Goal: Information Seeking & Learning: Learn about a topic

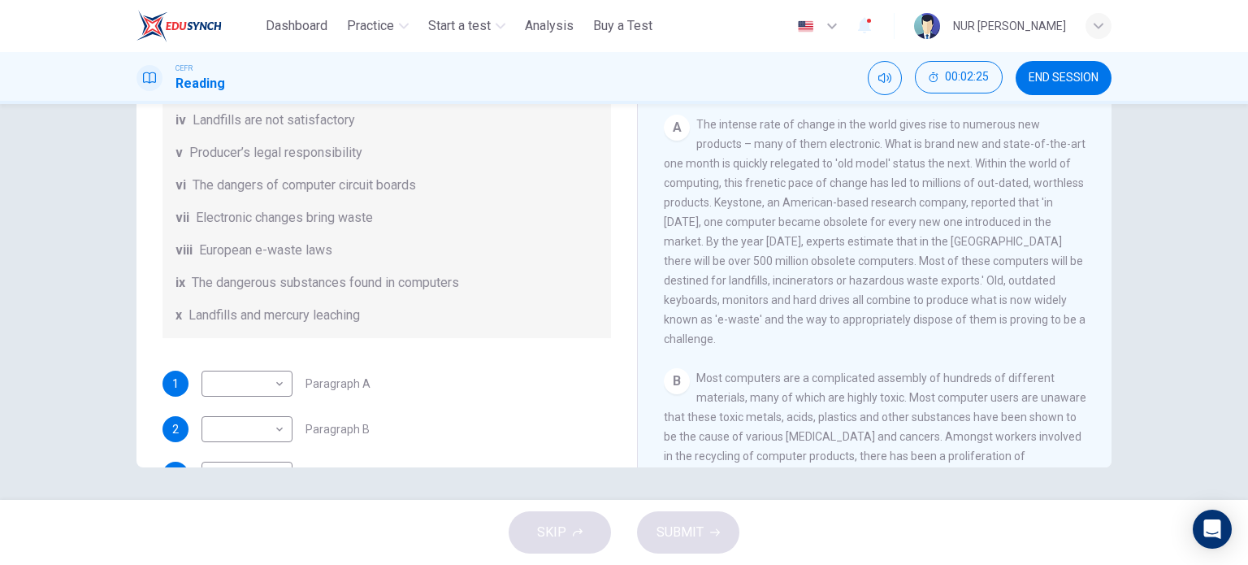
scroll to position [145, 0]
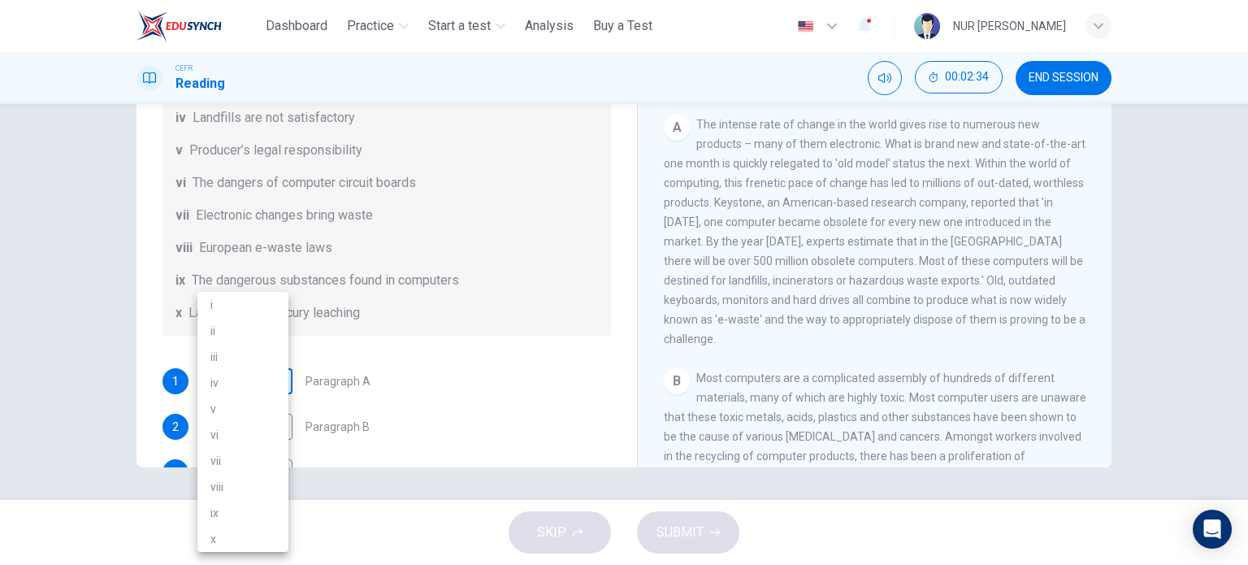
click at [270, 389] on body "This site uses cookies, as explained in our Privacy Policy . If you agree to th…" at bounding box center [624, 282] width 1248 height 565
click at [236, 457] on li "vii" at bounding box center [242, 461] width 91 height 26
type input "***"
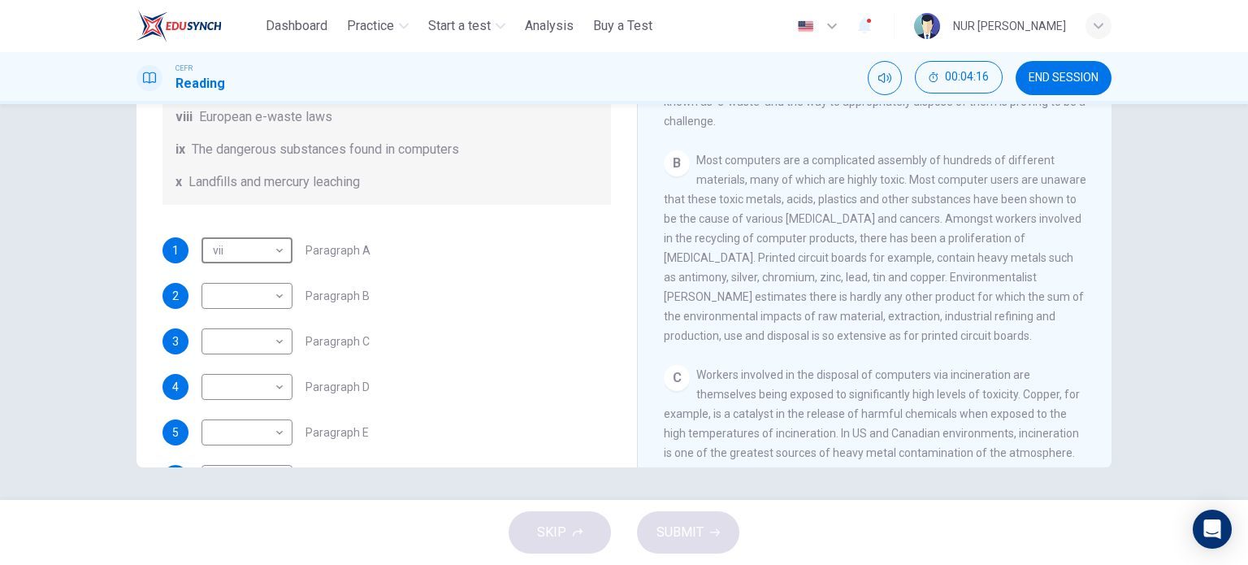
scroll to position [278, 0]
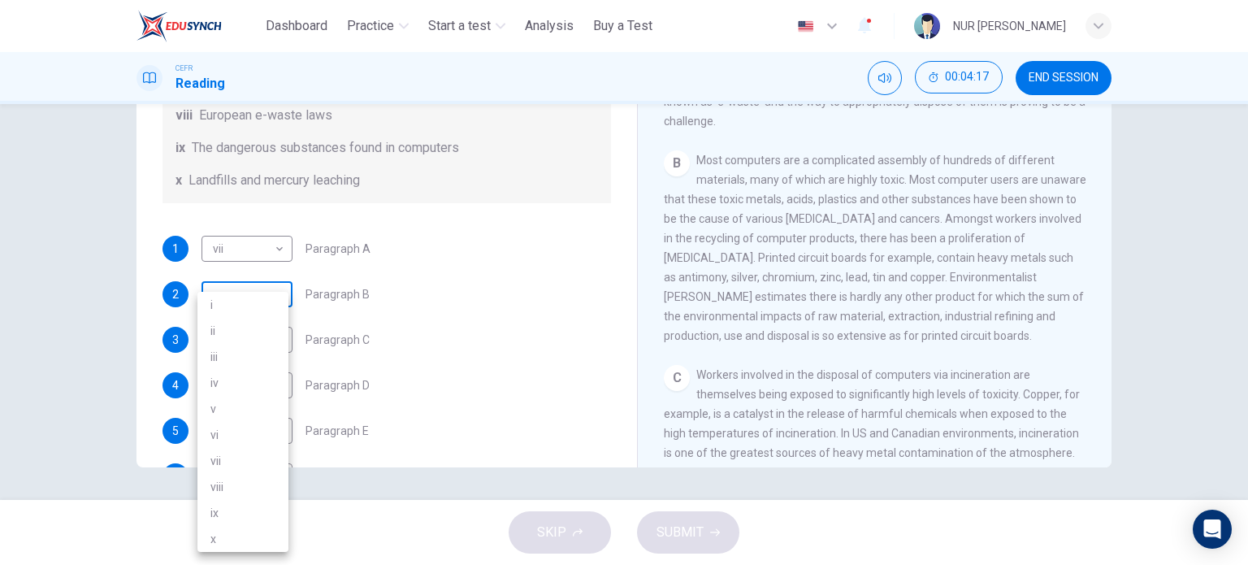
click at [253, 308] on body "This site uses cookies, as explained in our Privacy Policy . If you agree to th…" at bounding box center [624, 282] width 1248 height 565
click at [226, 502] on li "ix" at bounding box center [242, 513] width 91 height 26
type input "**"
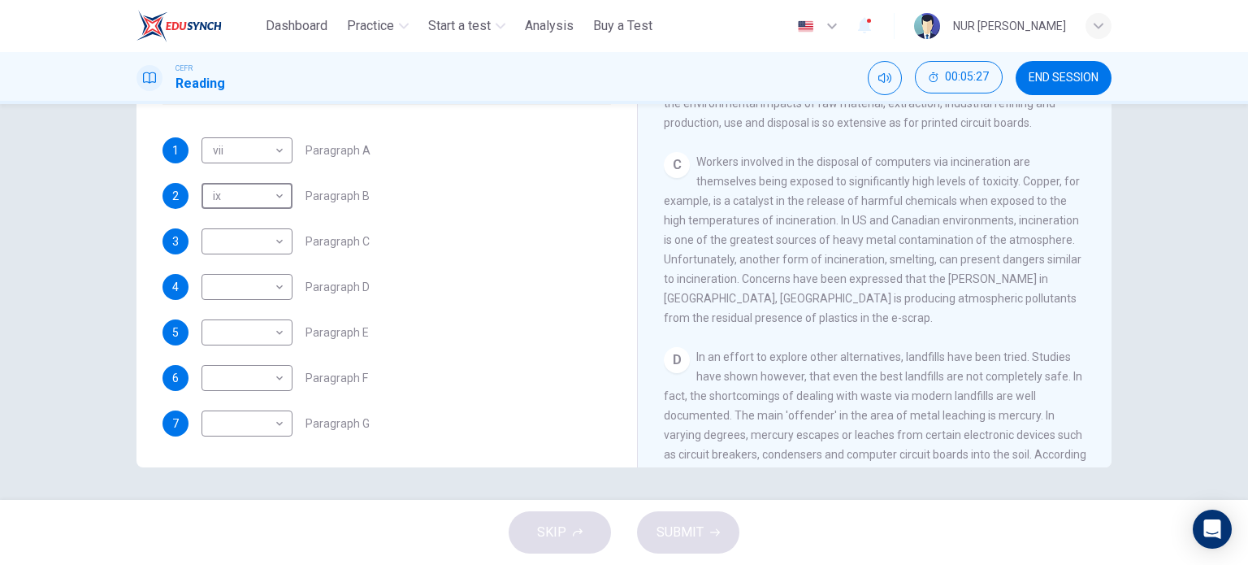
scroll to position [396, 0]
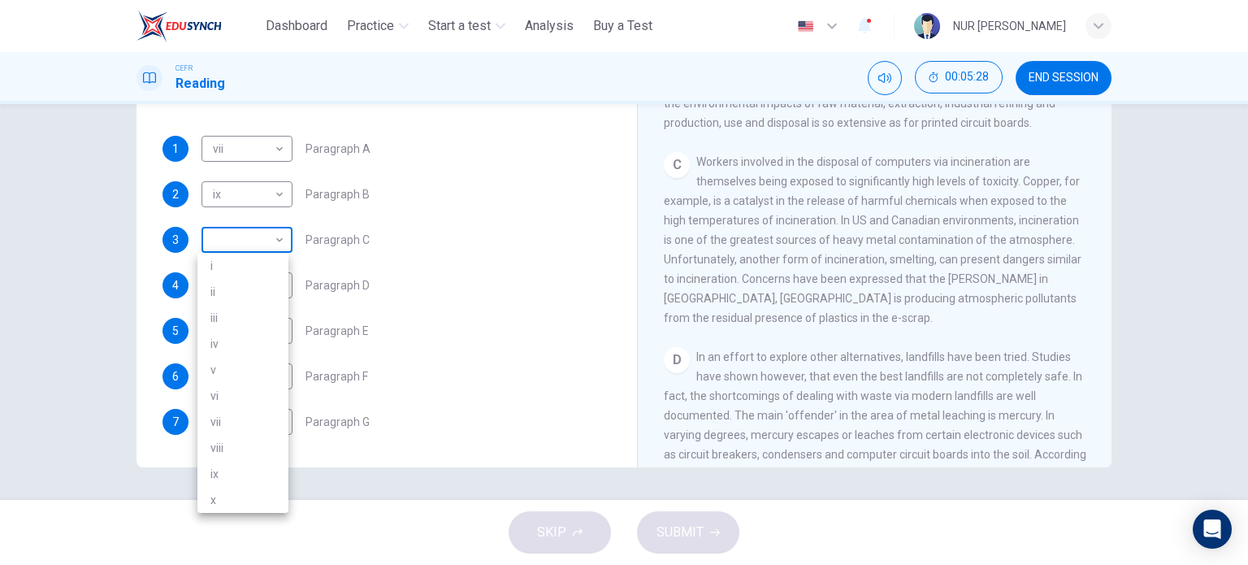
click at [238, 230] on body "This site uses cookies, as explained in our Privacy Policy . If you agree to th…" at bounding box center [624, 282] width 1248 height 565
click at [214, 294] on li "ii" at bounding box center [242, 292] width 91 height 26
type input "**"
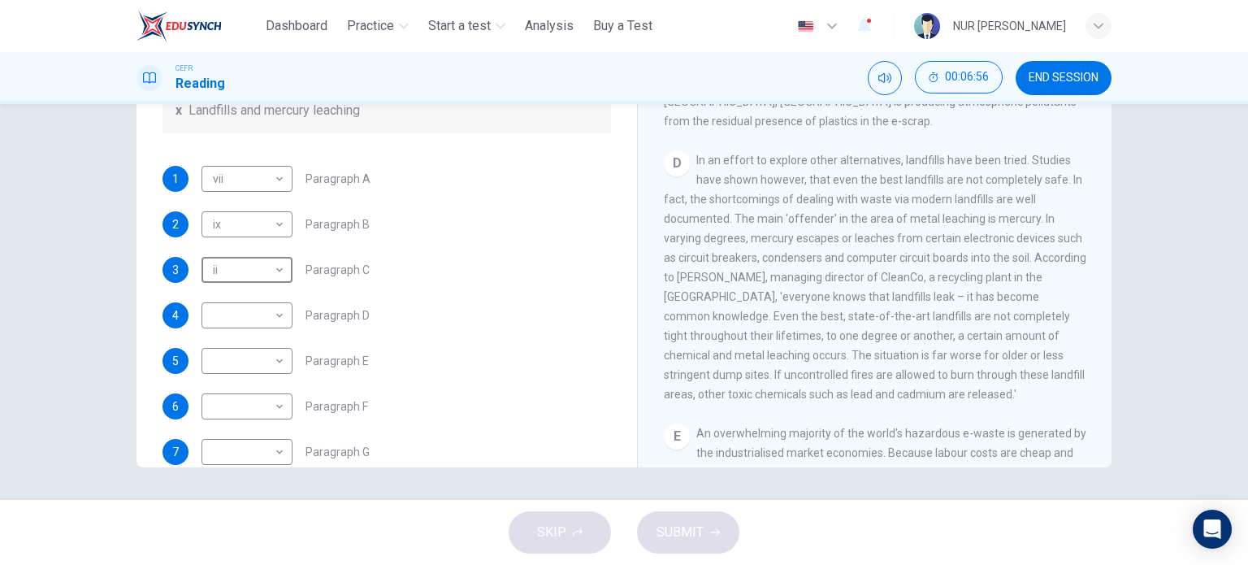
scroll to position [350, 0]
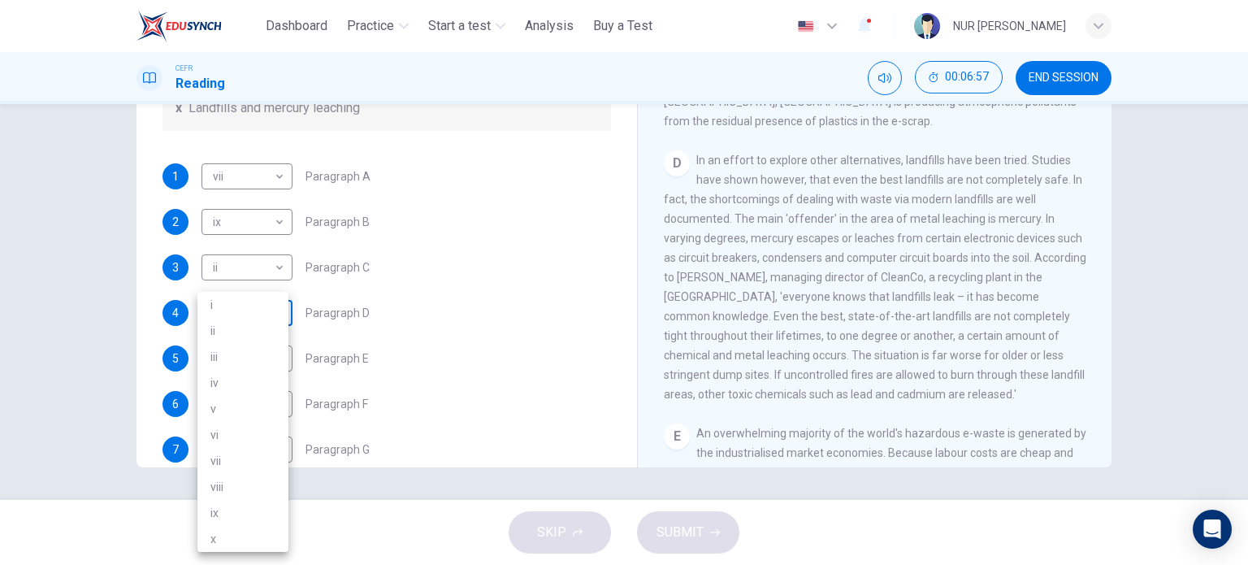
click at [263, 328] on body "This site uses cookies, as explained in our Privacy Policy . If you agree to th…" at bounding box center [624, 282] width 1248 height 565
click at [244, 380] on li "iv" at bounding box center [242, 383] width 91 height 26
type input "**"
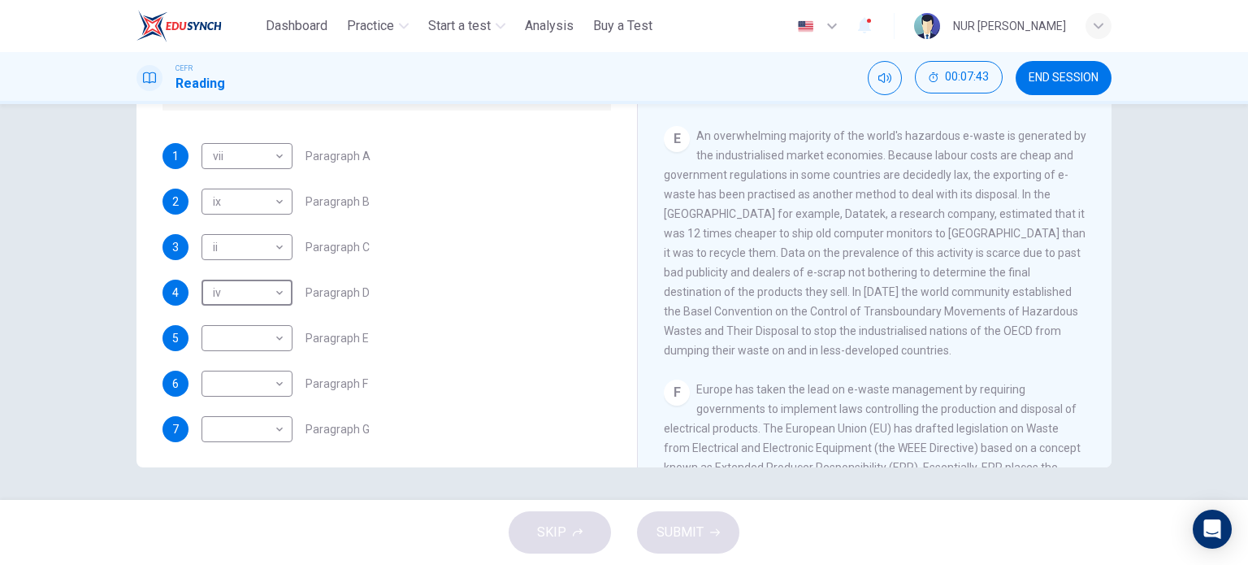
scroll to position [377, 0]
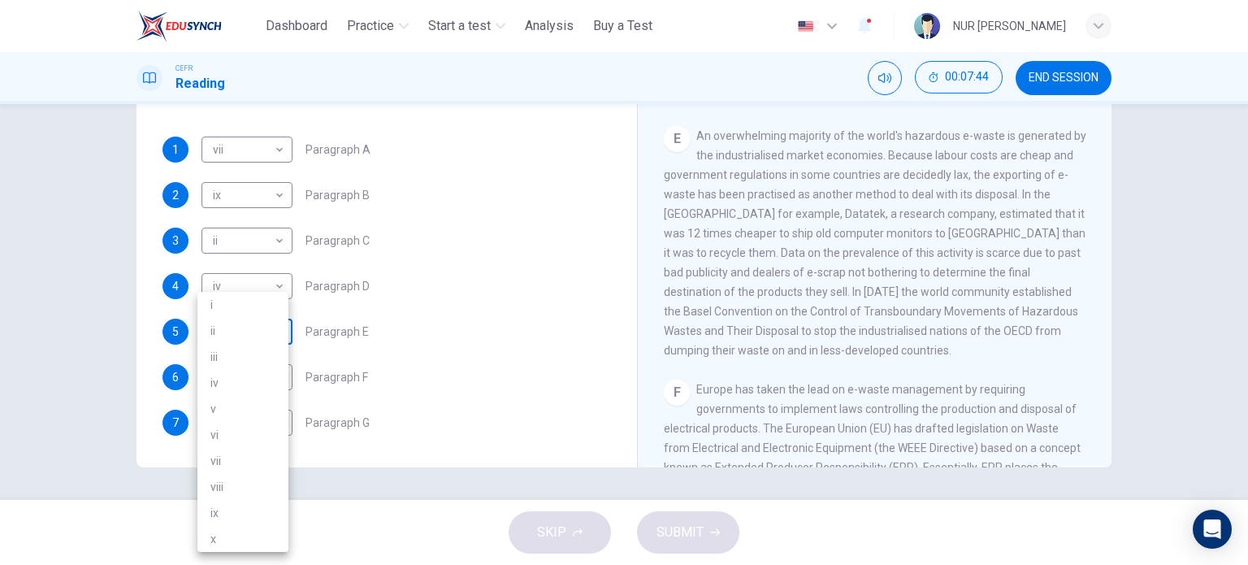
click at [248, 346] on body "This site uses cookies, as explained in our Privacy Policy . If you agree to th…" at bounding box center [624, 282] width 1248 height 565
click at [247, 305] on li "i" at bounding box center [242, 305] width 91 height 26
type input "*"
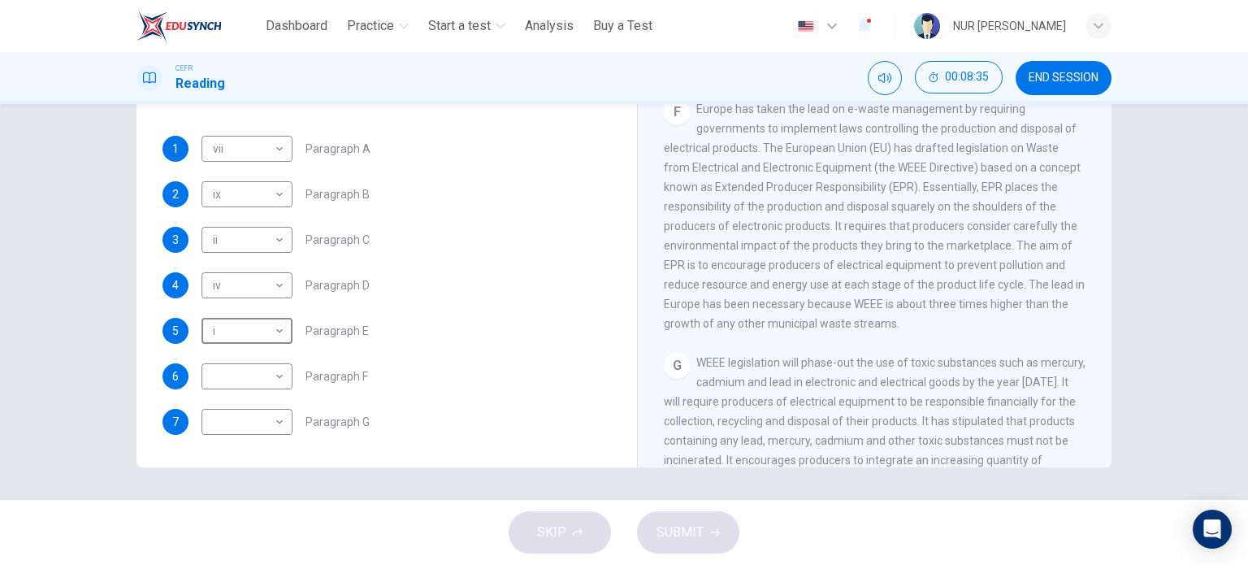
scroll to position [396, 0]
click at [262, 377] on body "This site uses cookies, as explained in our Privacy Policy . If you agree to th…" at bounding box center [624, 282] width 1248 height 565
click at [259, 415] on li "v" at bounding box center [242, 409] width 91 height 26
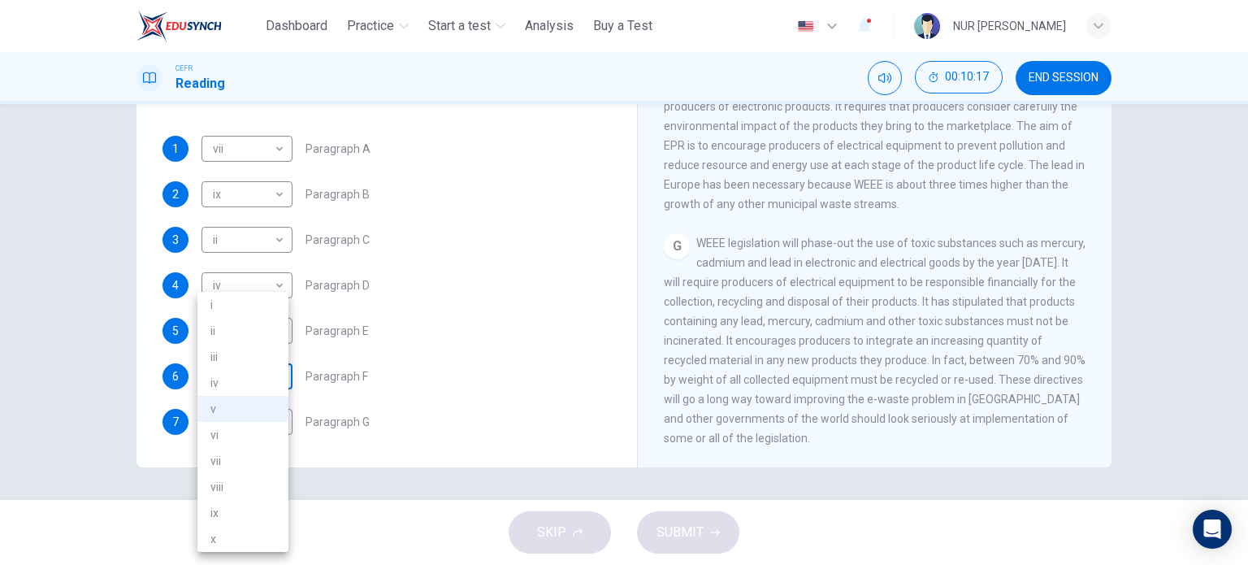
click at [240, 377] on body "This site uses cookies, as explained in our Privacy Policy . If you agree to th…" at bounding box center [624, 282] width 1248 height 565
click at [239, 478] on li "viii" at bounding box center [242, 487] width 91 height 26
type input "****"
click at [275, 418] on body "This site uses cookies, as explained in our Privacy Policy . If you agree to th…" at bounding box center [624, 282] width 1248 height 565
click at [255, 405] on li "v" at bounding box center [242, 409] width 91 height 26
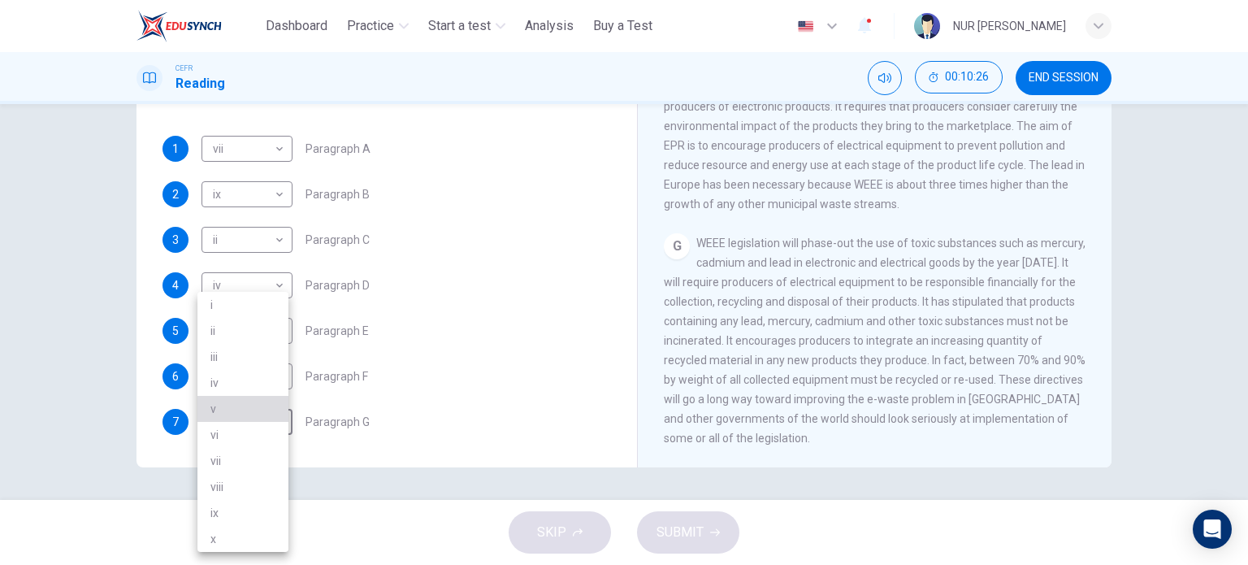
type input "*"
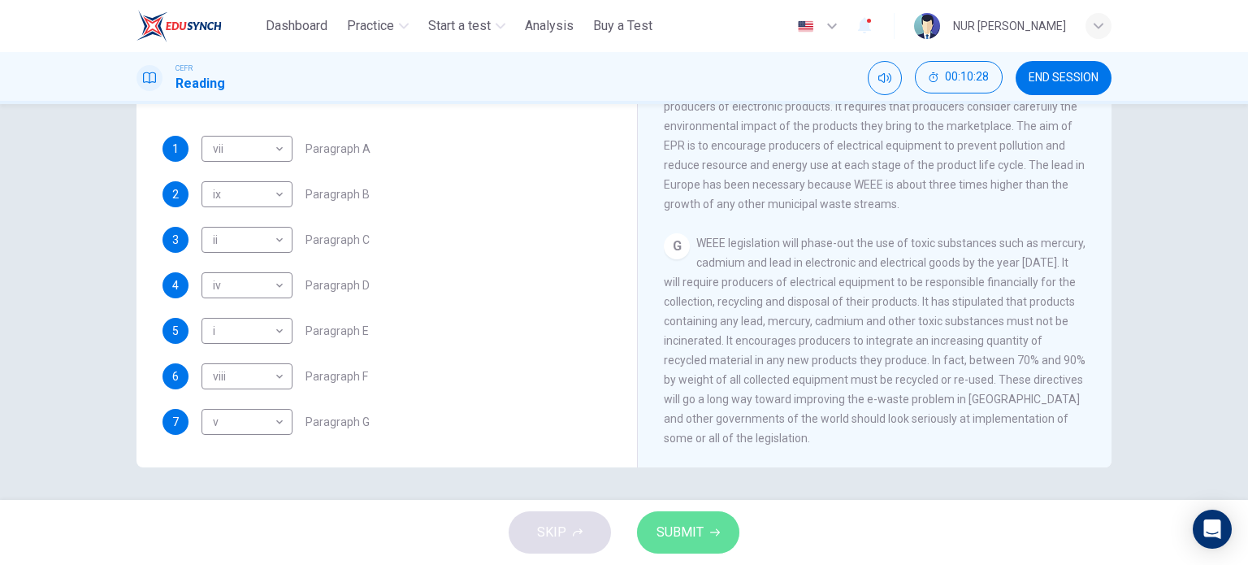
click at [676, 535] on span "SUBMIT" at bounding box center [679, 532] width 47 height 23
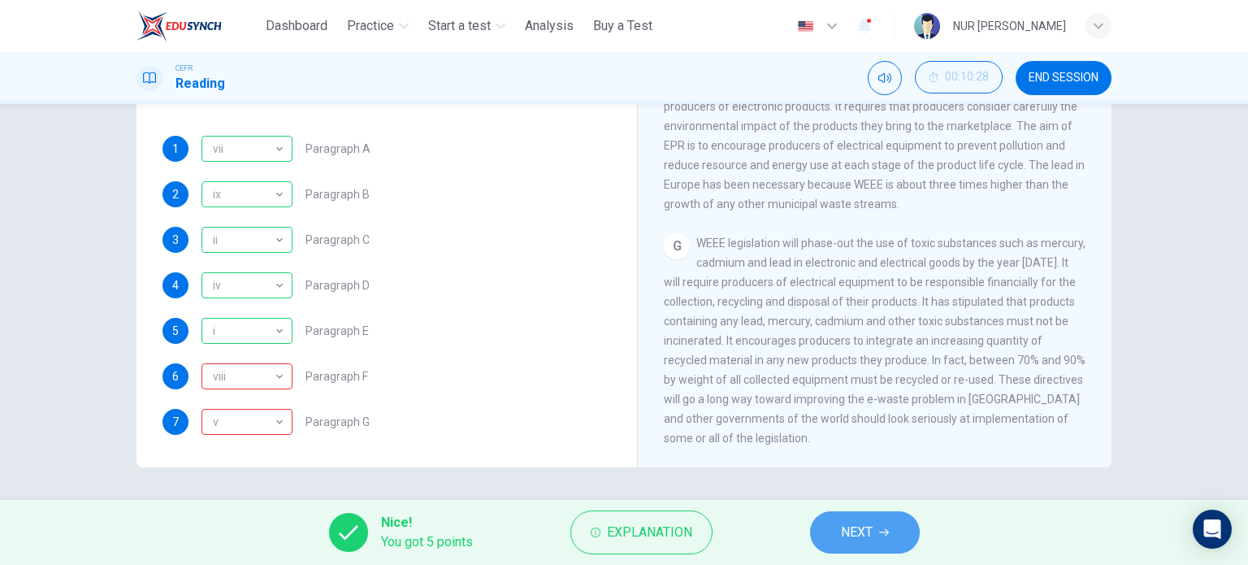
click at [861, 531] on span "NEXT" at bounding box center [857, 532] width 32 height 23
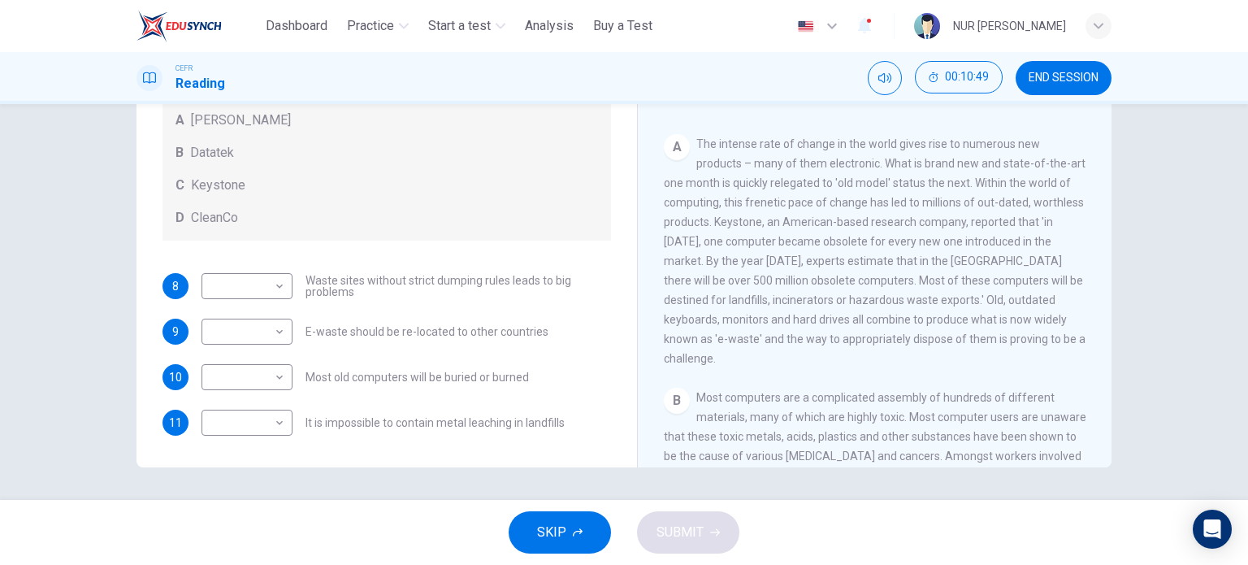
scroll to position [181, 0]
click at [246, 373] on body "This site uses cookies, as explained in our Privacy Policy . If you agree to th…" at bounding box center [624, 282] width 1248 height 565
click at [242, 452] on li "C" at bounding box center [242, 454] width 91 height 26
type input "*"
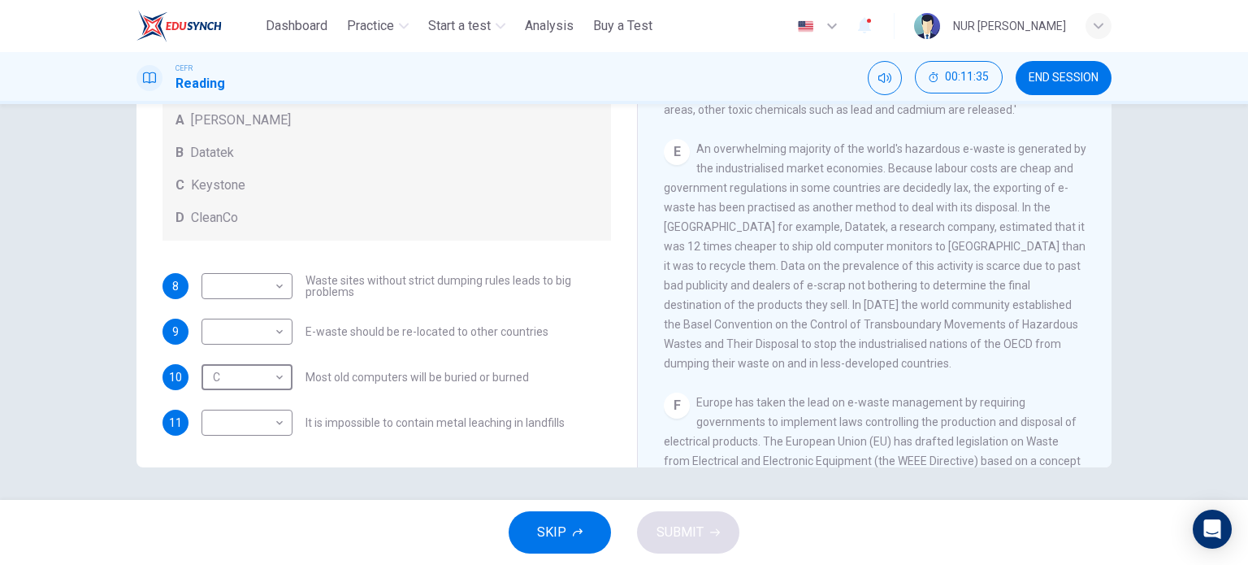
scroll to position [84, 0]
click at [227, 338] on body "This site uses cookies, as explained in our Privacy Policy . If you agree to th…" at bounding box center [624, 282] width 1248 height 565
click at [227, 379] on li "B" at bounding box center [242, 383] width 91 height 26
type input "*"
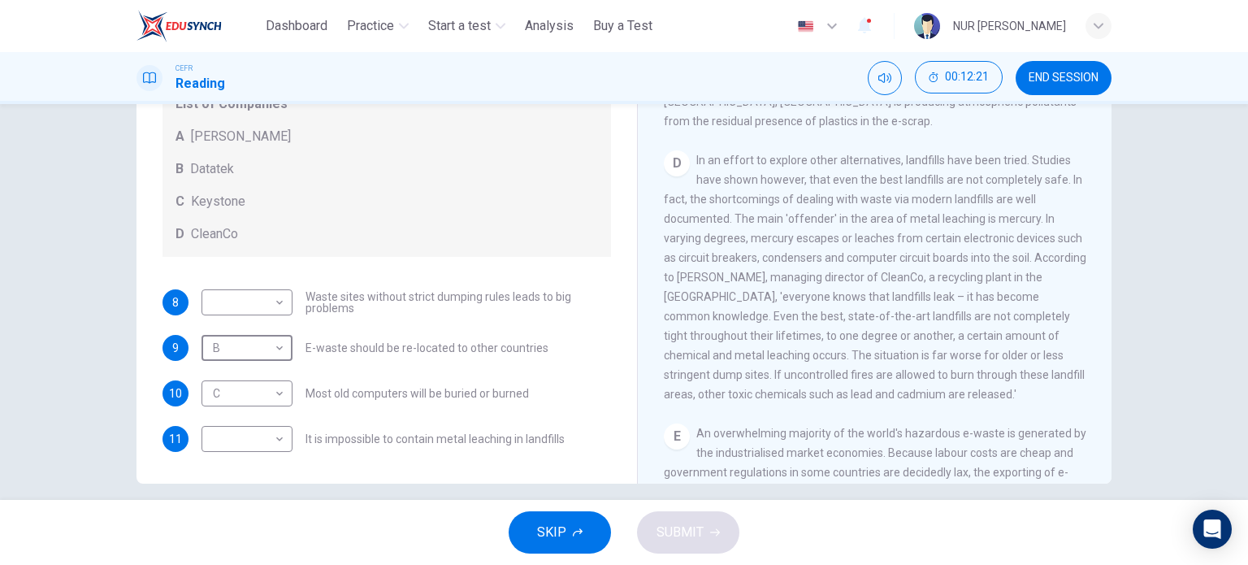
scroll to position [844, 0]
click at [259, 451] on body "This site uses cookies, as explained in our Privacy Policy . If you agree to th…" at bounding box center [624, 282] width 1248 height 565
click at [241, 543] on li "D" at bounding box center [242, 539] width 91 height 26
type input "*"
click at [262, 314] on body "This site uses cookies, as explained in our Privacy Policy . If you agree to th…" at bounding box center [624, 282] width 1248 height 565
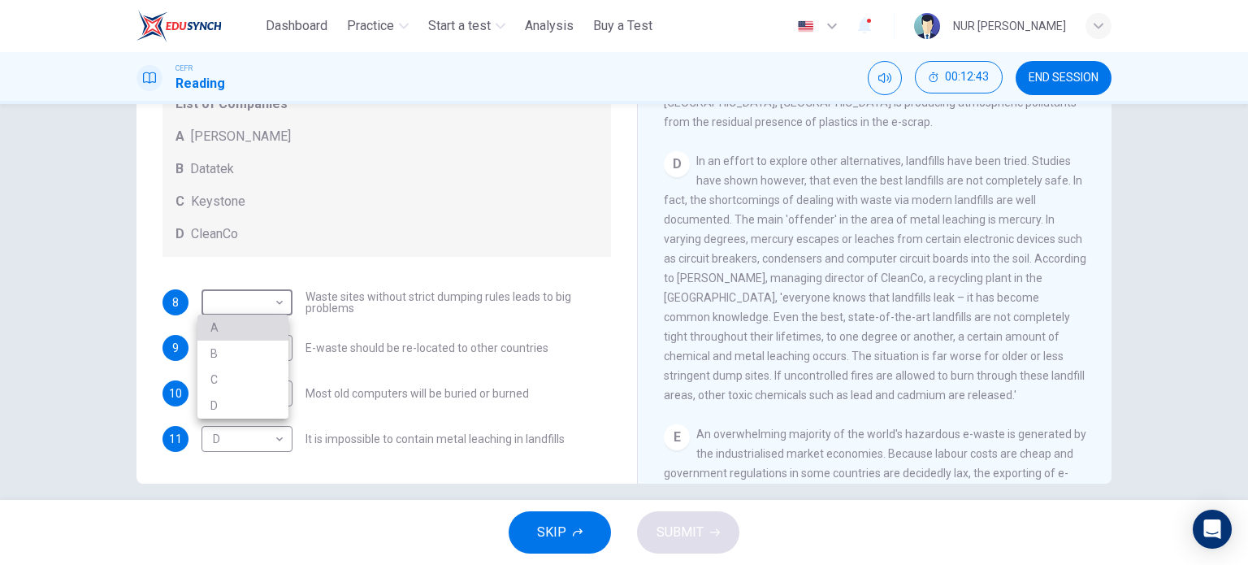
click at [253, 334] on li "A" at bounding box center [242, 327] width 91 height 26
type input "*"
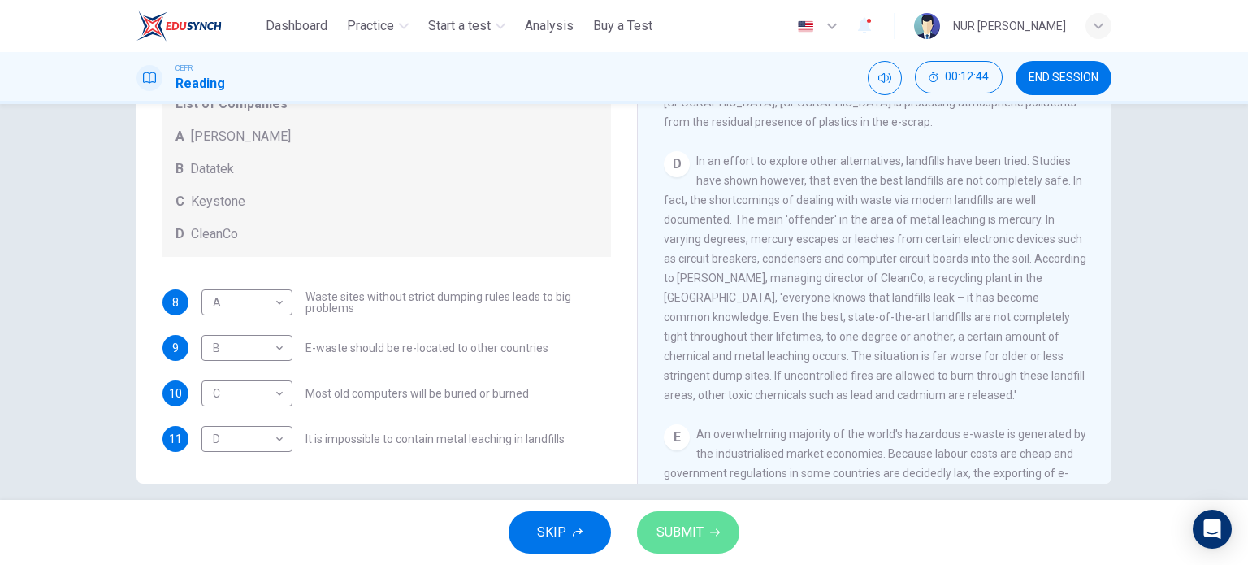
click at [692, 525] on span "SUBMIT" at bounding box center [679, 532] width 47 height 23
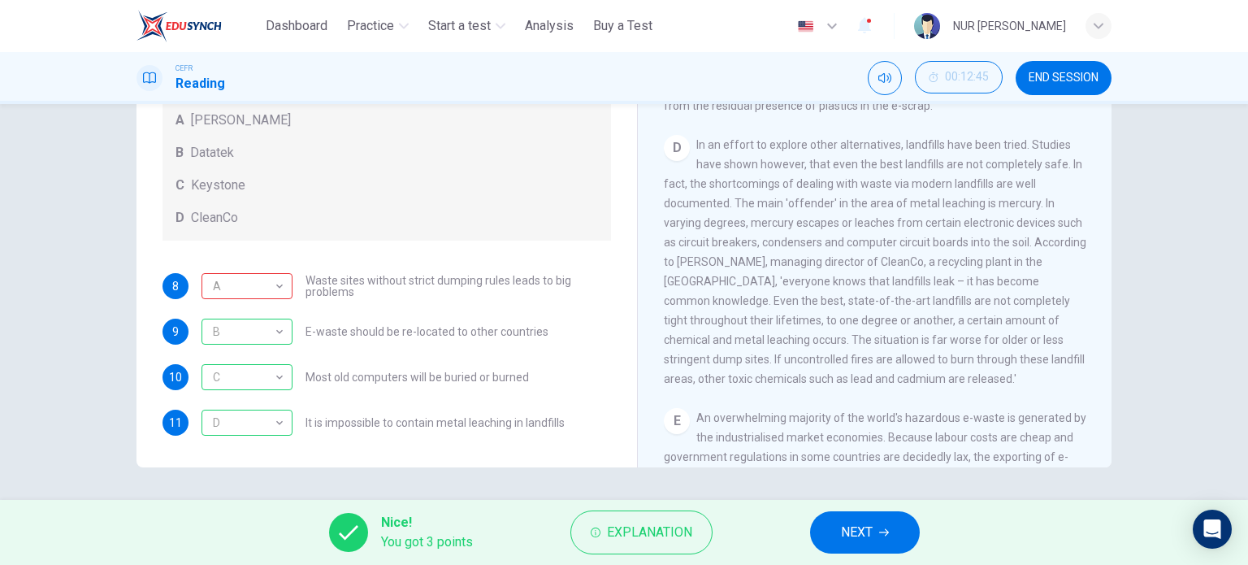
scroll to position [84, 0]
click at [889, 537] on button "NEXT" at bounding box center [865, 532] width 110 height 42
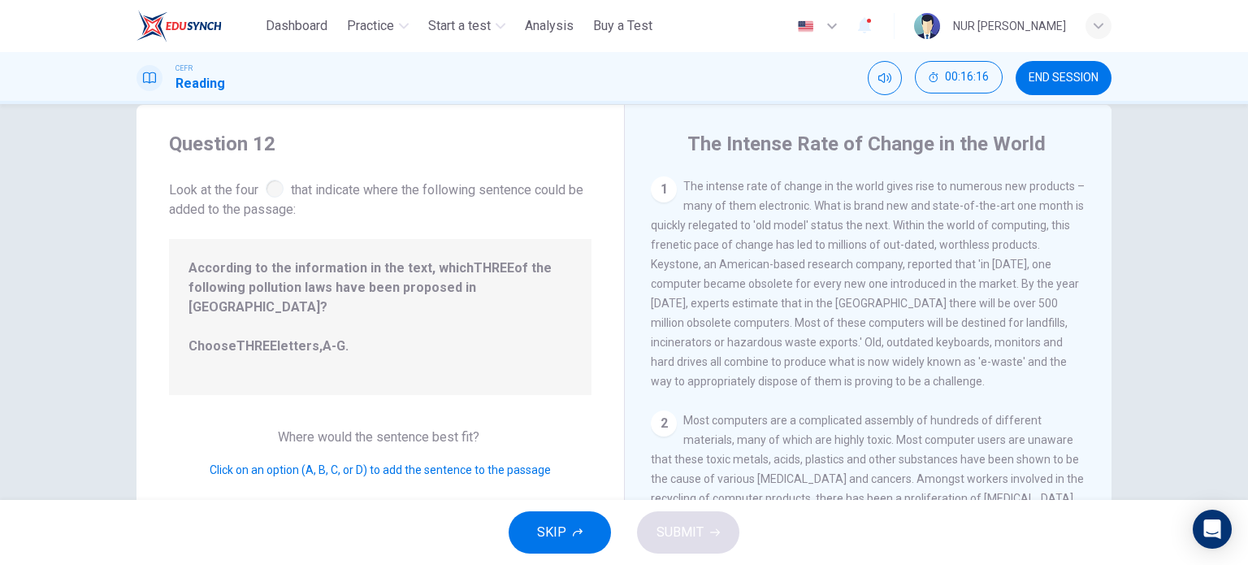
scroll to position [31, 0]
click at [659, 184] on div "1" at bounding box center [664, 190] width 26 height 26
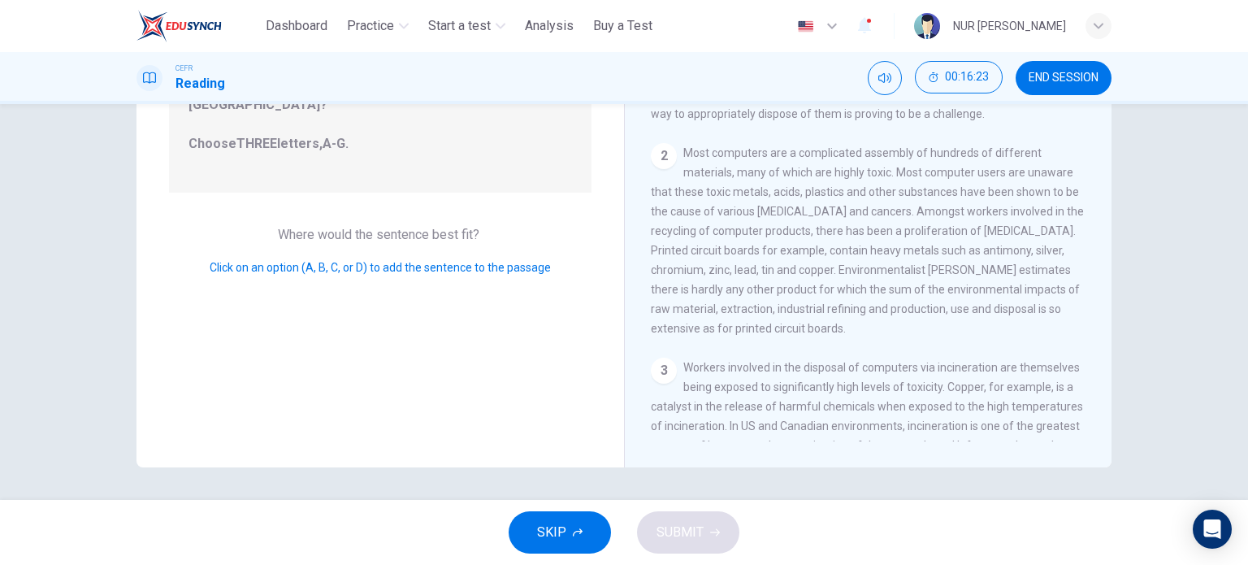
scroll to position [0, 0]
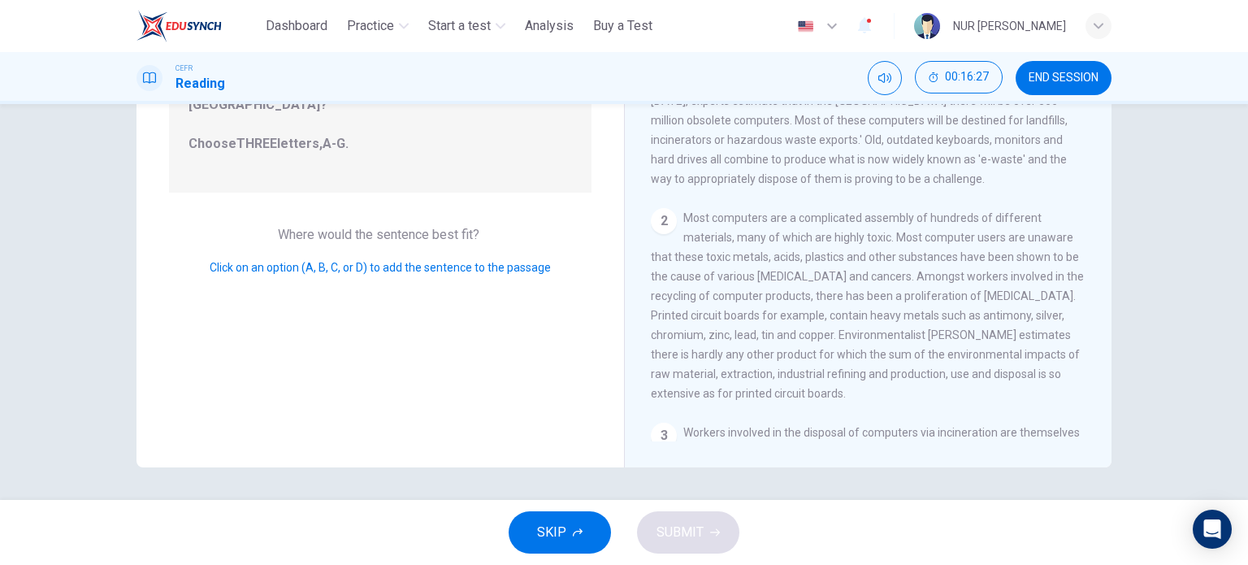
click at [746, 291] on span "Most computers are a complicated assembly of hundreds of different materials, m…" at bounding box center [867, 305] width 433 height 188
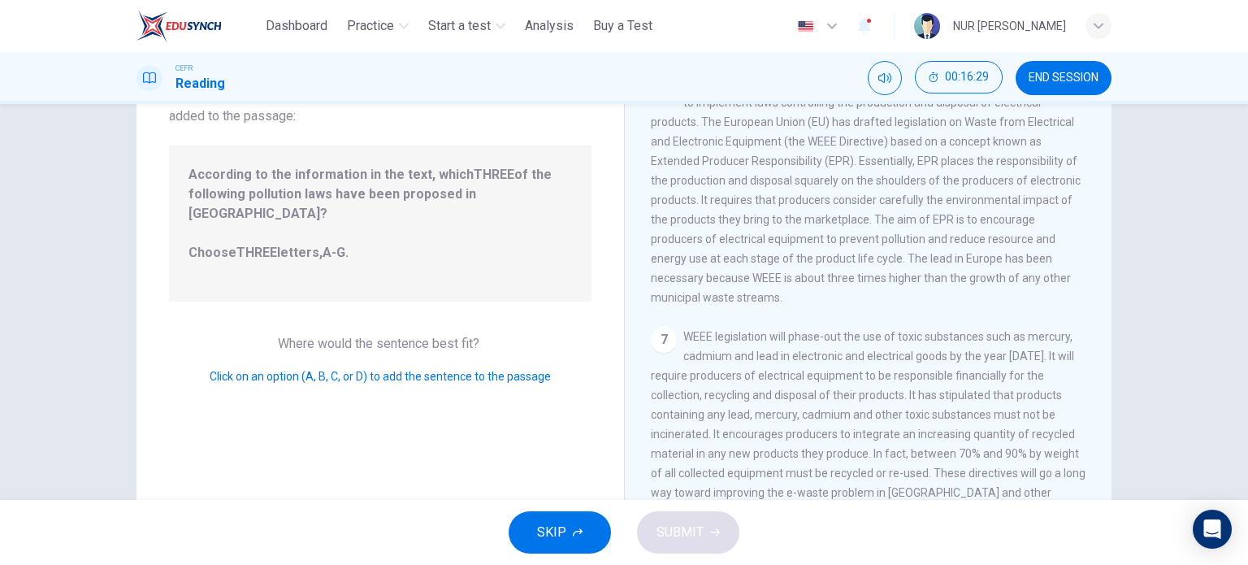
scroll to position [234, 0]
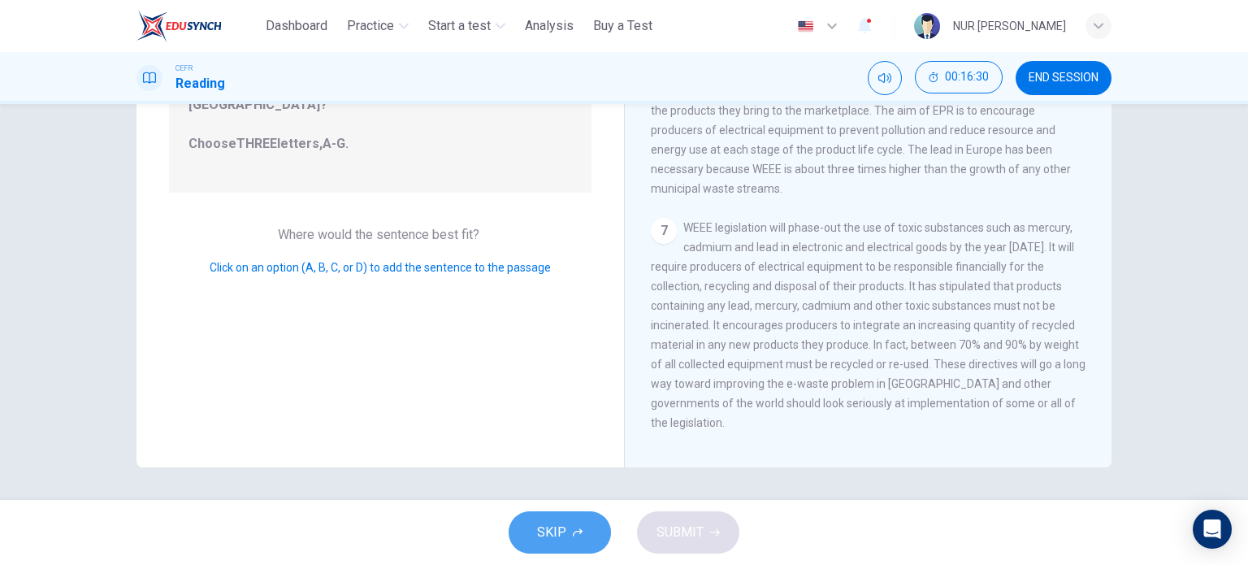
click at [562, 531] on span "SKIP" at bounding box center [551, 532] width 29 height 23
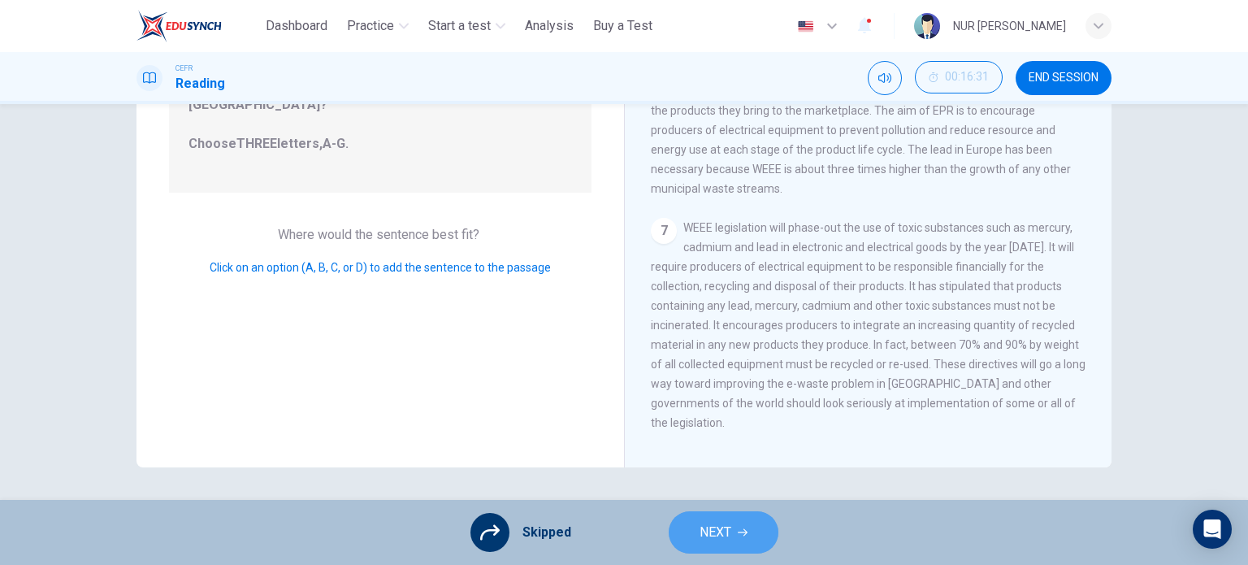
click at [716, 547] on button "NEXT" at bounding box center [724, 532] width 110 height 42
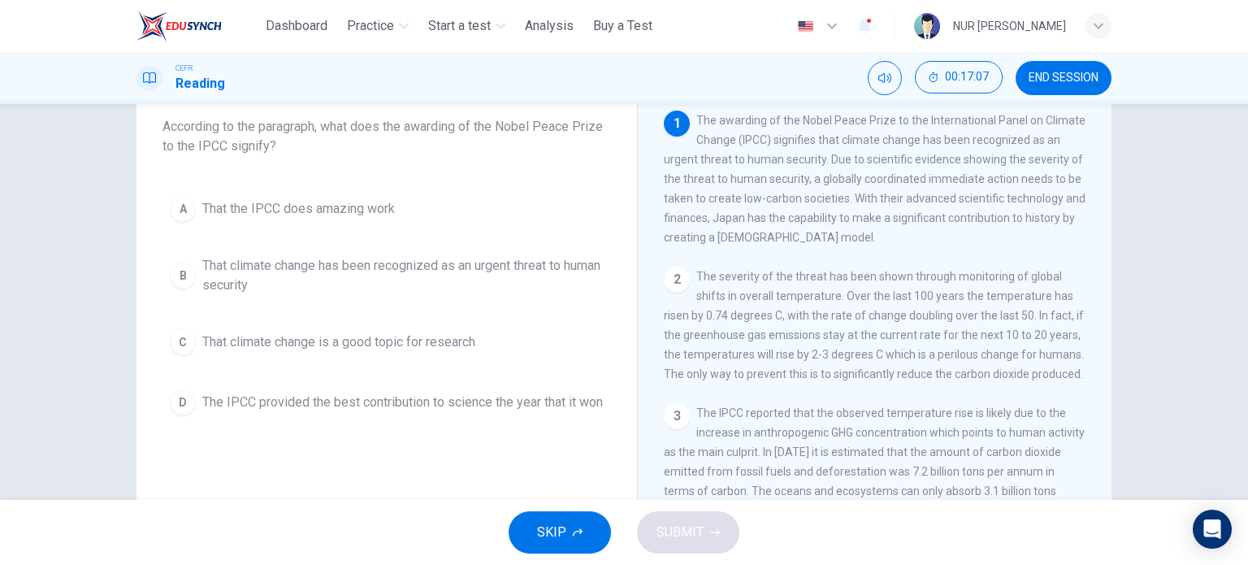
scroll to position [113, 0]
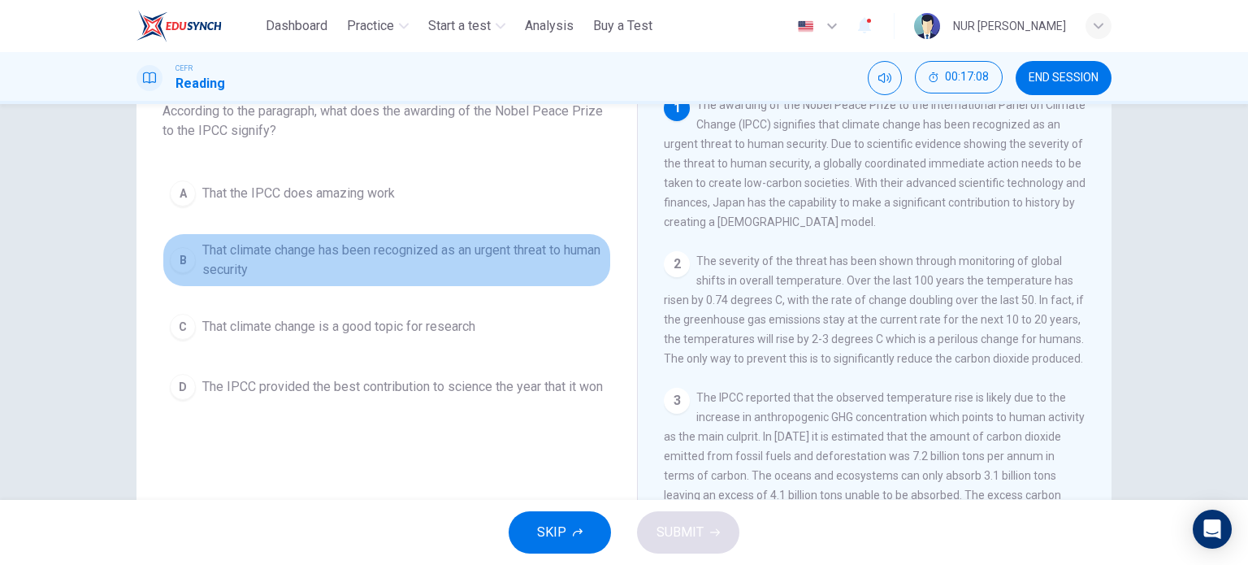
click at [456, 262] on span "That climate change has been recognized as an urgent threat to human security" at bounding box center [402, 259] width 401 height 39
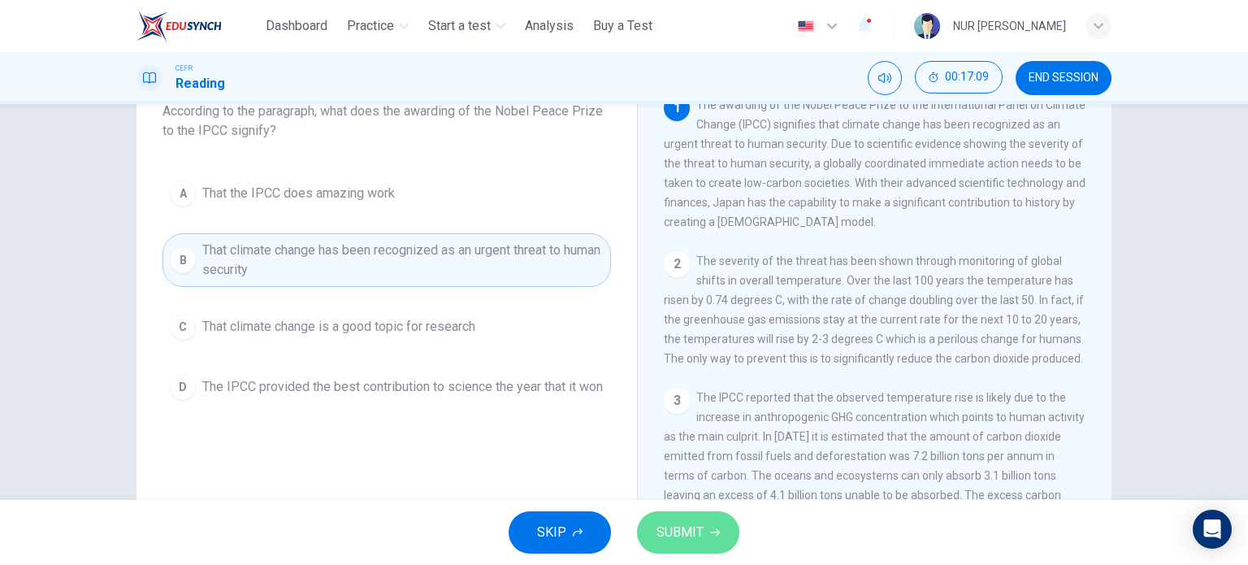
click at [707, 521] on button "SUBMIT" at bounding box center [688, 532] width 102 height 42
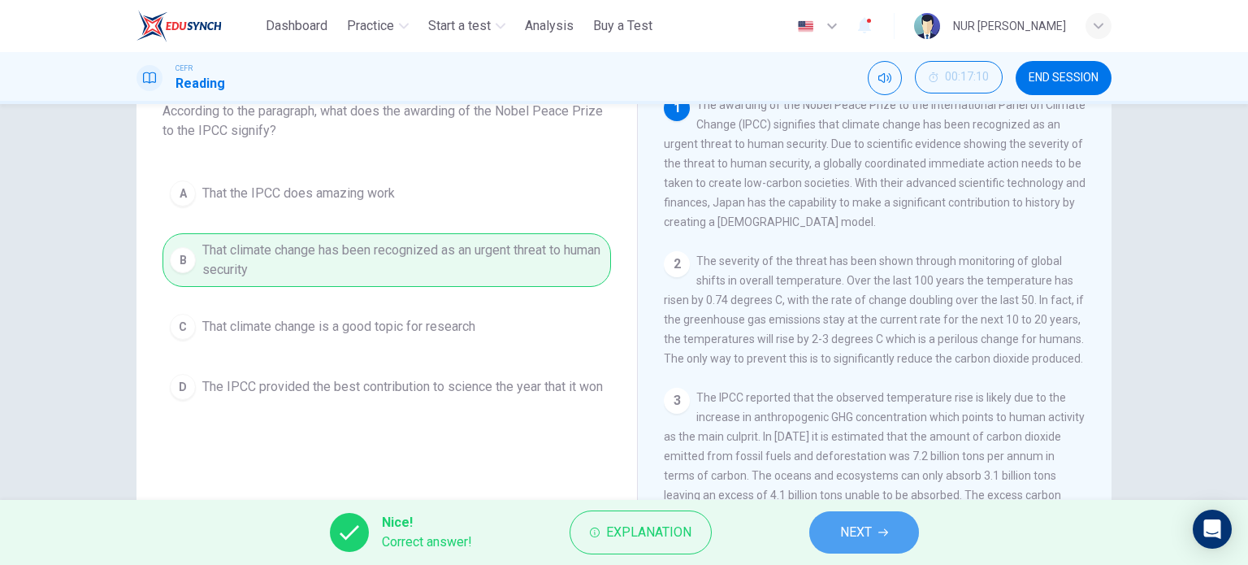
click at [879, 528] on icon "button" at bounding box center [883, 532] width 10 height 10
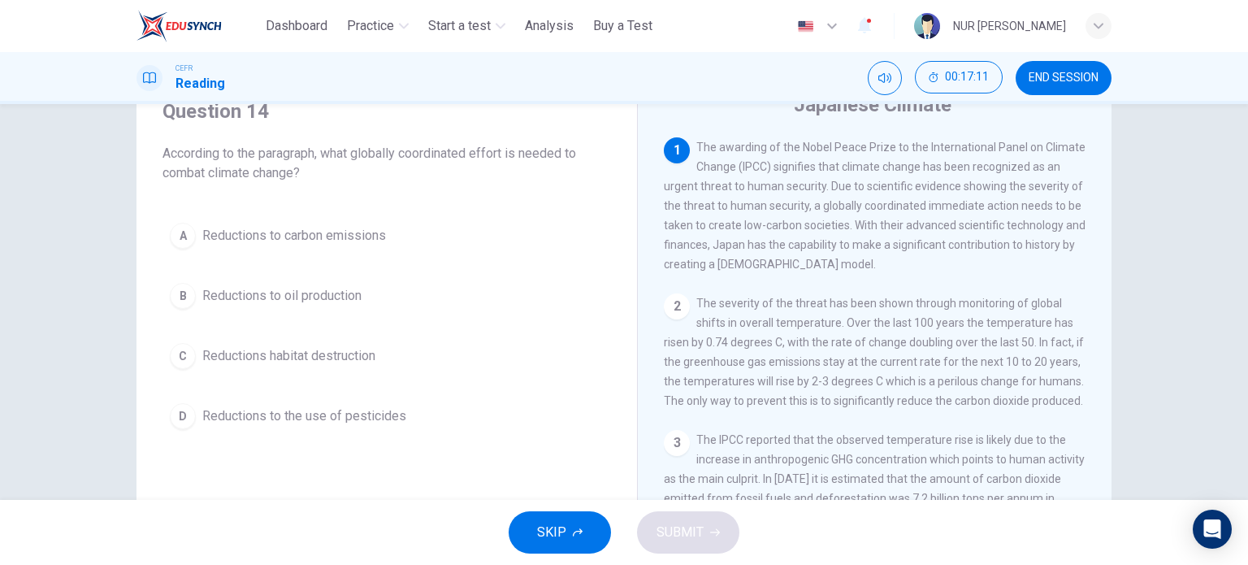
scroll to position [70, 0]
click at [357, 257] on div "A Reductions to carbon emissions B Reductions to oil production C Reductions ha…" at bounding box center [386, 326] width 448 height 221
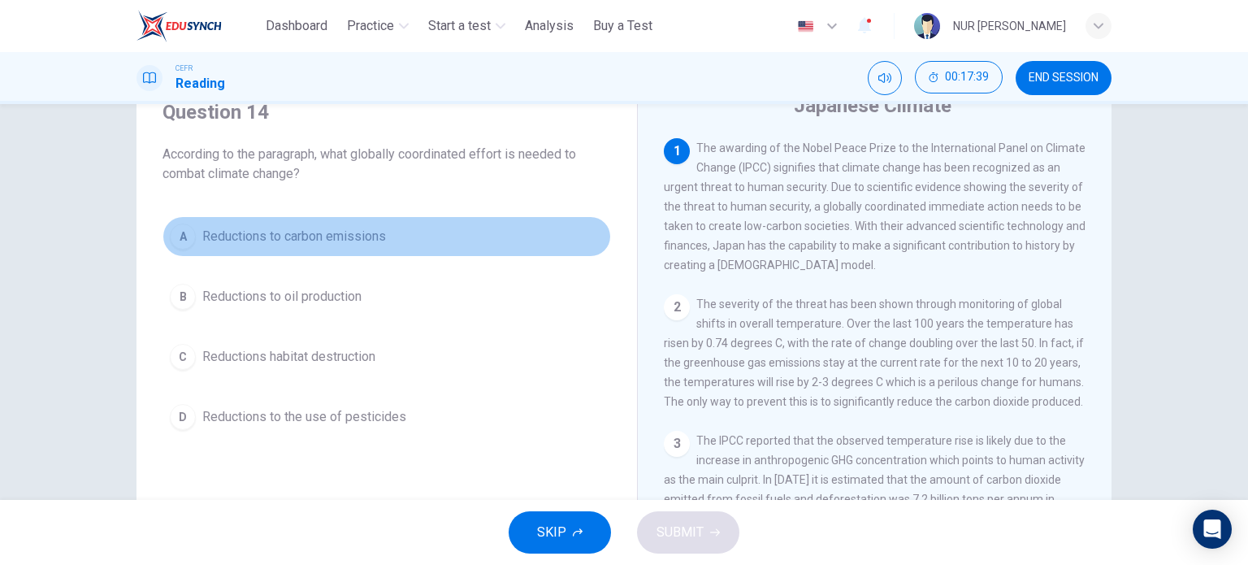
click at [342, 231] on span "Reductions to carbon emissions" at bounding box center [294, 236] width 184 height 19
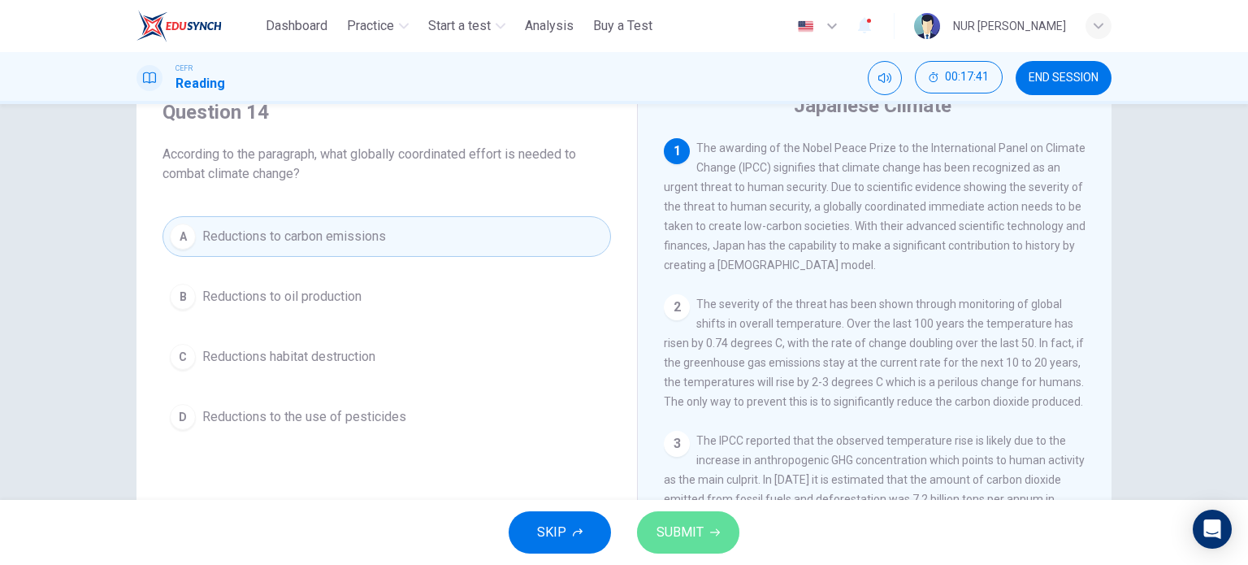
click at [689, 539] on span "SUBMIT" at bounding box center [679, 532] width 47 height 23
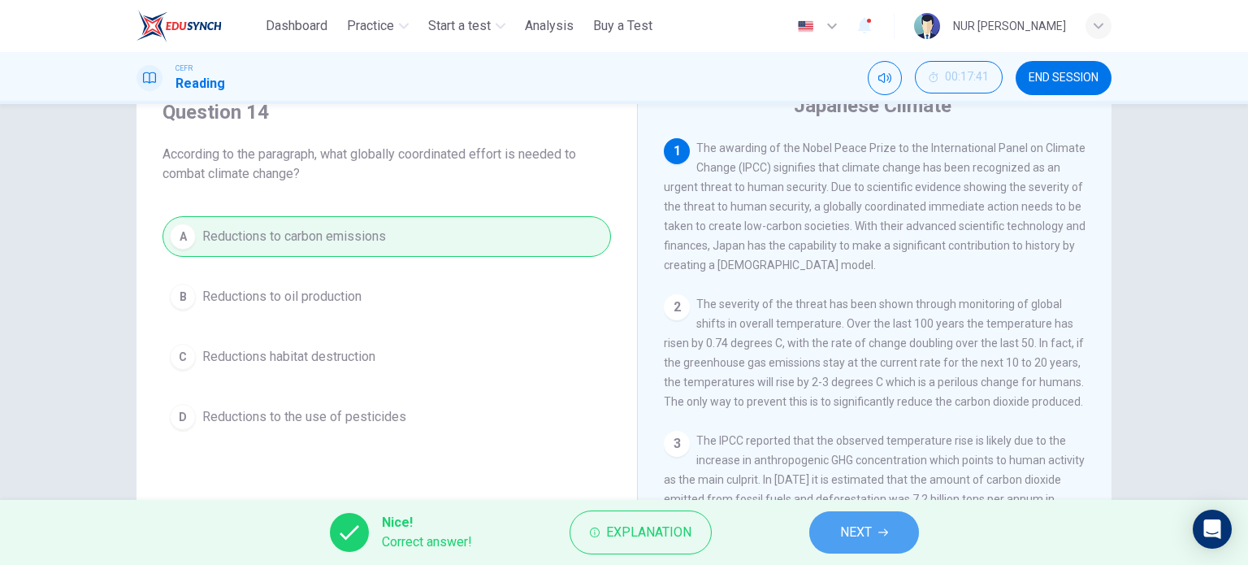
click at [831, 530] on button "NEXT" at bounding box center [864, 532] width 110 height 42
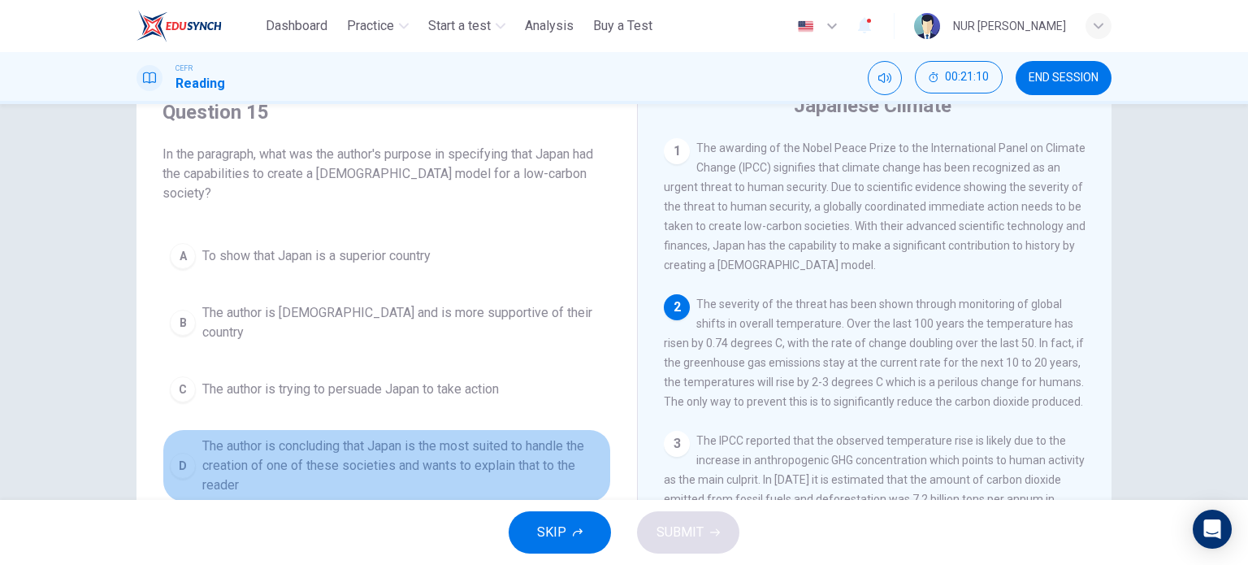
click at [434, 436] on span "The author is concluding that Japan is the most suited to handle the creation o…" at bounding box center [402, 465] width 401 height 58
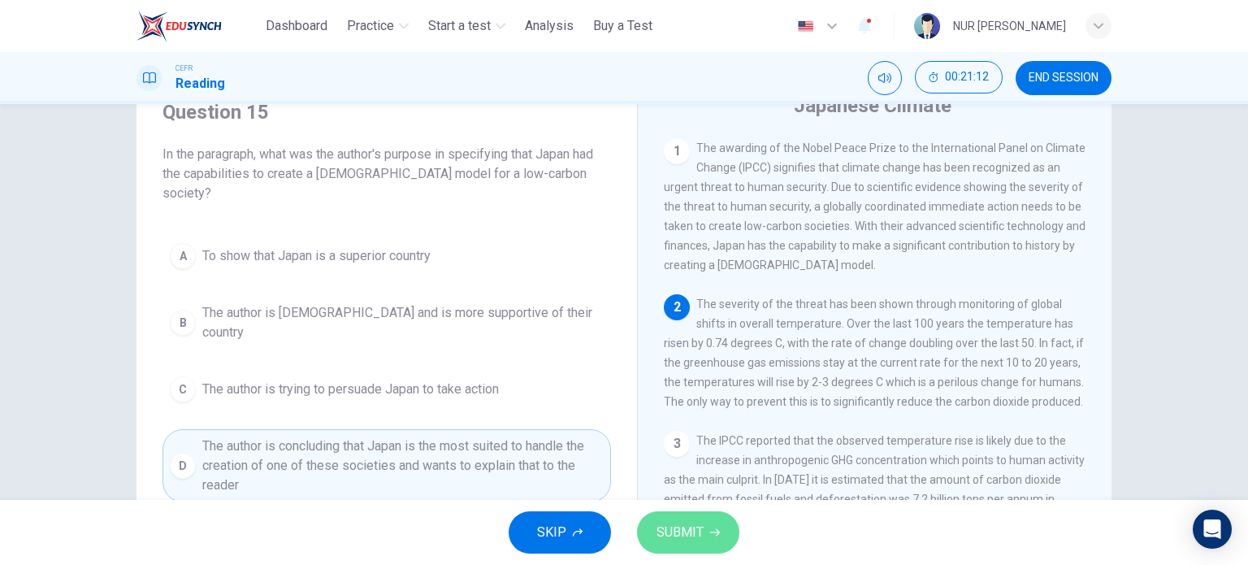
click at [679, 533] on span "SUBMIT" at bounding box center [679, 532] width 47 height 23
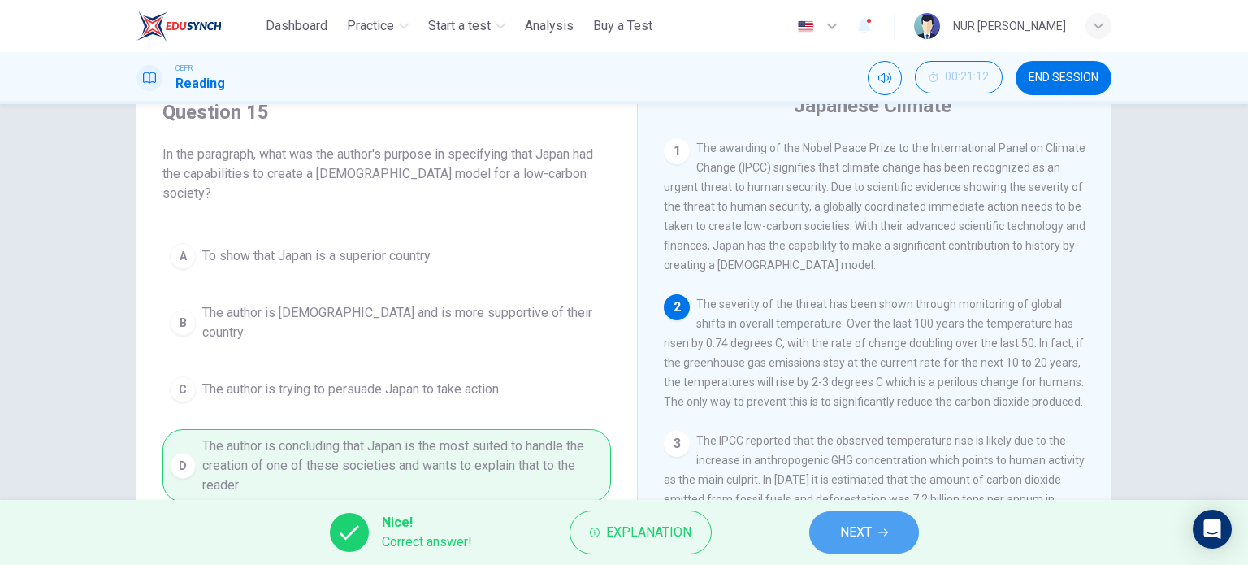
click at [822, 539] on button "NEXT" at bounding box center [864, 532] width 110 height 42
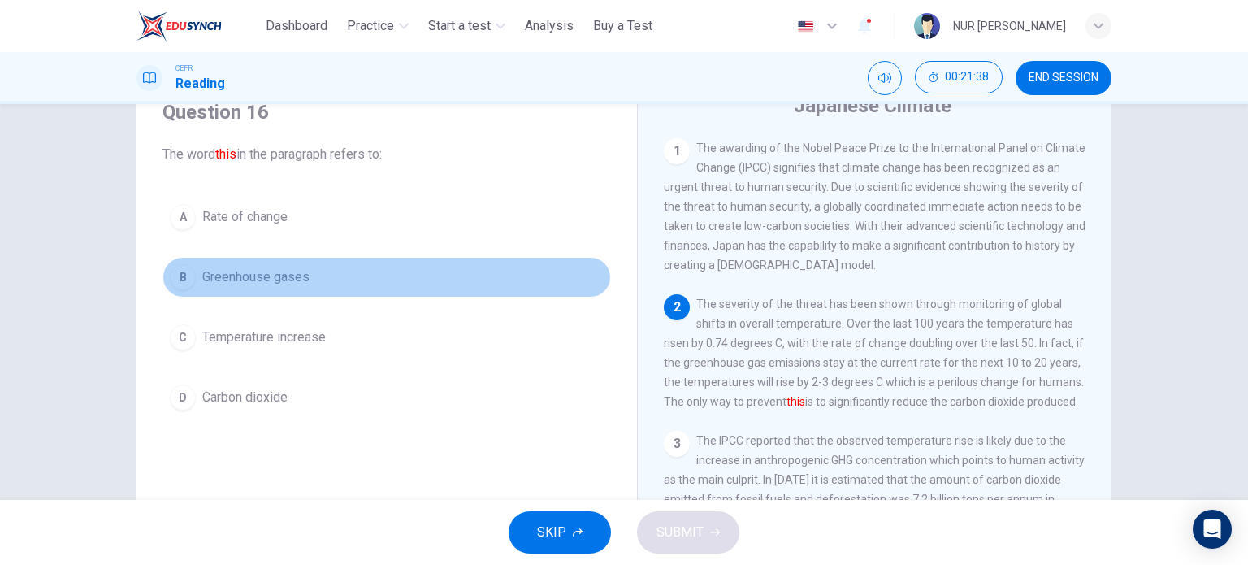
click at [296, 272] on span "Greenhouse gases" at bounding box center [255, 276] width 107 height 19
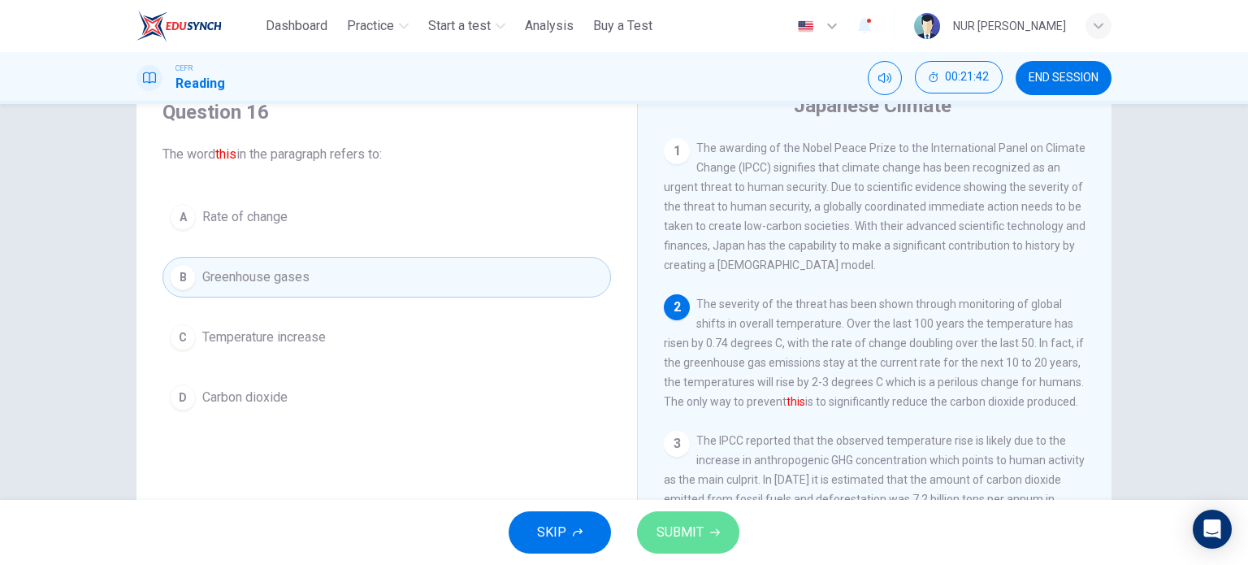
click at [710, 526] on button "SUBMIT" at bounding box center [688, 532] width 102 height 42
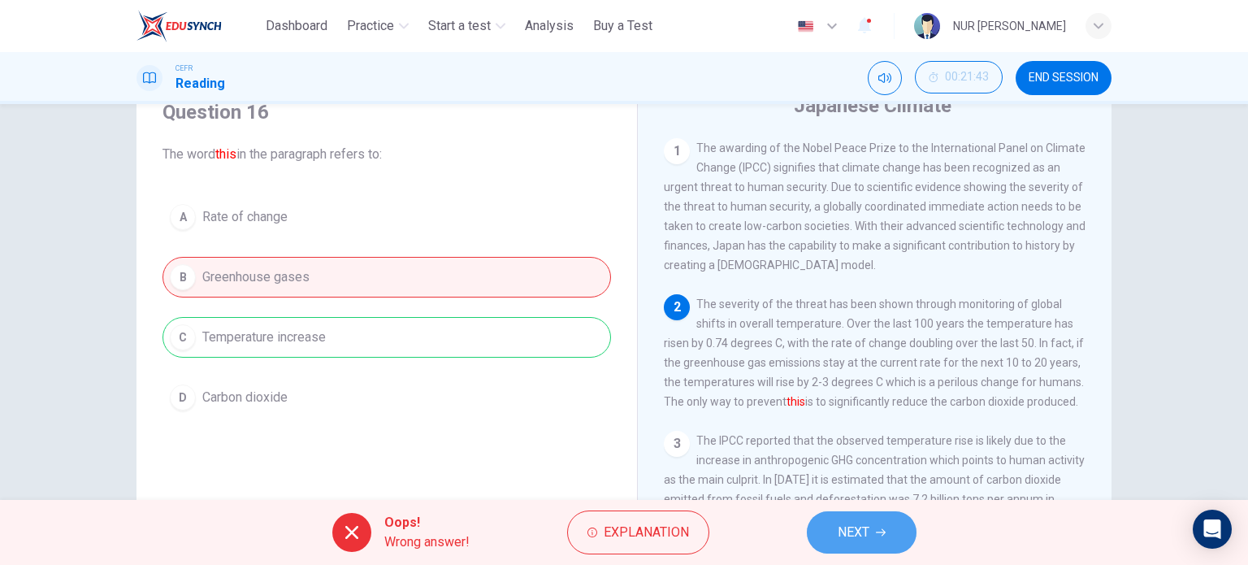
click at [829, 536] on button "NEXT" at bounding box center [862, 532] width 110 height 42
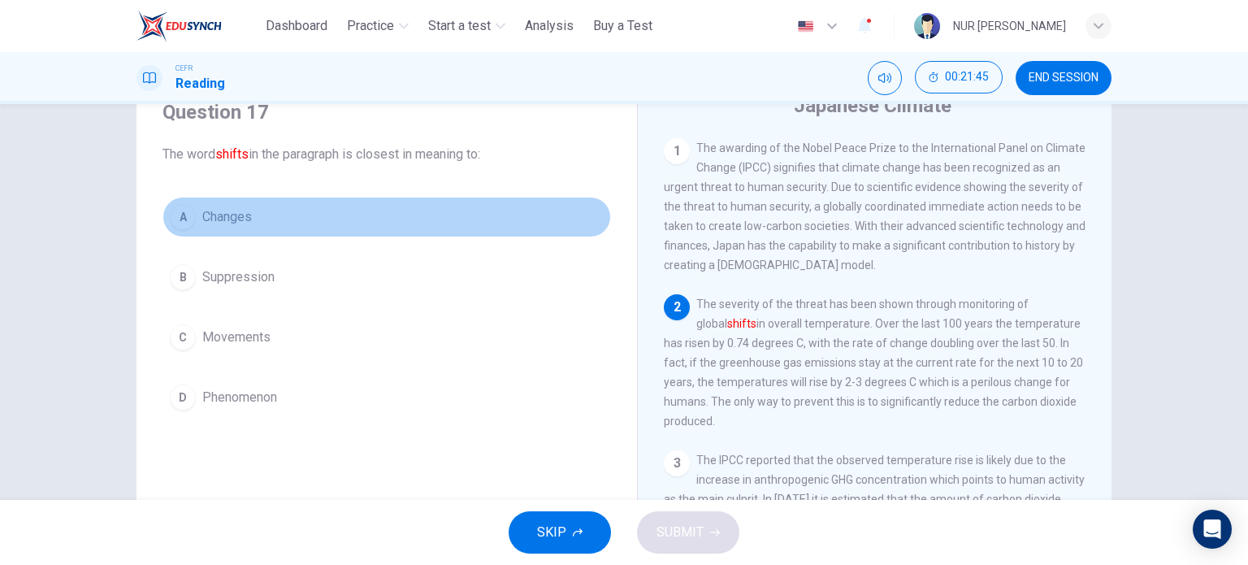
click at [253, 219] on button "A Changes" at bounding box center [386, 217] width 448 height 41
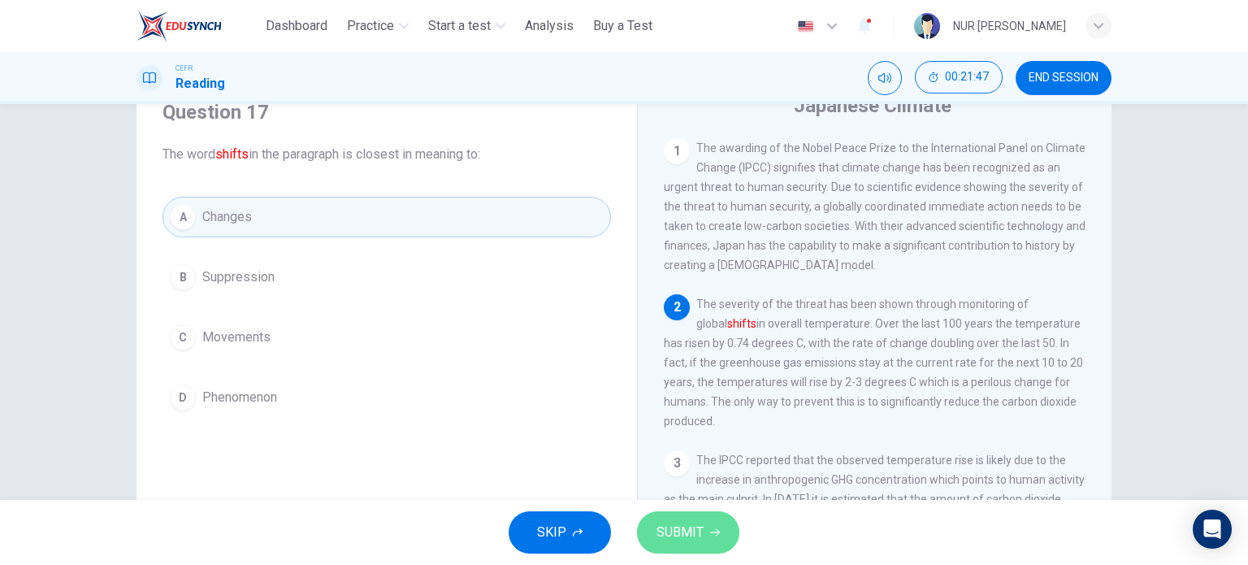
click at [730, 532] on button "SUBMIT" at bounding box center [688, 532] width 102 height 42
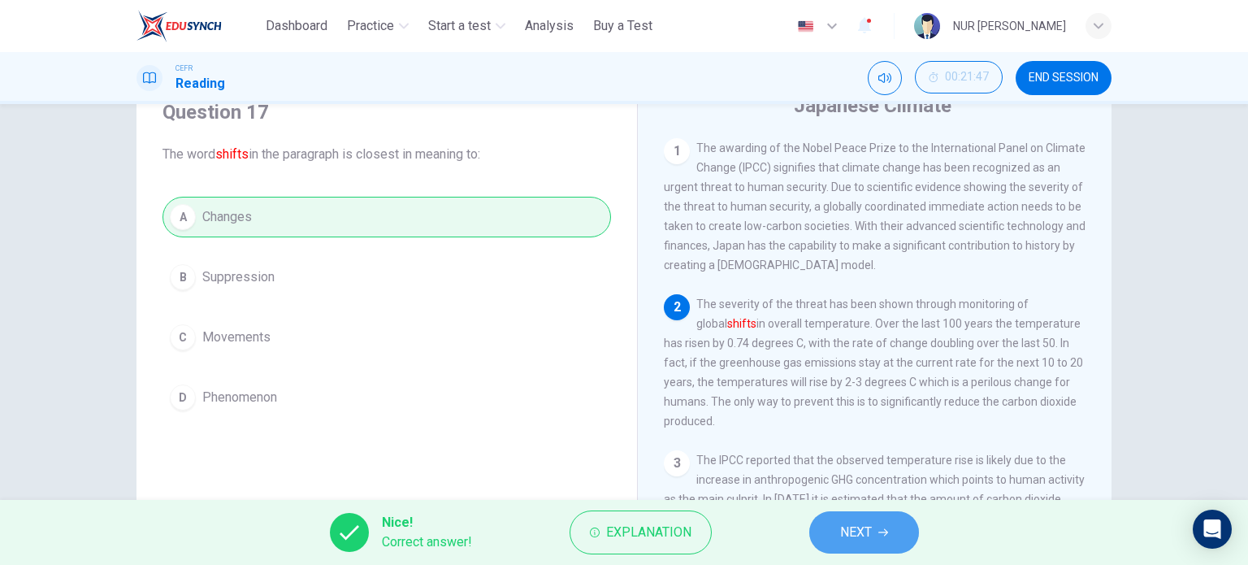
click at [880, 517] on button "NEXT" at bounding box center [864, 532] width 110 height 42
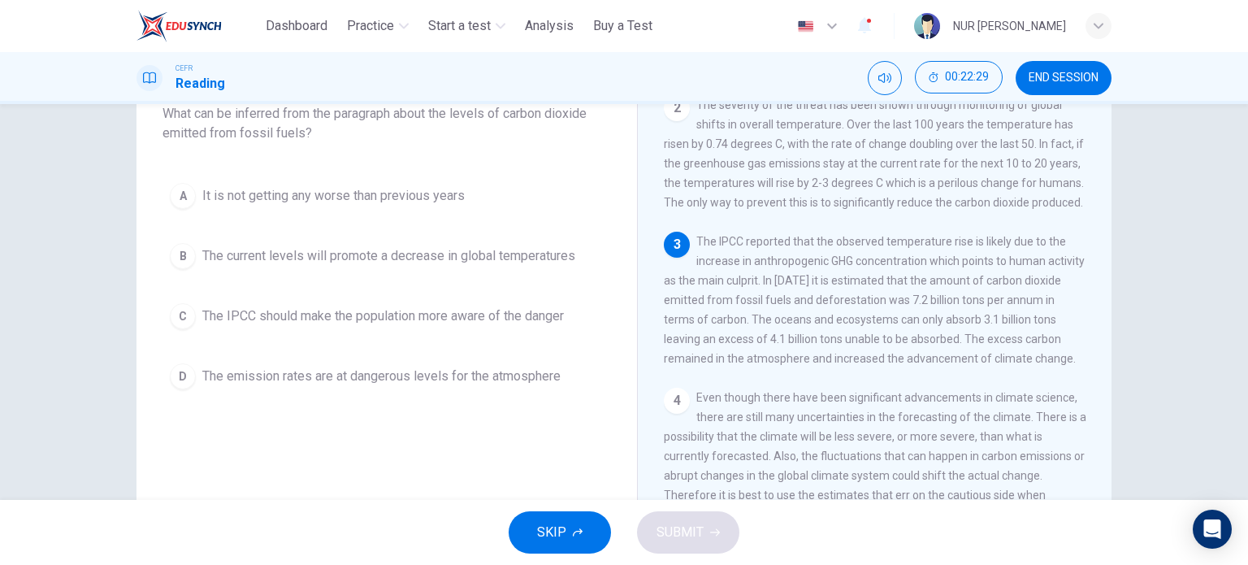
scroll to position [158, 0]
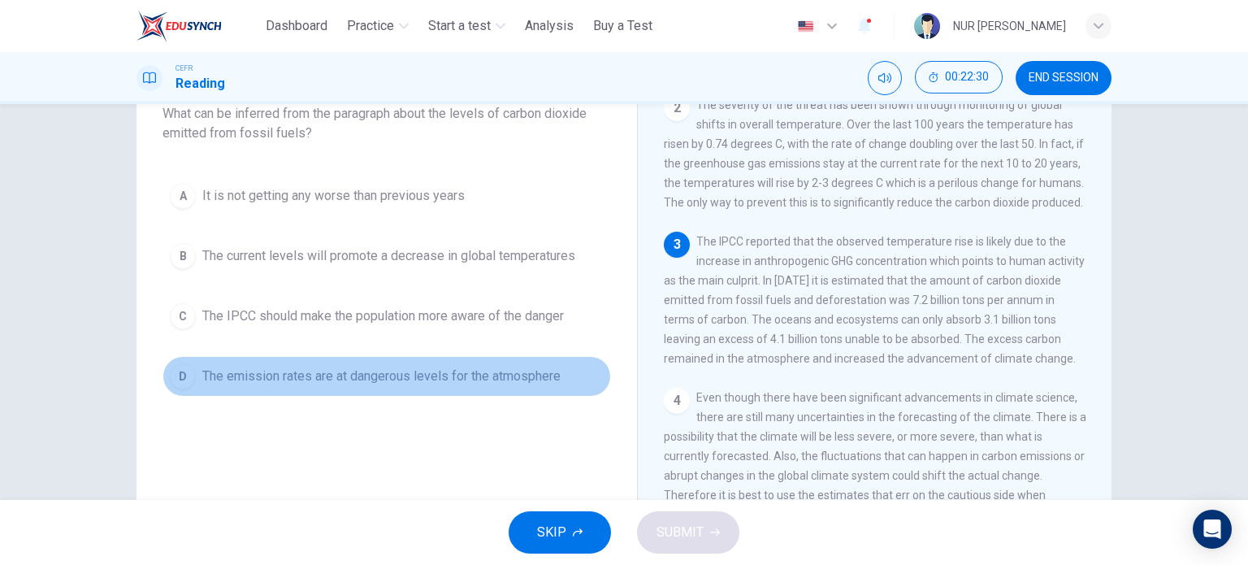
click at [503, 375] on span "The emission rates are at dangerous levels for the atmosphere" at bounding box center [381, 375] width 358 height 19
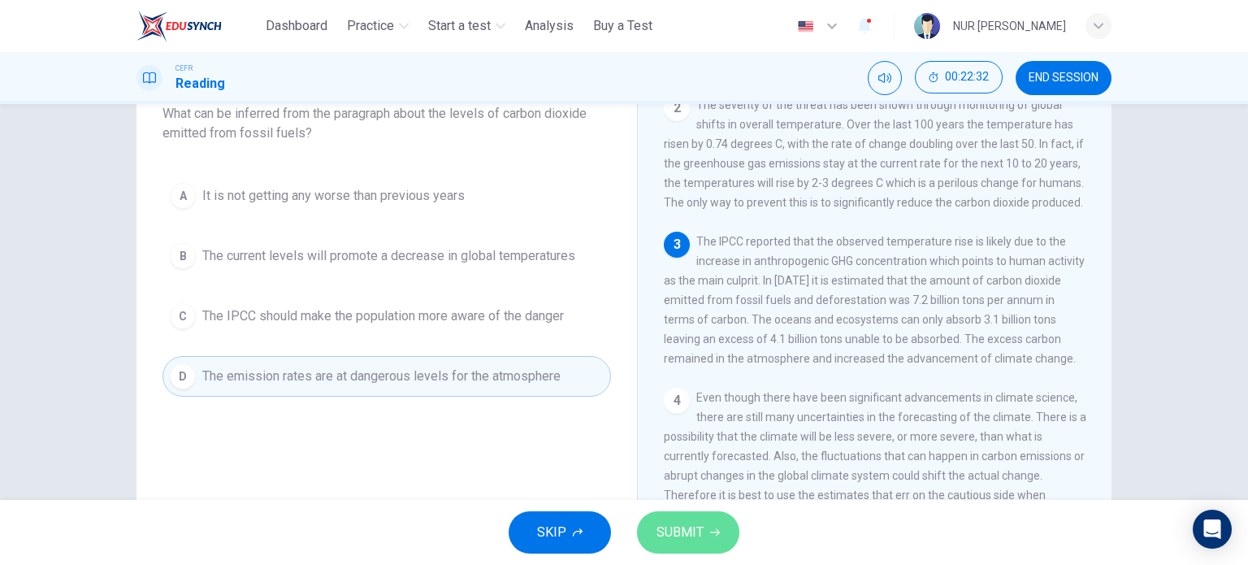
click at [704, 523] on button "SUBMIT" at bounding box center [688, 532] width 102 height 42
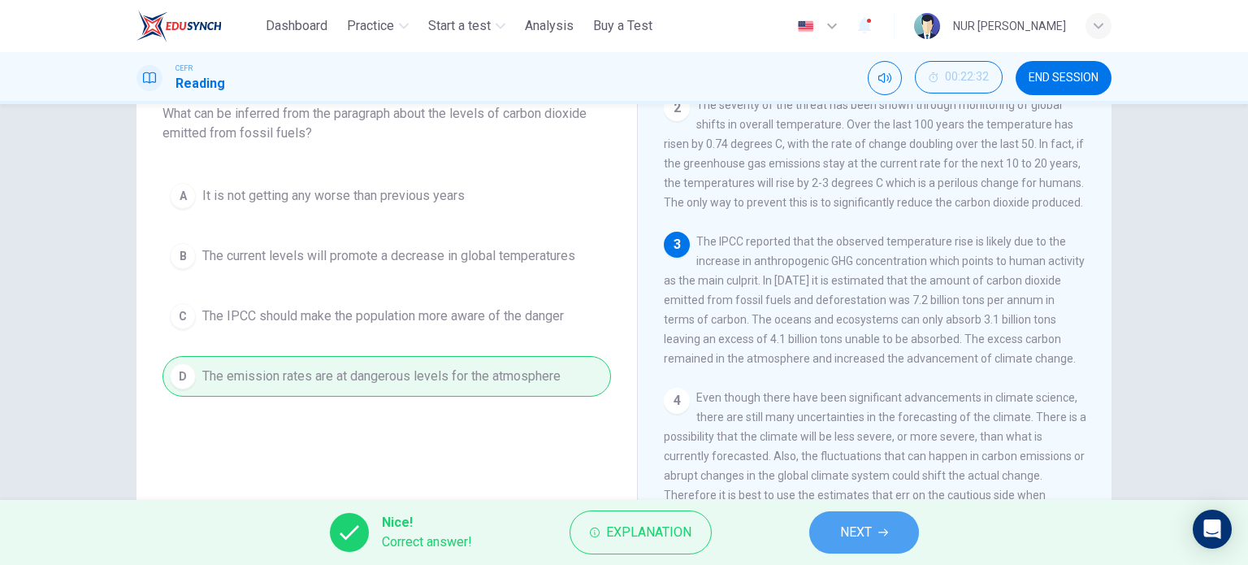
click at [826, 516] on button "NEXT" at bounding box center [864, 532] width 110 height 42
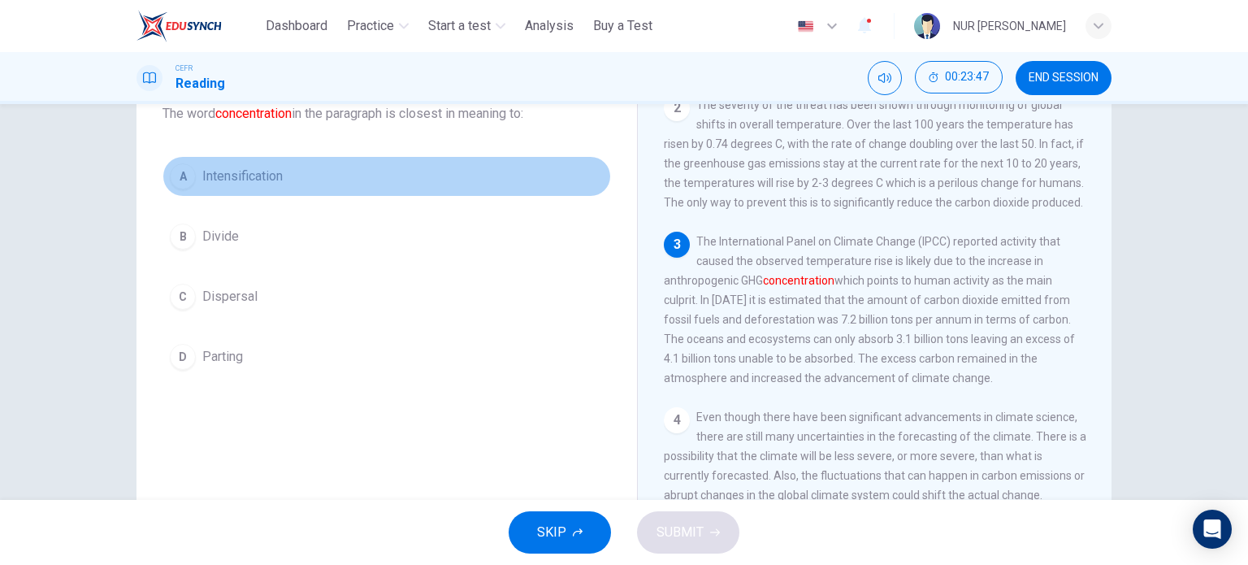
click at [237, 158] on button "A Intensification" at bounding box center [386, 176] width 448 height 41
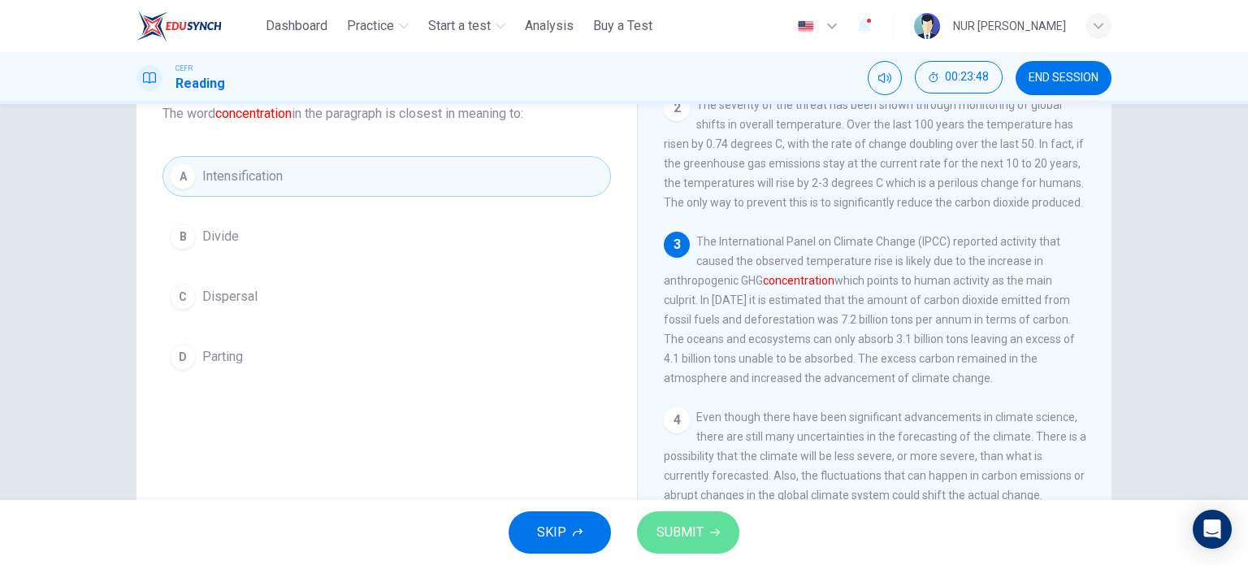
click at [705, 530] on button "SUBMIT" at bounding box center [688, 532] width 102 height 42
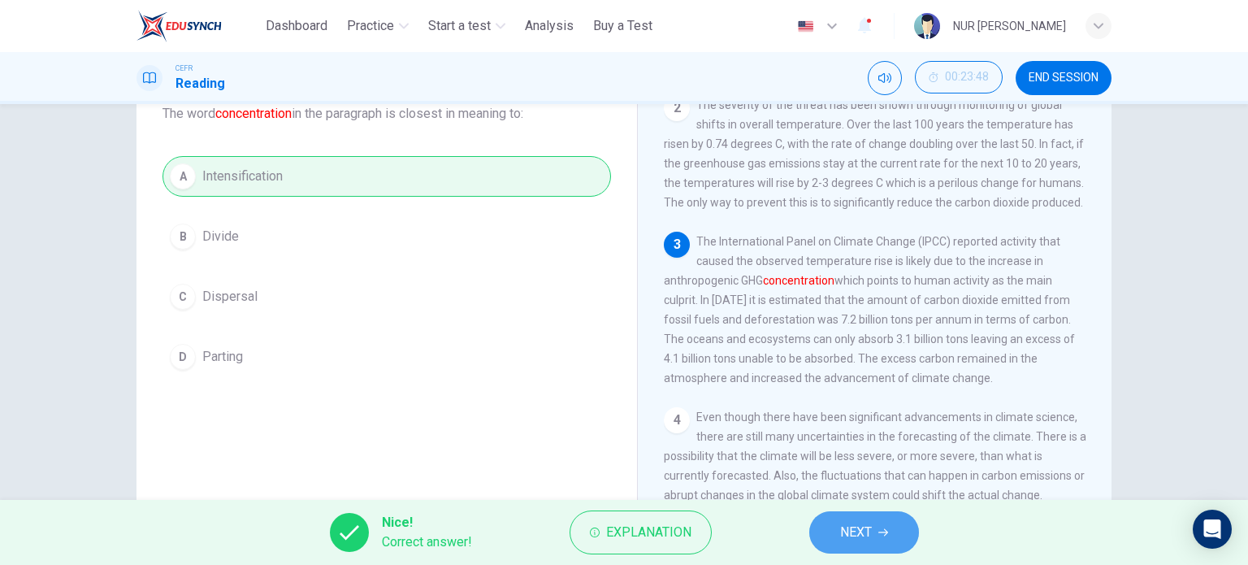
click at [835, 529] on button "NEXT" at bounding box center [864, 532] width 110 height 42
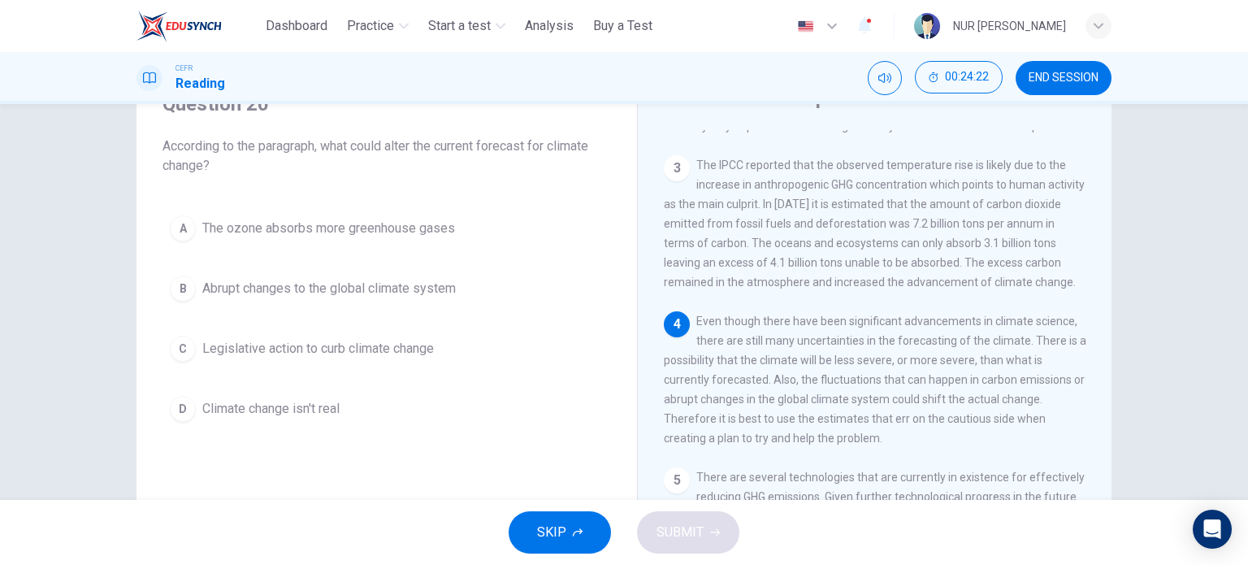
scroll to position [78, 0]
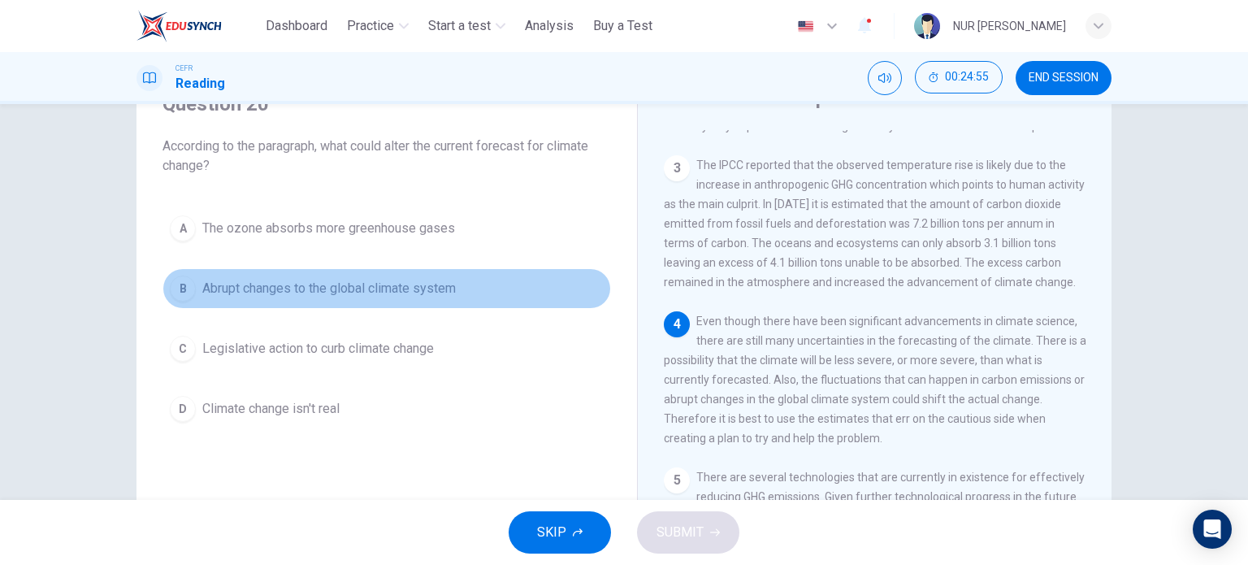
click at [327, 298] on button "B Abrupt changes to the global climate system" at bounding box center [386, 288] width 448 height 41
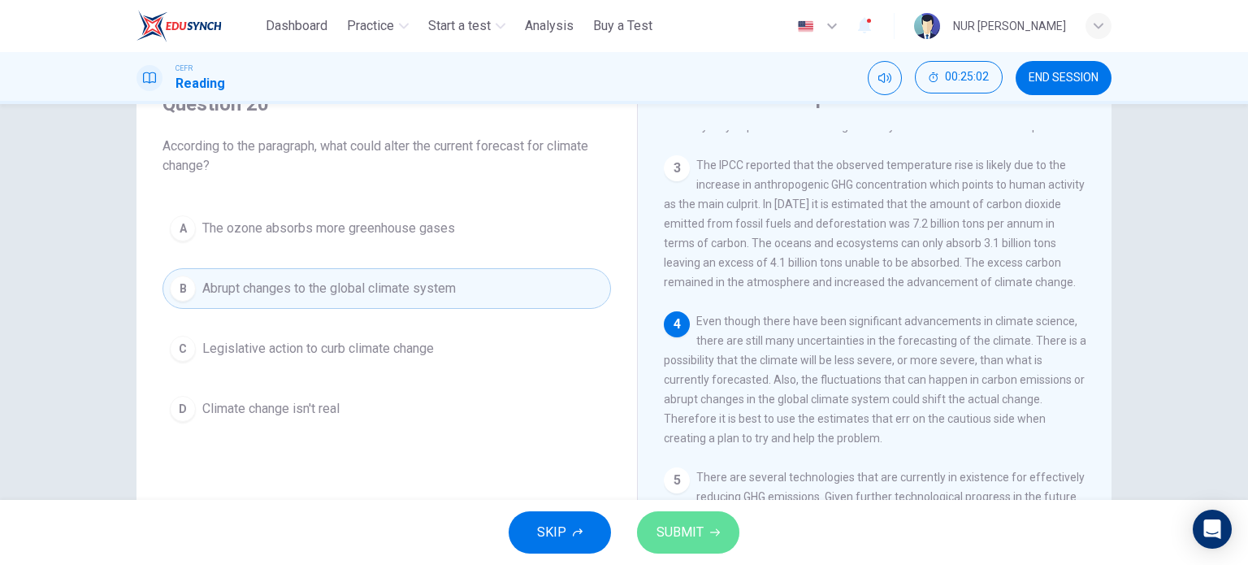
click at [699, 532] on span "SUBMIT" at bounding box center [679, 532] width 47 height 23
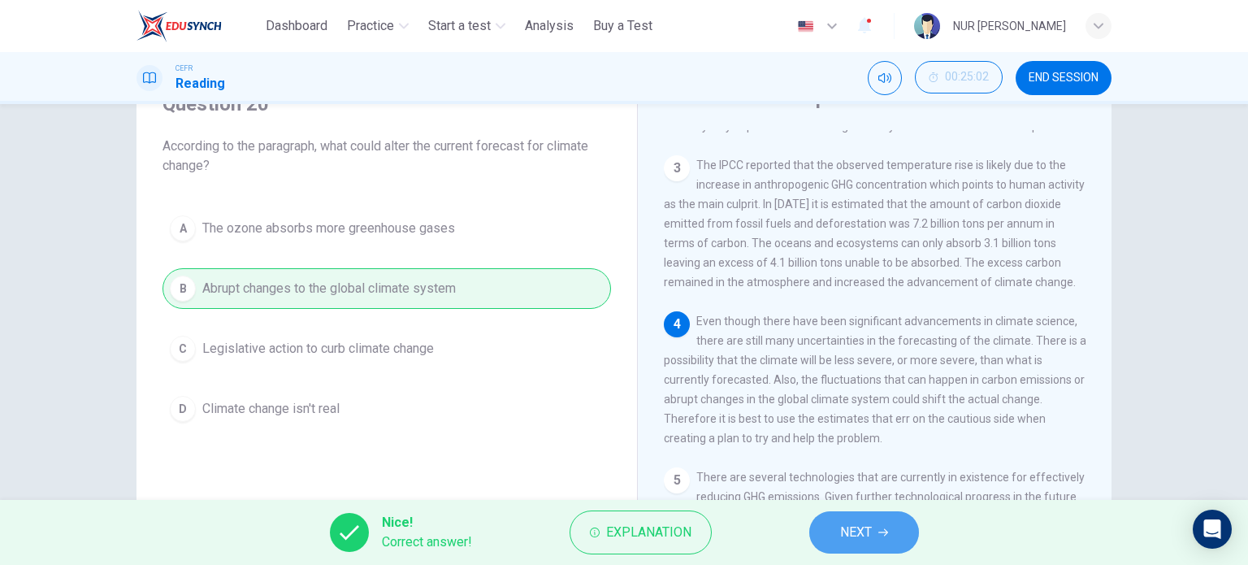
click at [822, 535] on button "NEXT" at bounding box center [864, 532] width 110 height 42
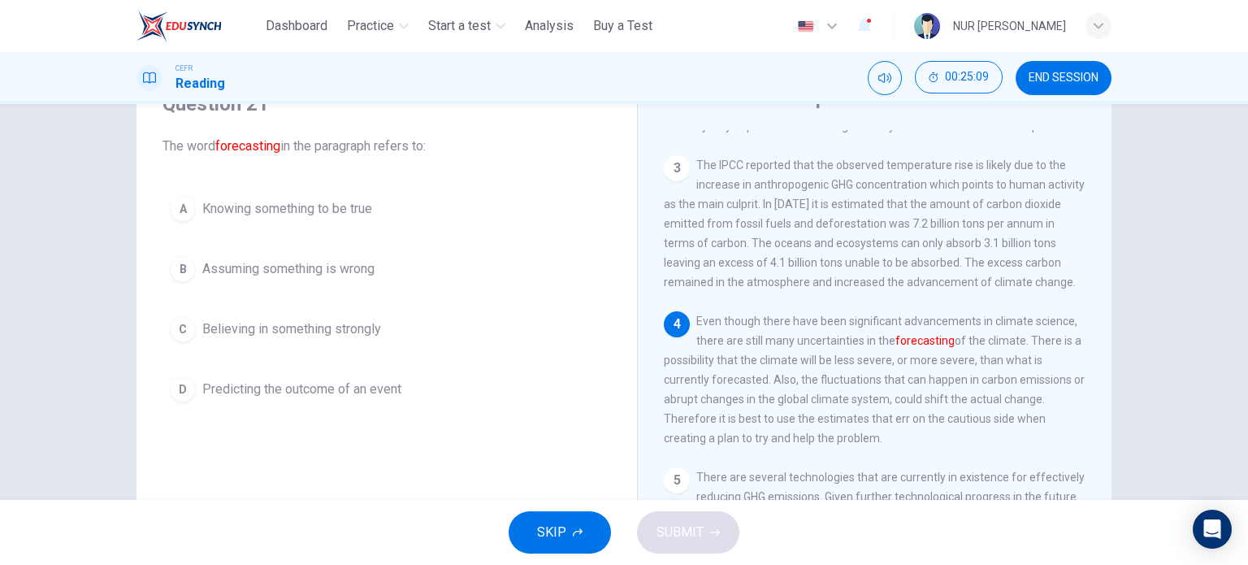
click at [365, 396] on span "Predicting the outcome of an event" at bounding box center [301, 388] width 199 height 19
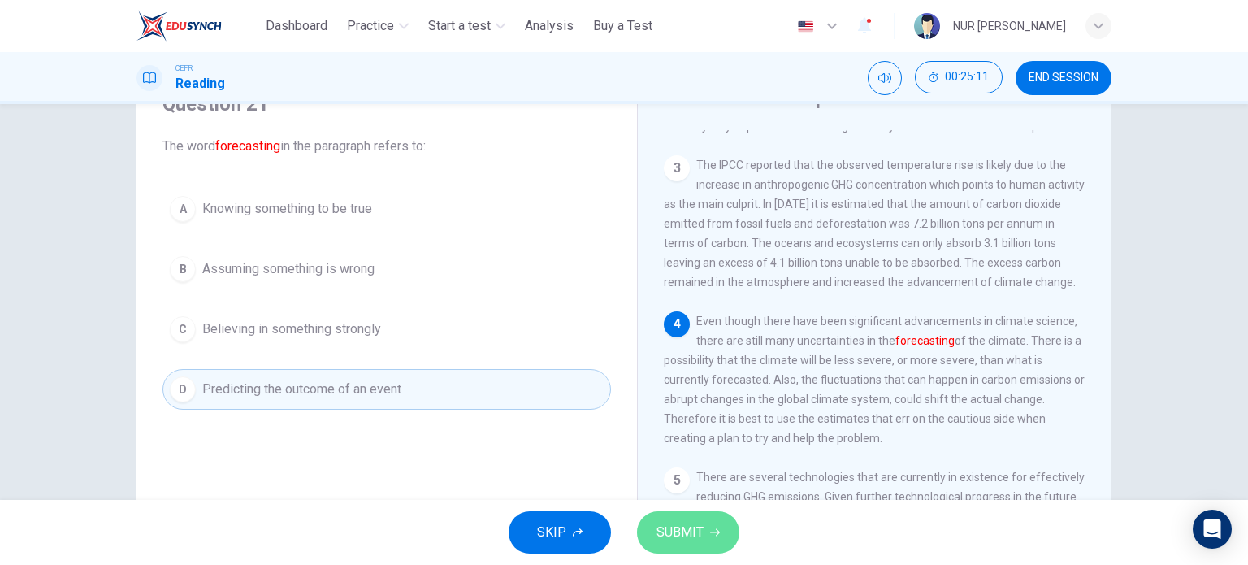
click at [669, 529] on span "SUBMIT" at bounding box center [679, 532] width 47 height 23
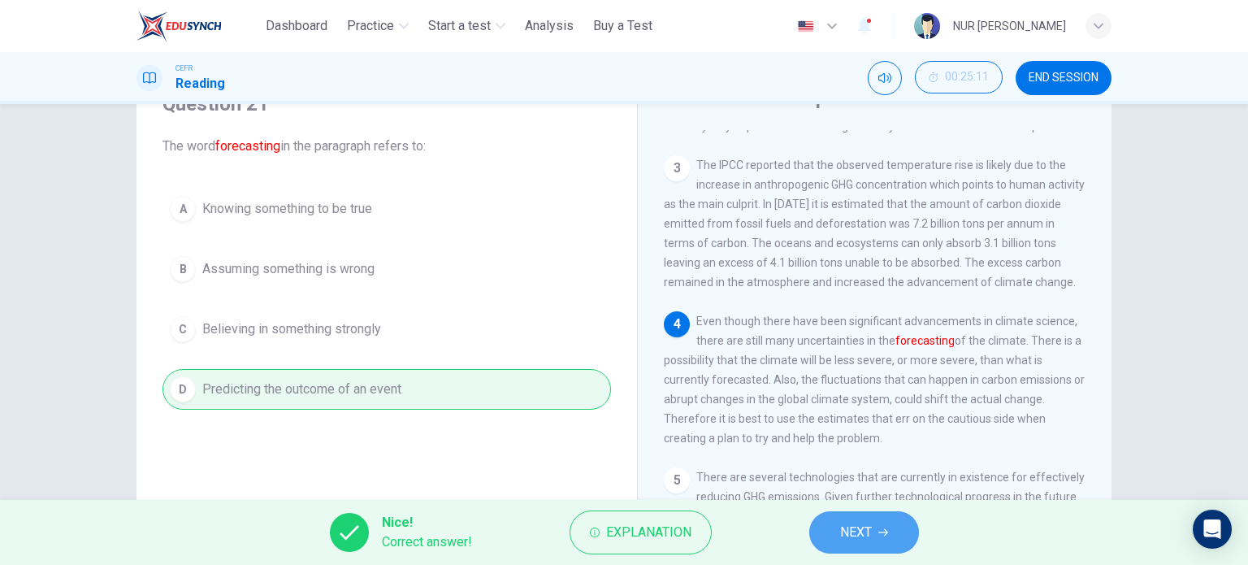
click at [901, 529] on button "NEXT" at bounding box center [864, 532] width 110 height 42
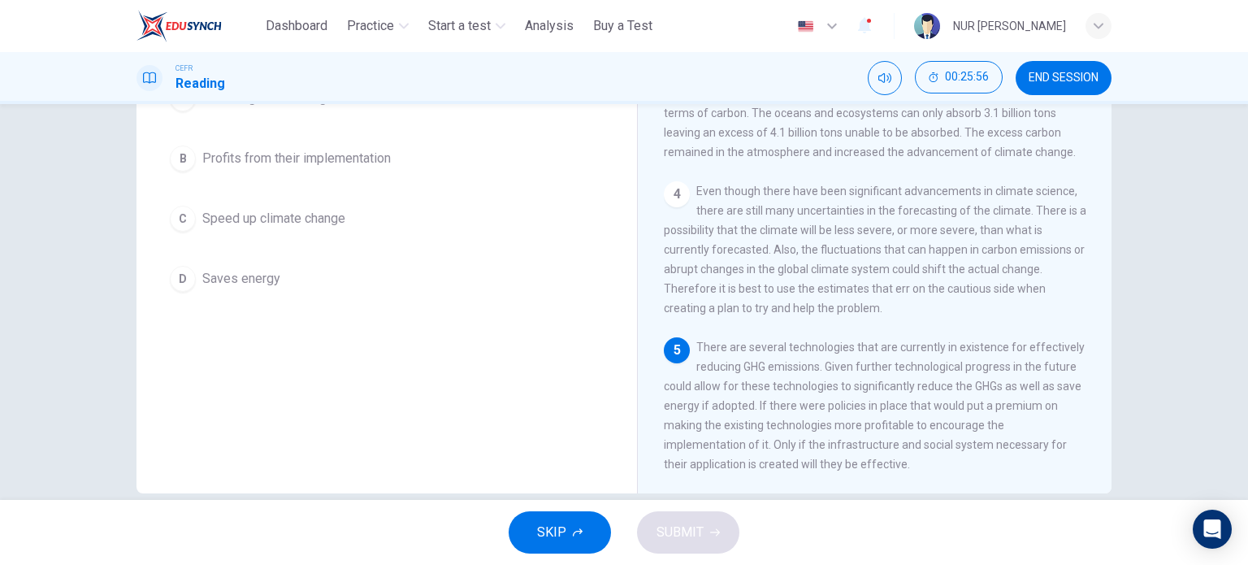
scroll to position [207, 0]
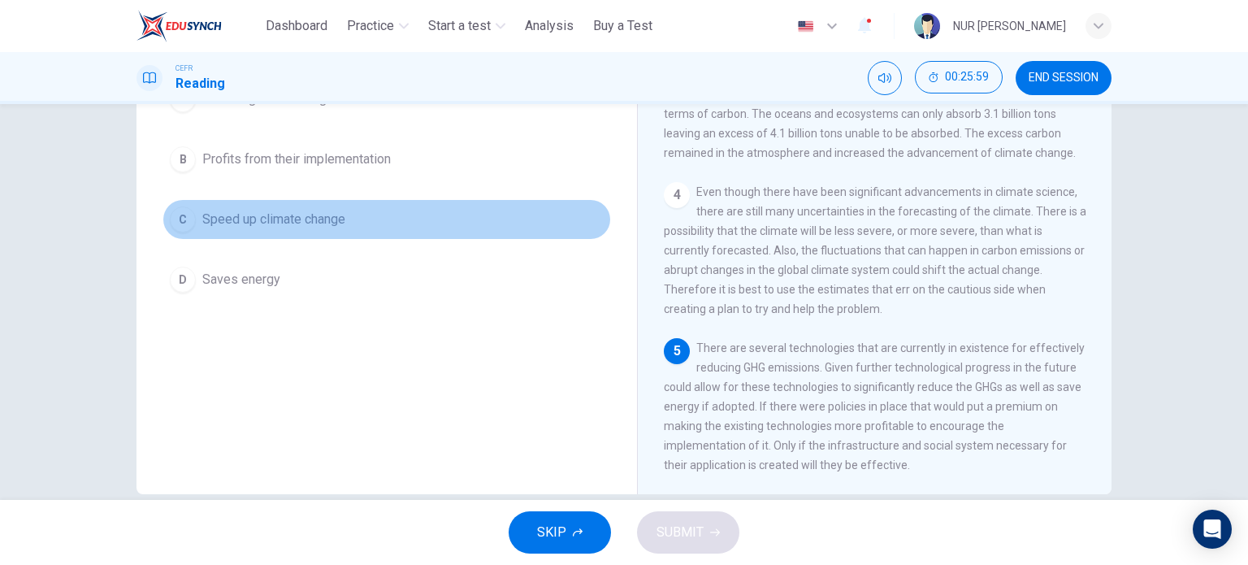
click at [366, 234] on button "C Speed up climate change" at bounding box center [386, 219] width 448 height 41
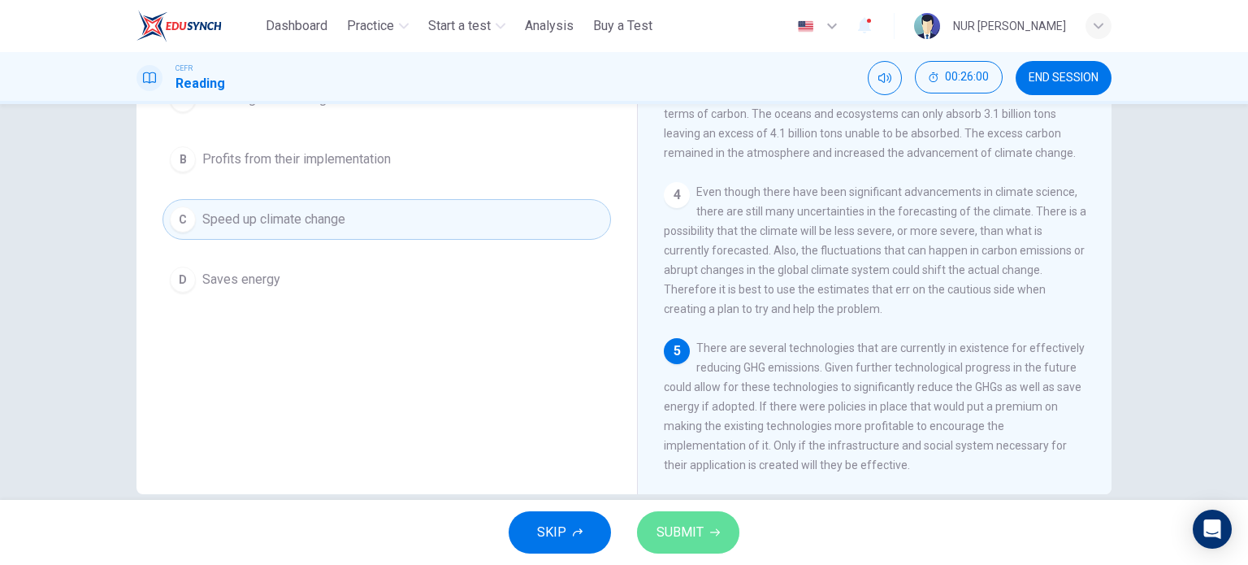
click at [691, 513] on button "SUBMIT" at bounding box center [688, 532] width 102 height 42
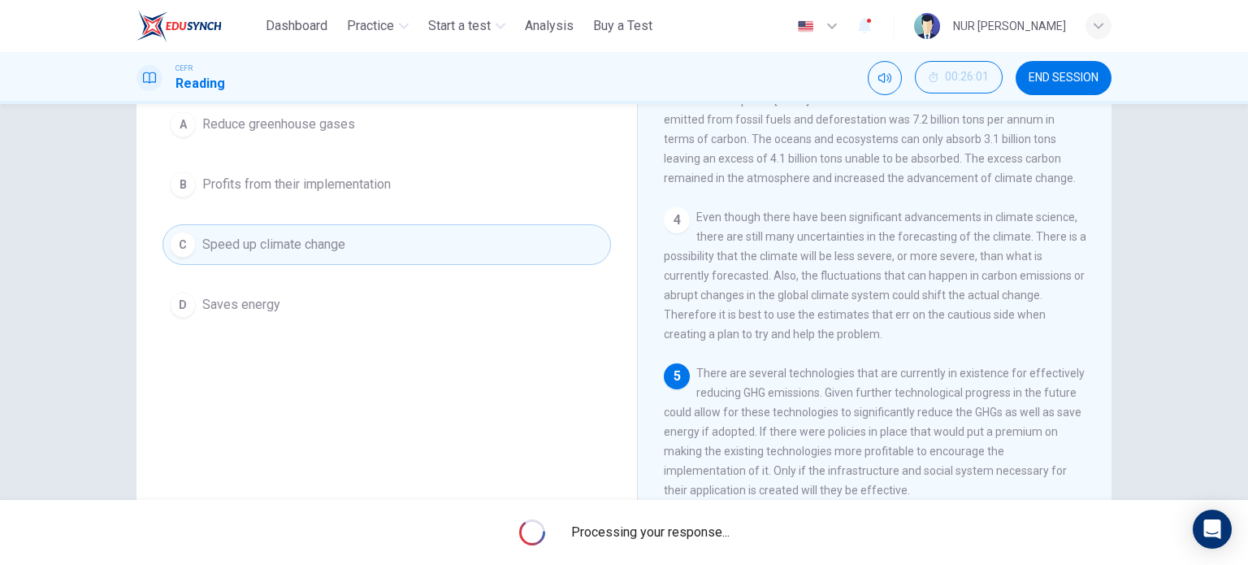
scroll to position [184, 0]
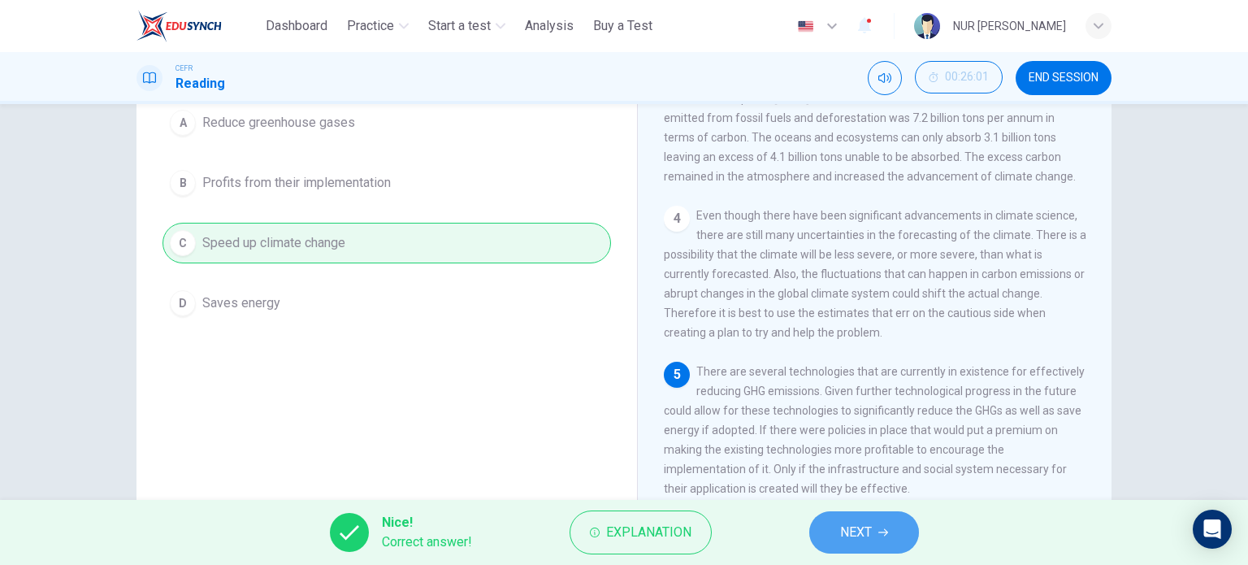
click at [826, 527] on button "NEXT" at bounding box center [864, 532] width 110 height 42
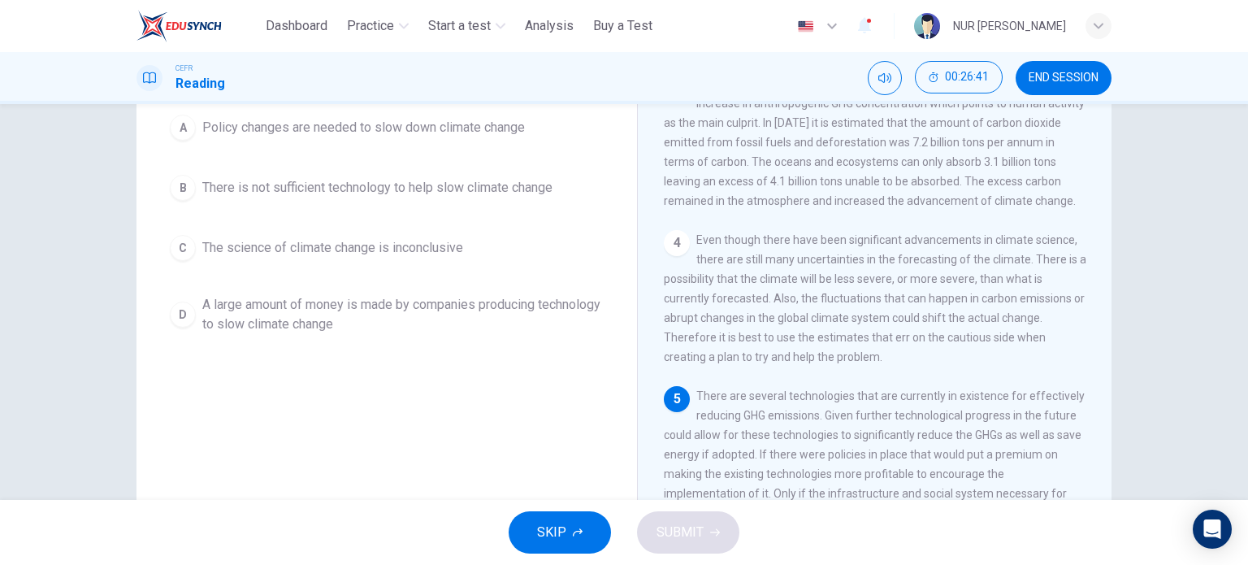
scroll to position [159, 0]
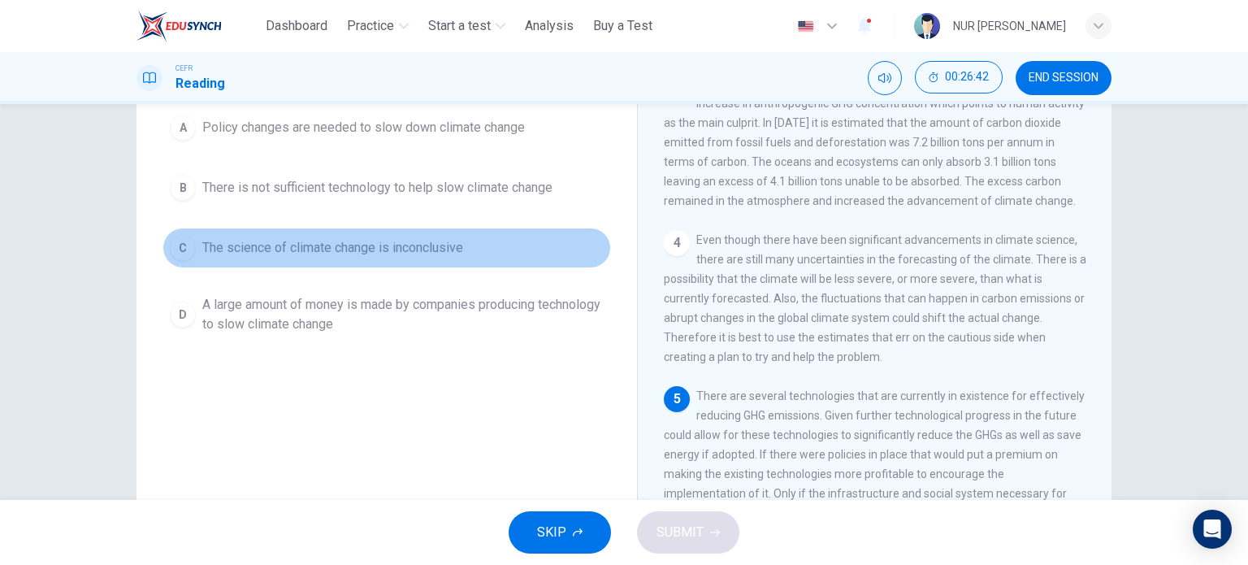
click at [437, 231] on button "C The science of climate change is inconclusive" at bounding box center [386, 247] width 448 height 41
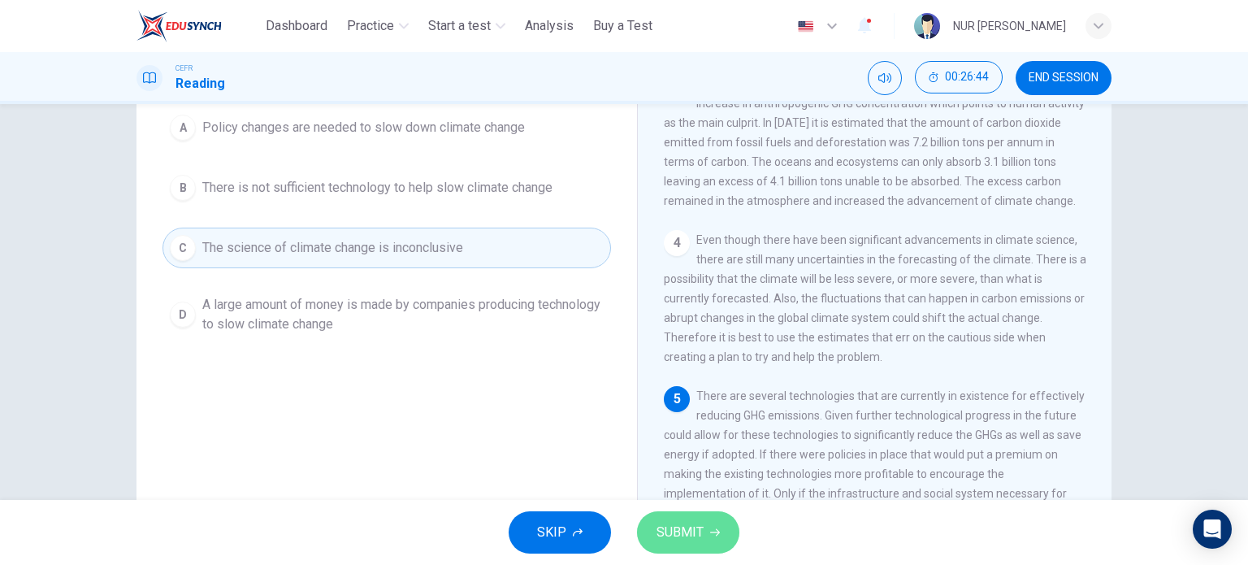
click at [702, 542] on span "SUBMIT" at bounding box center [679, 532] width 47 height 23
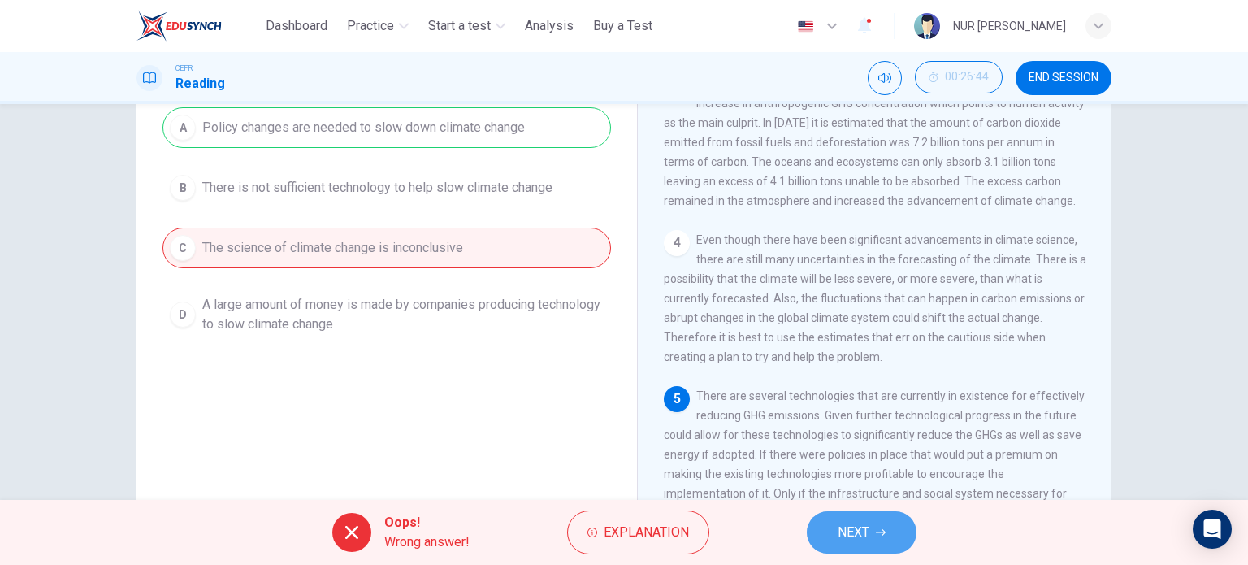
click at [850, 532] on span "NEXT" at bounding box center [853, 532] width 32 height 23
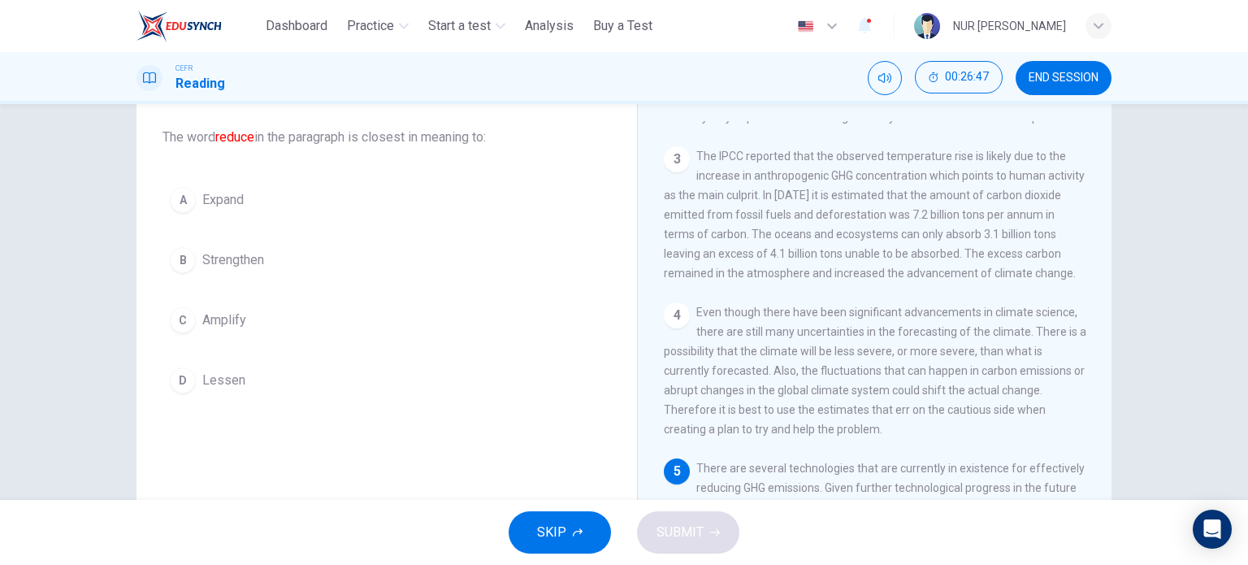
scroll to position [88, 0]
click at [236, 366] on button "D Lessen" at bounding box center [386, 379] width 448 height 41
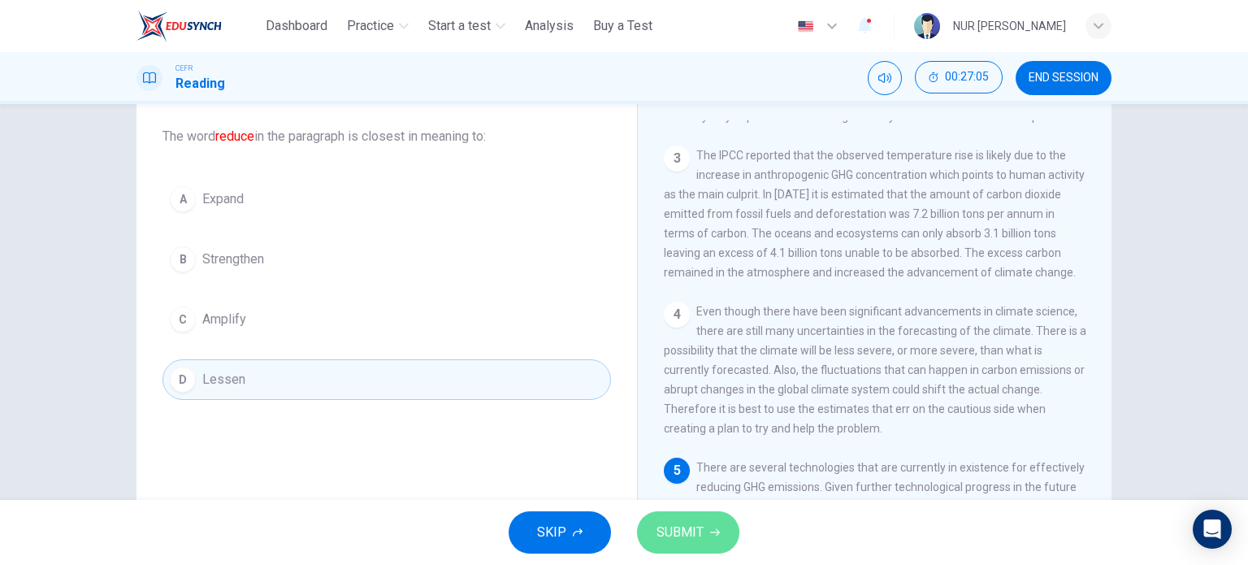
click at [669, 544] on button "SUBMIT" at bounding box center [688, 532] width 102 height 42
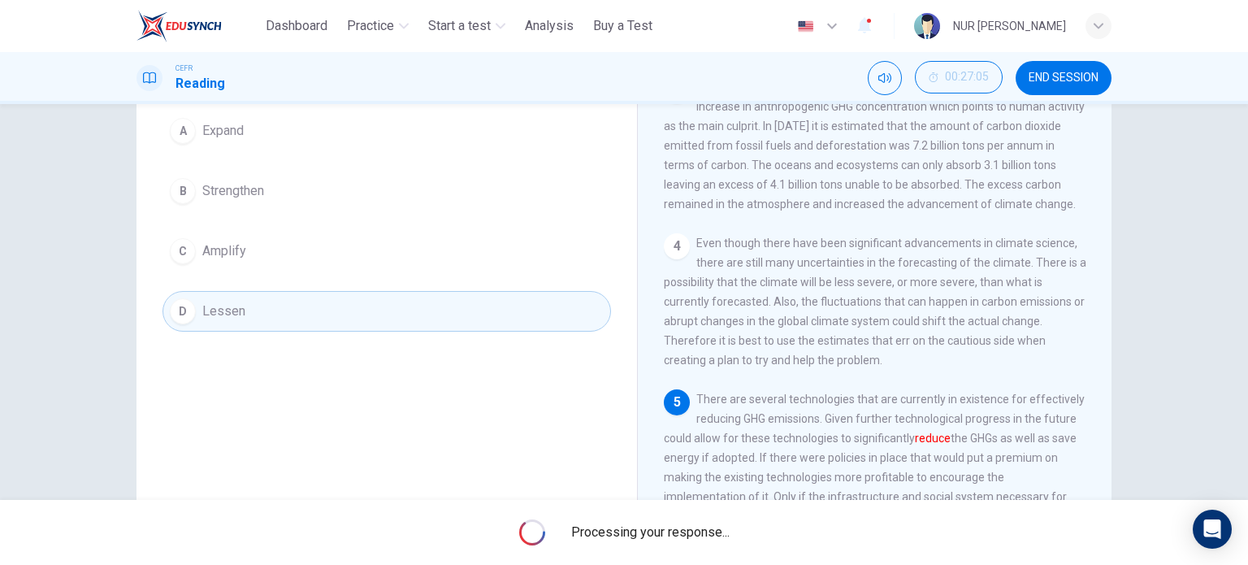
scroll to position [234, 0]
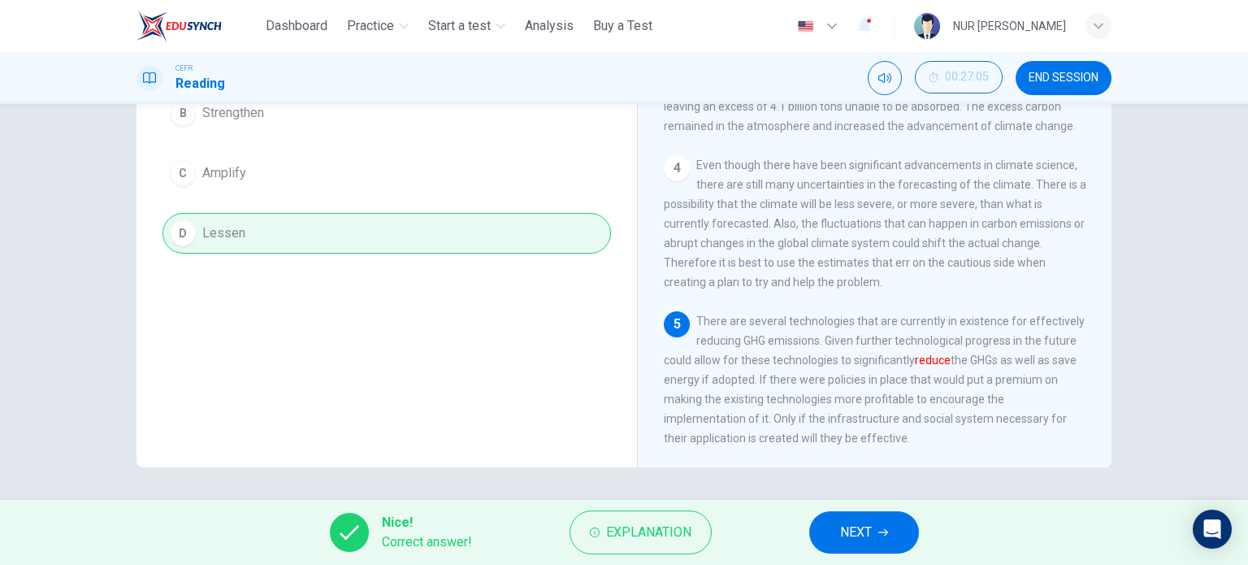
click at [850, 526] on span "NEXT" at bounding box center [856, 532] width 32 height 23
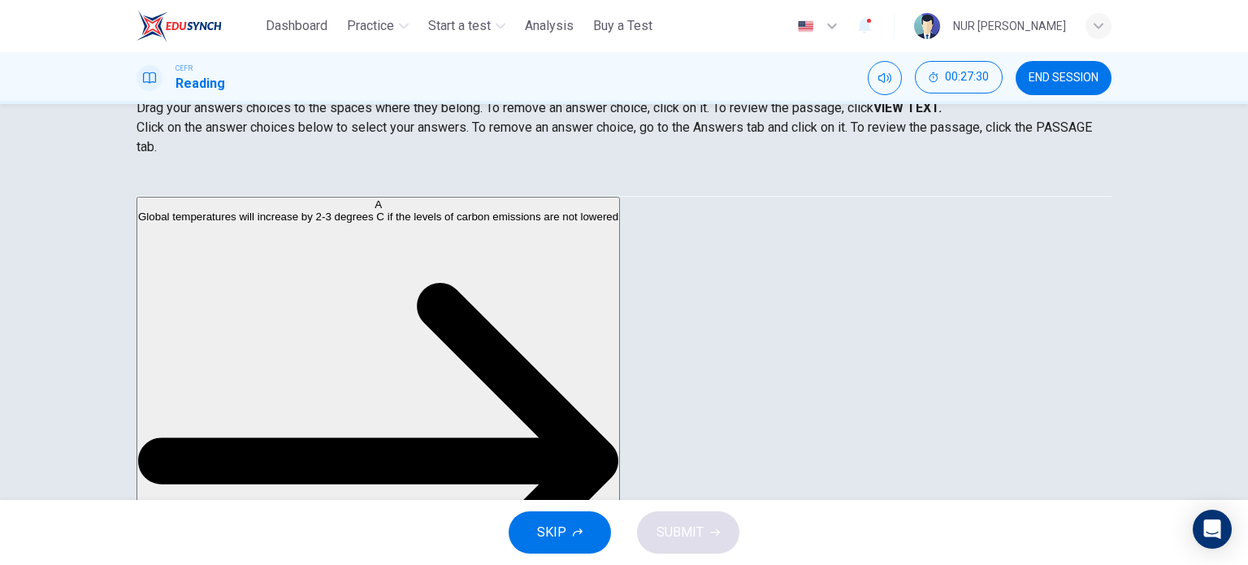
scroll to position [107, 0]
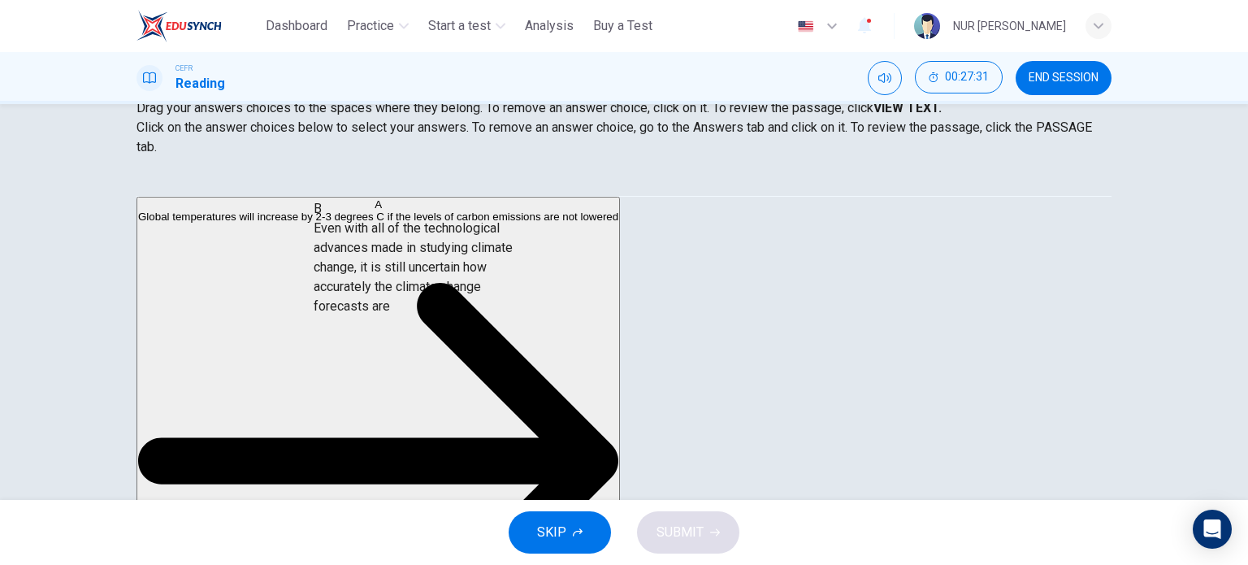
drag, startPoint x: 268, startPoint y: 258, endPoint x: 576, endPoint y: 288, distance: 309.3
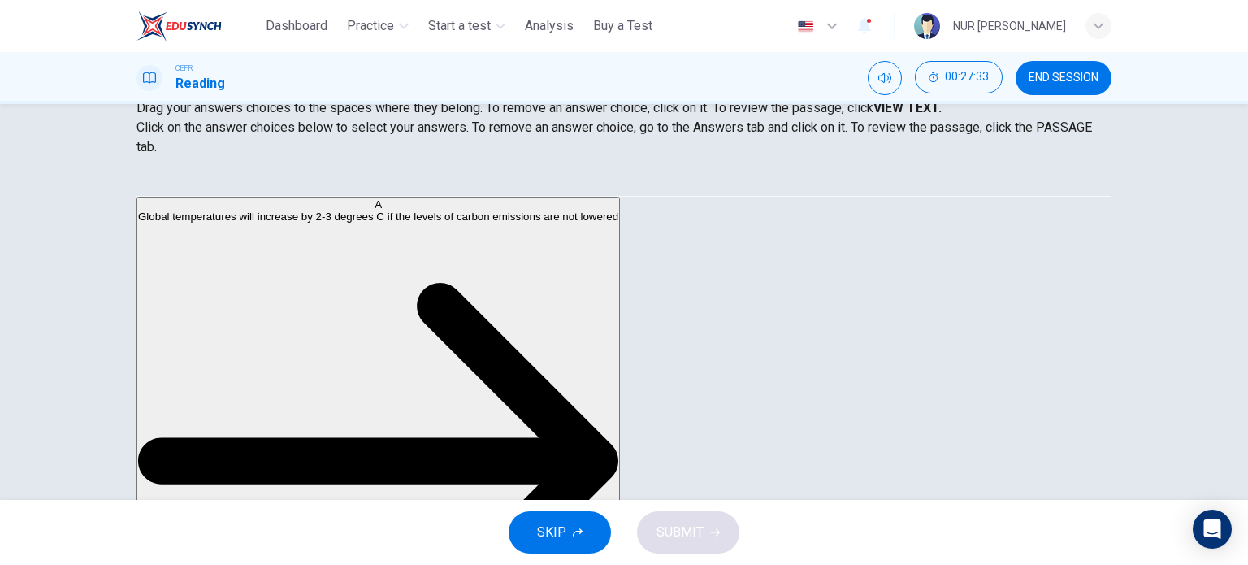
scroll to position [0, 0]
drag, startPoint x: 276, startPoint y: 241, endPoint x: 622, endPoint y: 285, distance: 348.8
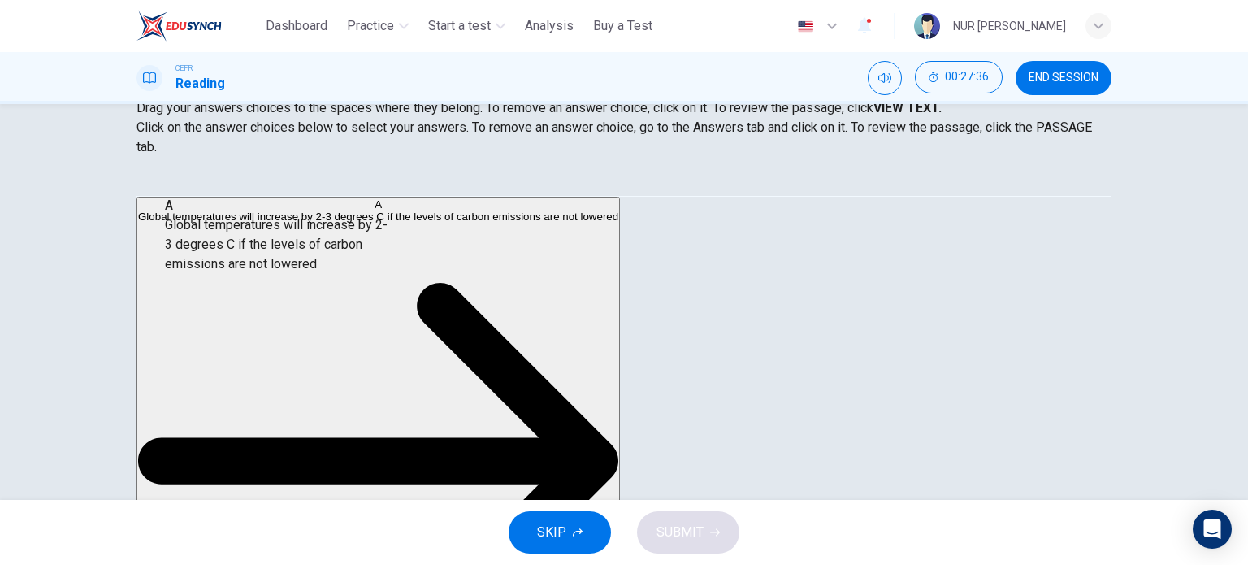
drag, startPoint x: 318, startPoint y: 228, endPoint x: 309, endPoint y: 240, distance: 14.5
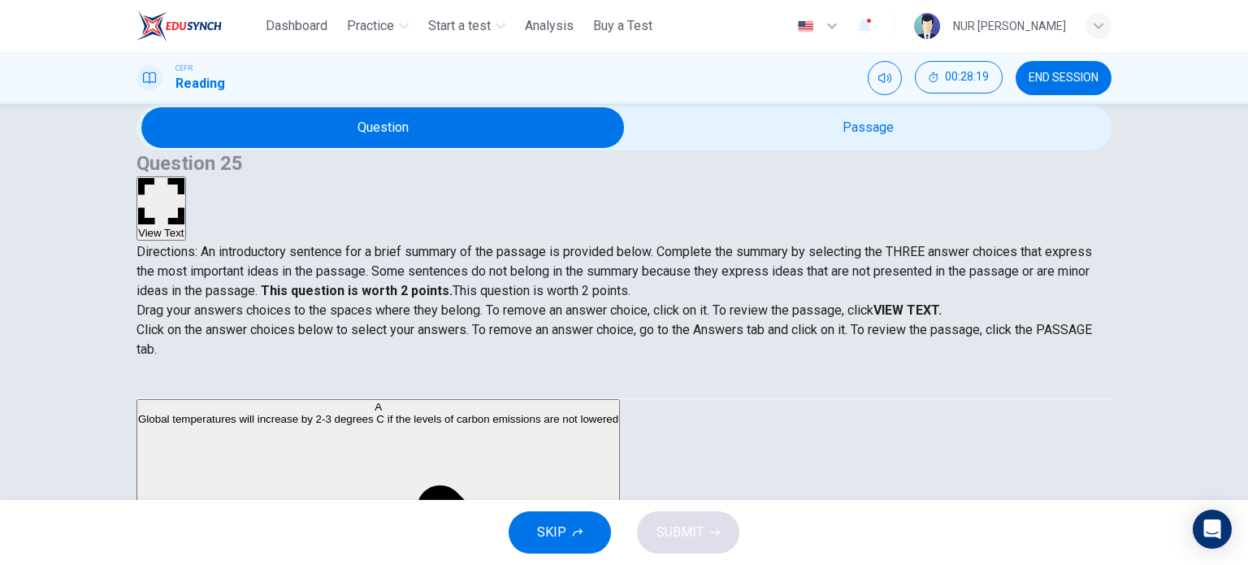
scroll to position [29, 0]
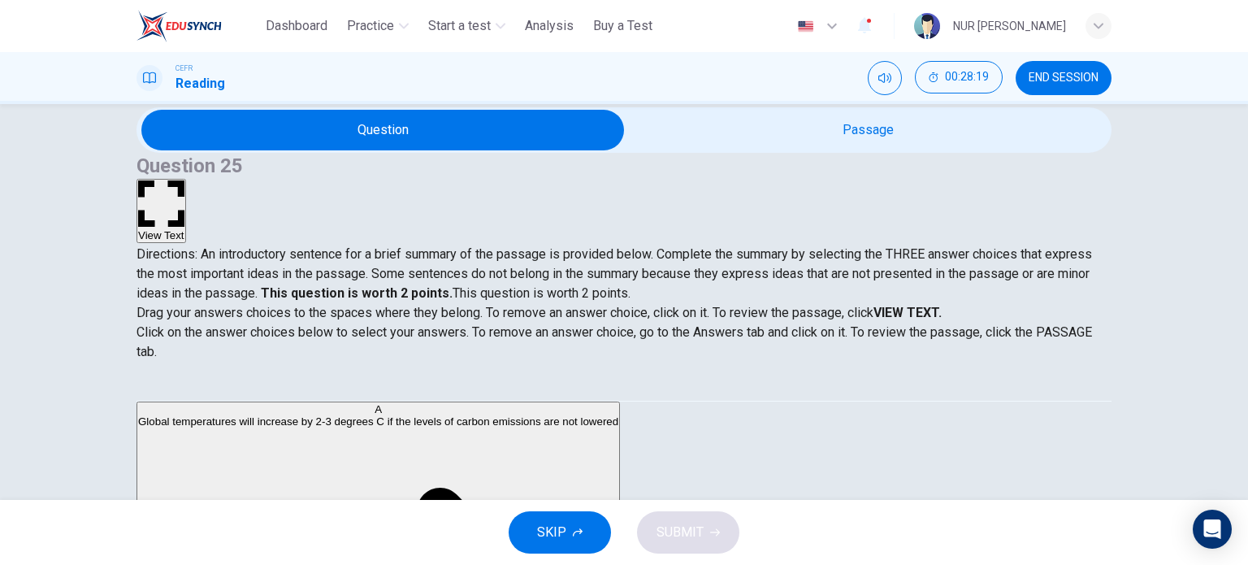
click at [186, 179] on button "View Text" at bounding box center [161, 211] width 50 height 64
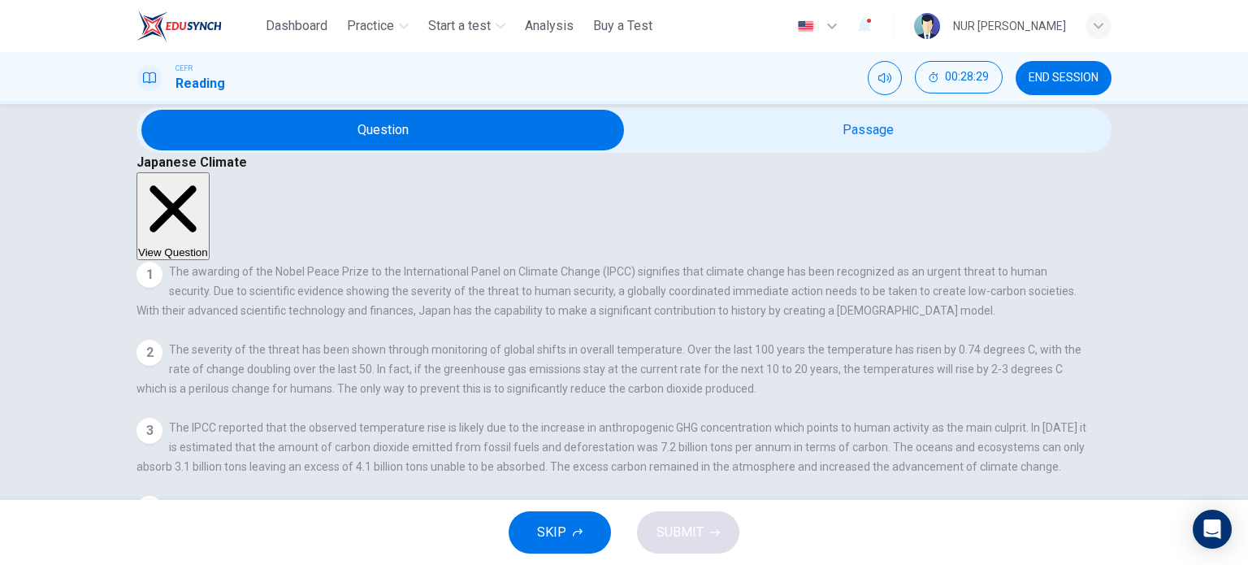
click at [210, 172] on button "View Question" at bounding box center [172, 216] width 73 height 88
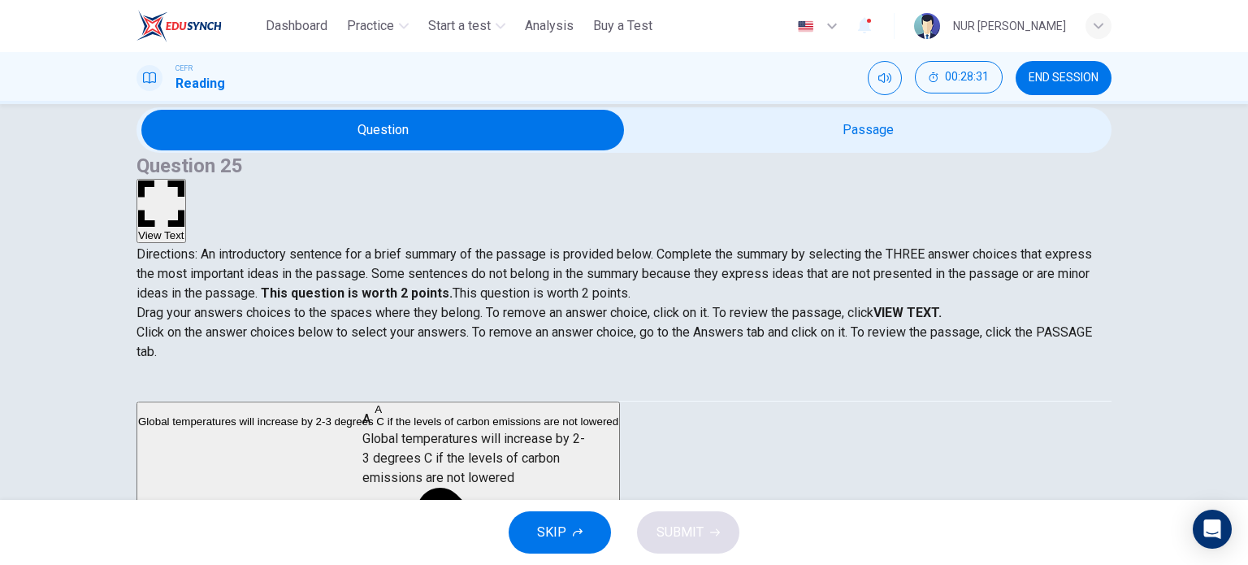
drag, startPoint x: 244, startPoint y: 439, endPoint x: 620, endPoint y: 452, distance: 375.5
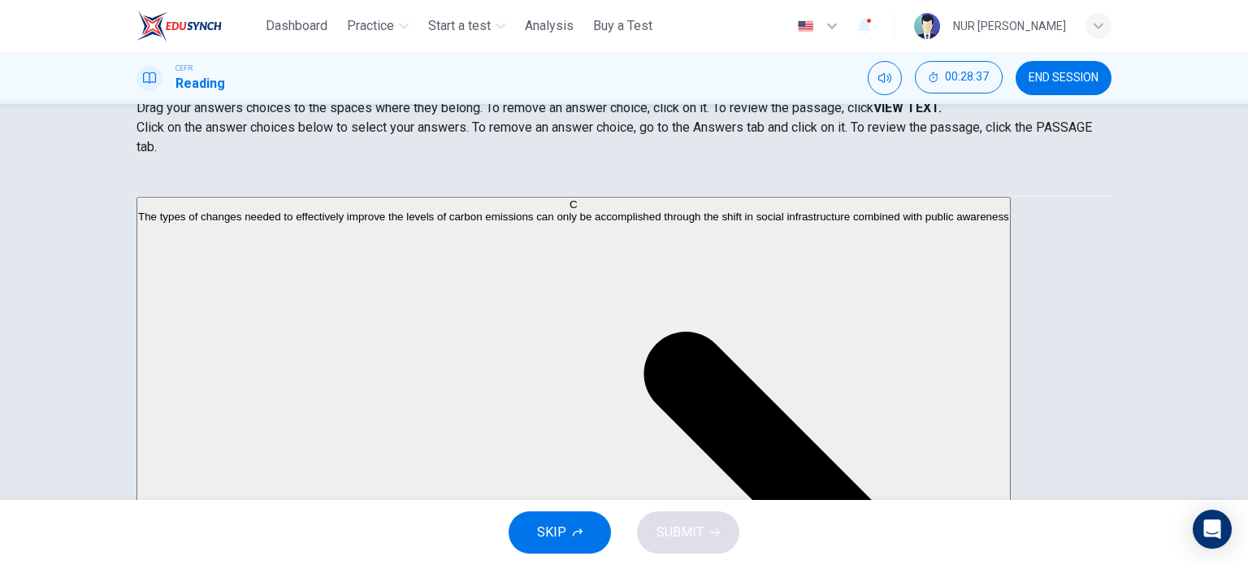
scroll to position [233, 0]
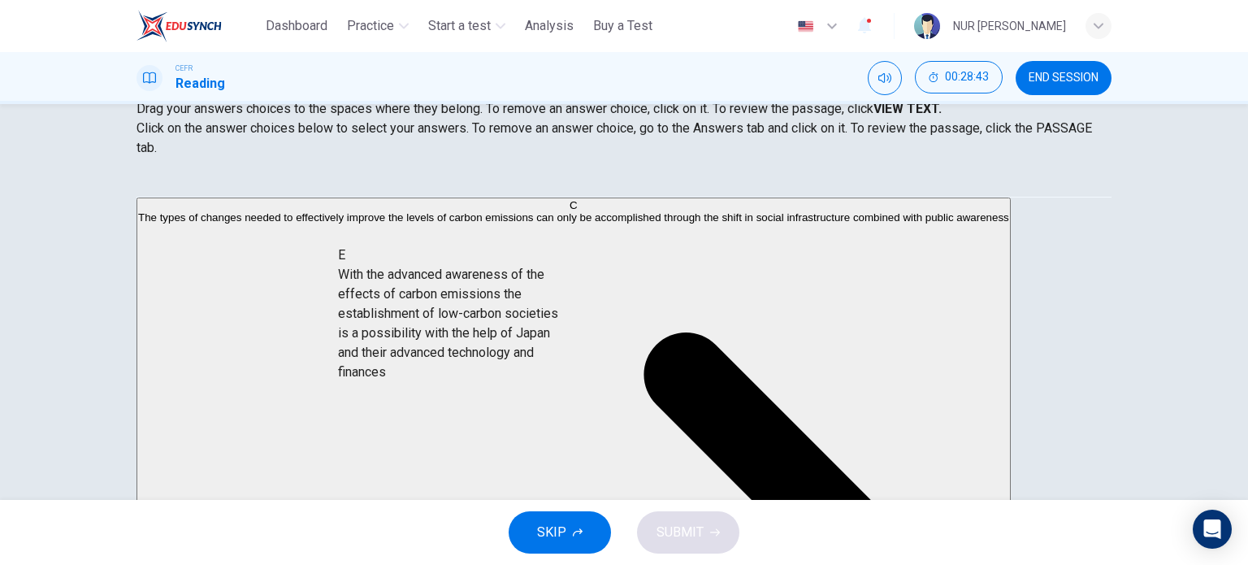
drag, startPoint x: 318, startPoint y: 298, endPoint x: 601, endPoint y: 377, distance: 294.2
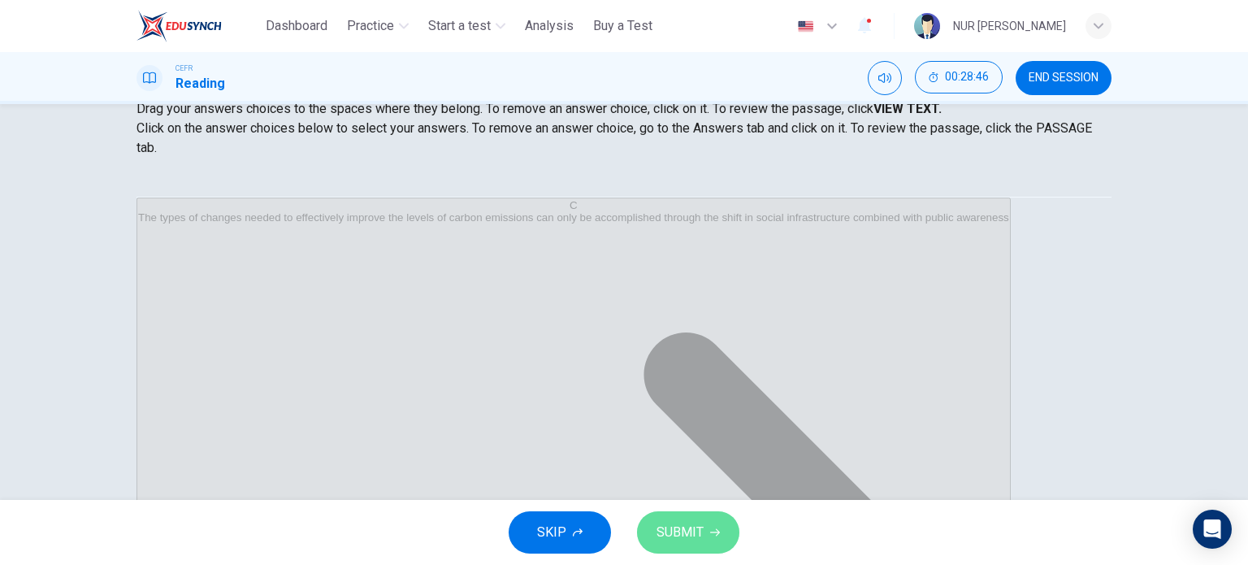
click at [669, 528] on span "SUBMIT" at bounding box center [679, 532] width 47 height 23
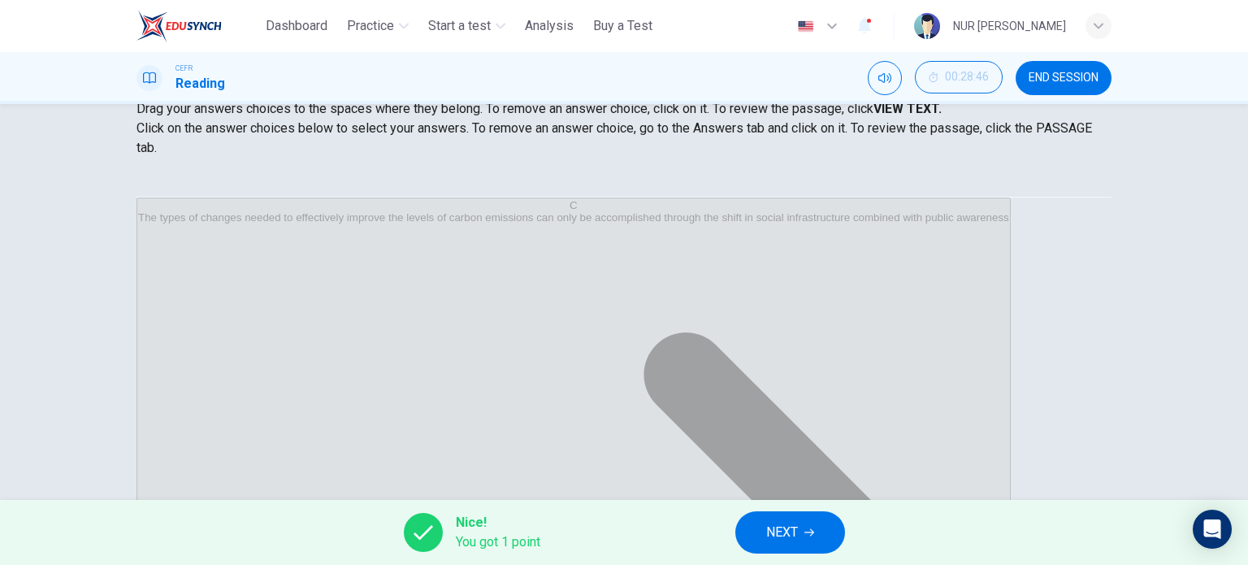
scroll to position [0, 0]
click at [1046, 90] on button "END SESSION" at bounding box center [1063, 78] width 96 height 34
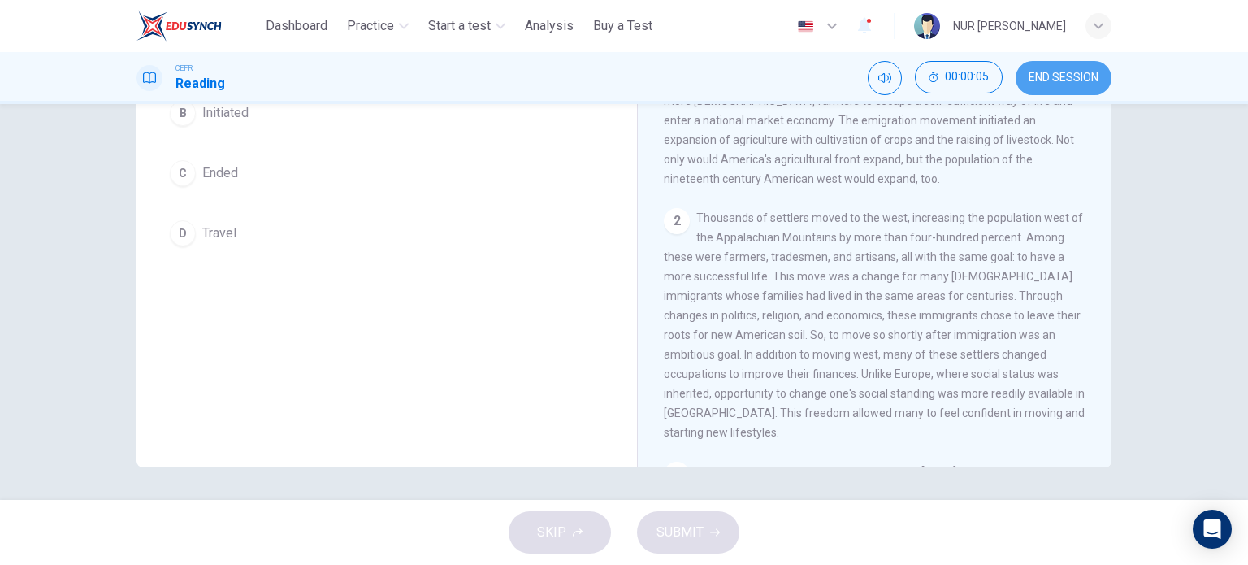
click at [1044, 72] on span "END SESSION" at bounding box center [1063, 77] width 70 height 13
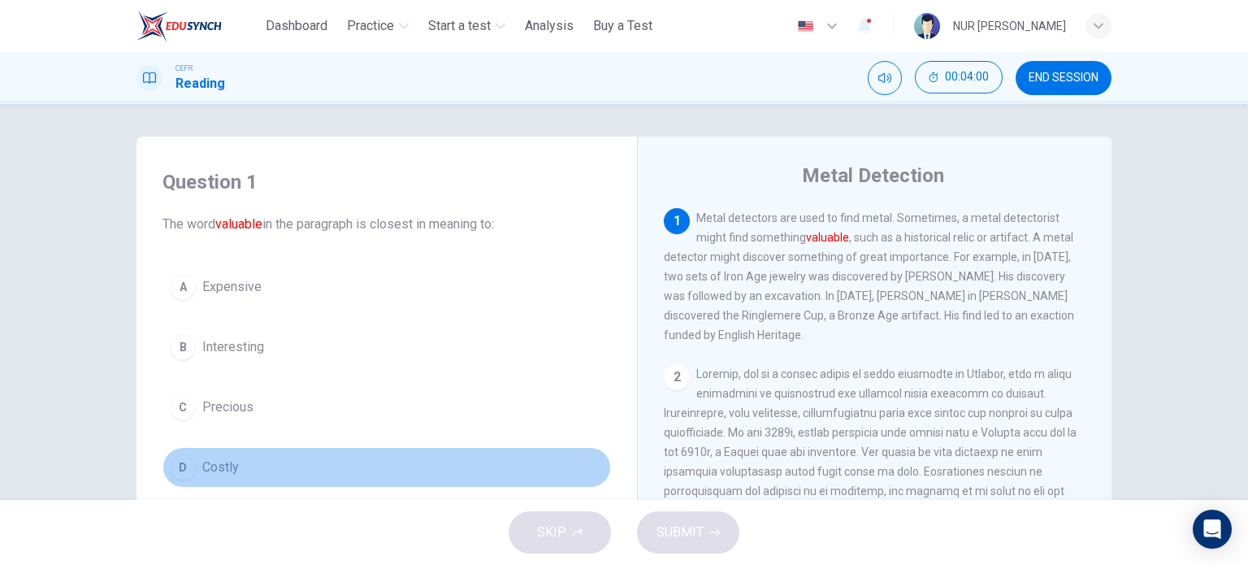
click at [207, 461] on span "Costly" at bounding box center [220, 466] width 37 height 19
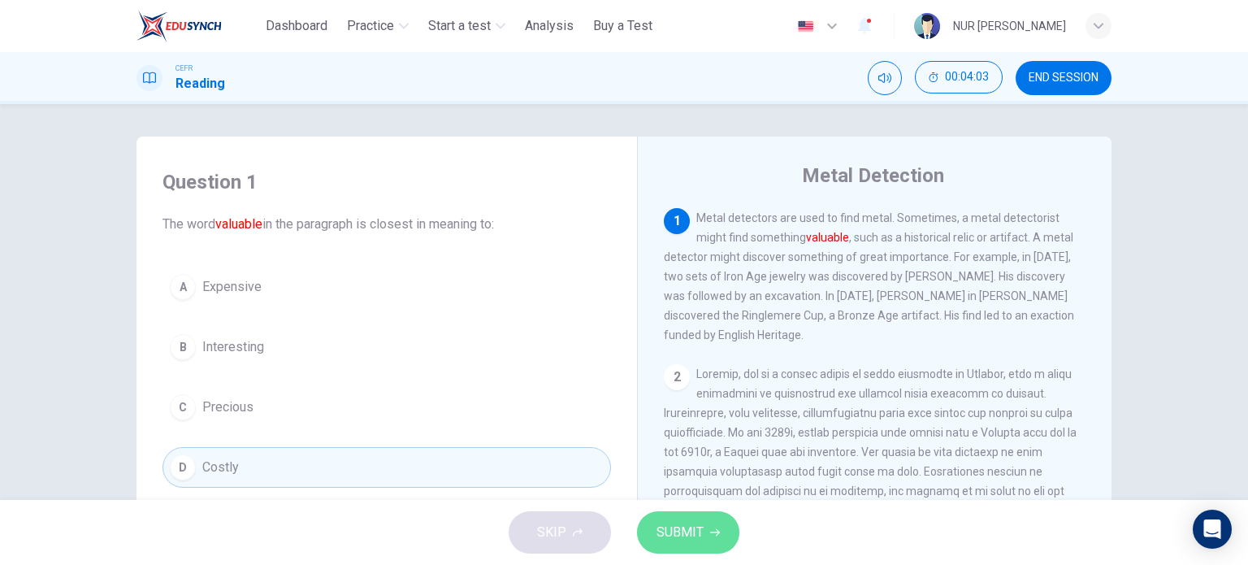
click at [682, 521] on span "SUBMIT" at bounding box center [679, 532] width 47 height 23
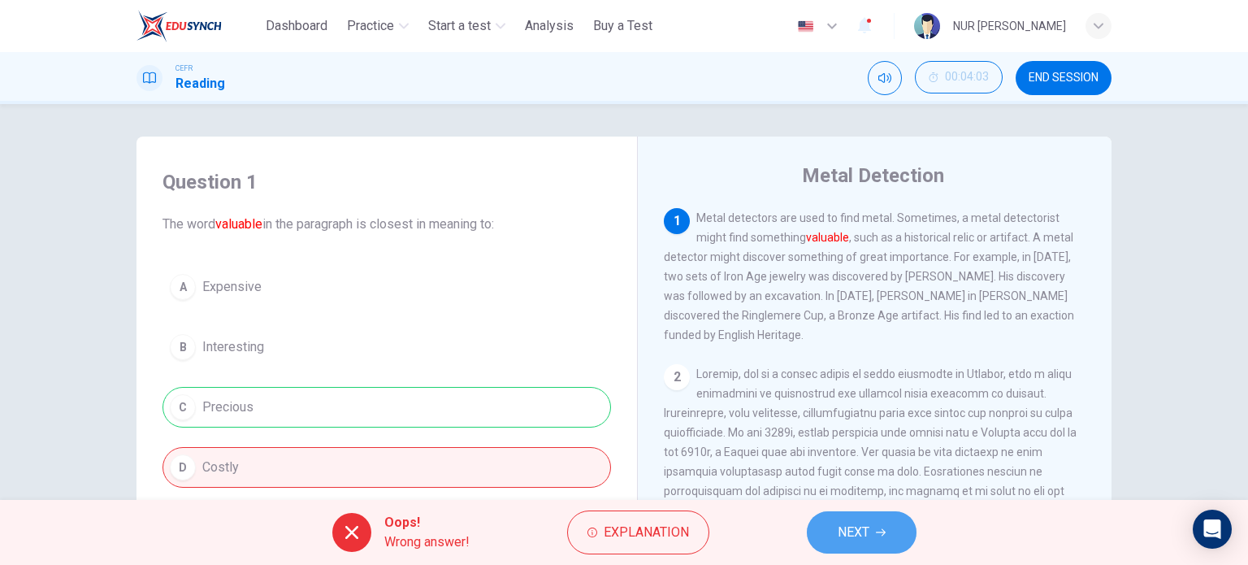
click at [876, 529] on icon "button" at bounding box center [881, 532] width 10 height 10
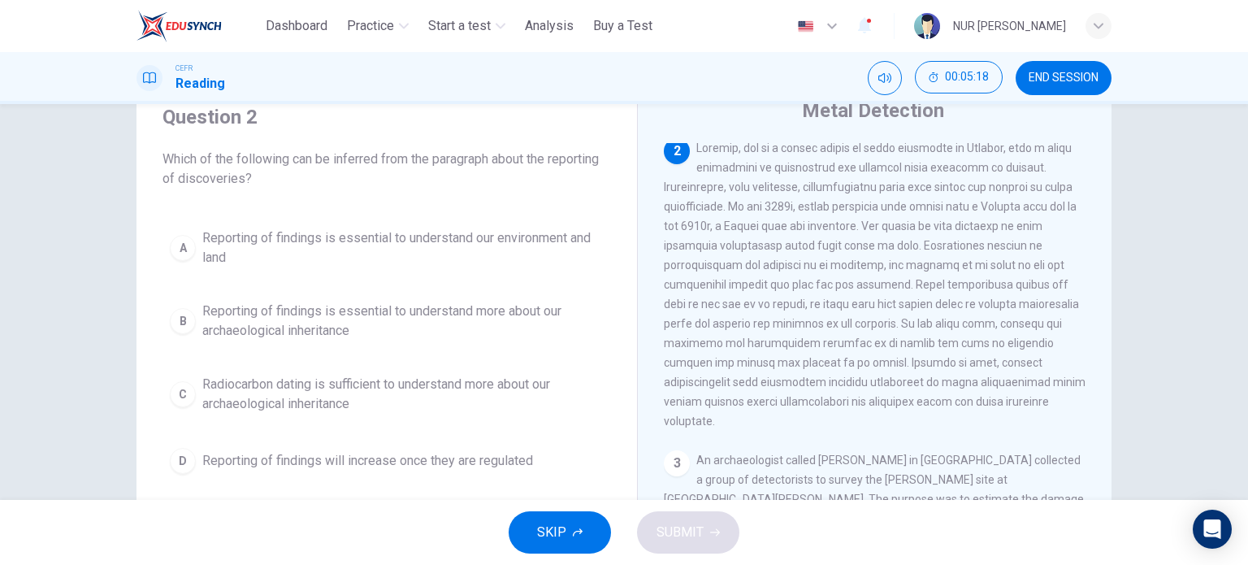
scroll to position [67, 0]
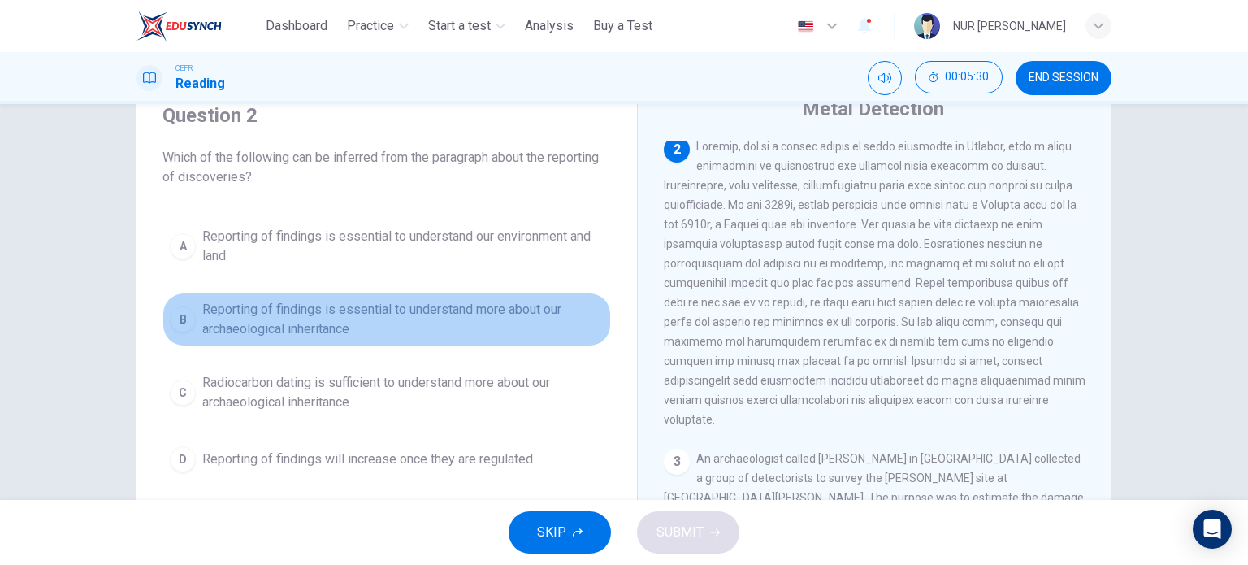
click at [412, 334] on span "Reporting of findings is essential to understand more about our archaeological …" at bounding box center [402, 319] width 401 height 39
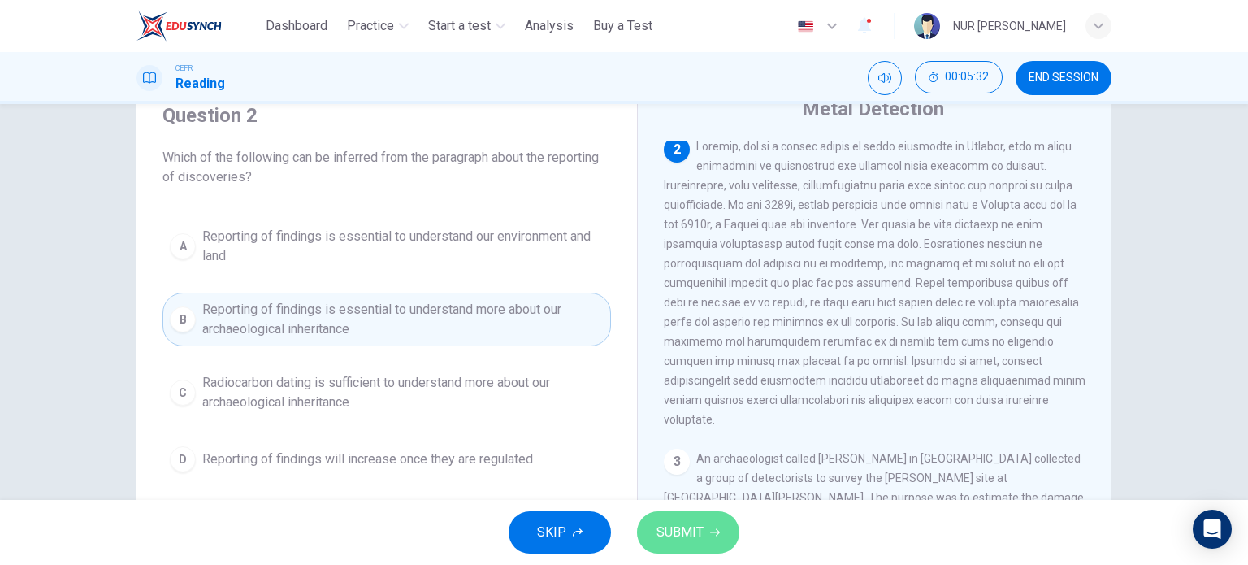
click at [725, 532] on button "SUBMIT" at bounding box center [688, 532] width 102 height 42
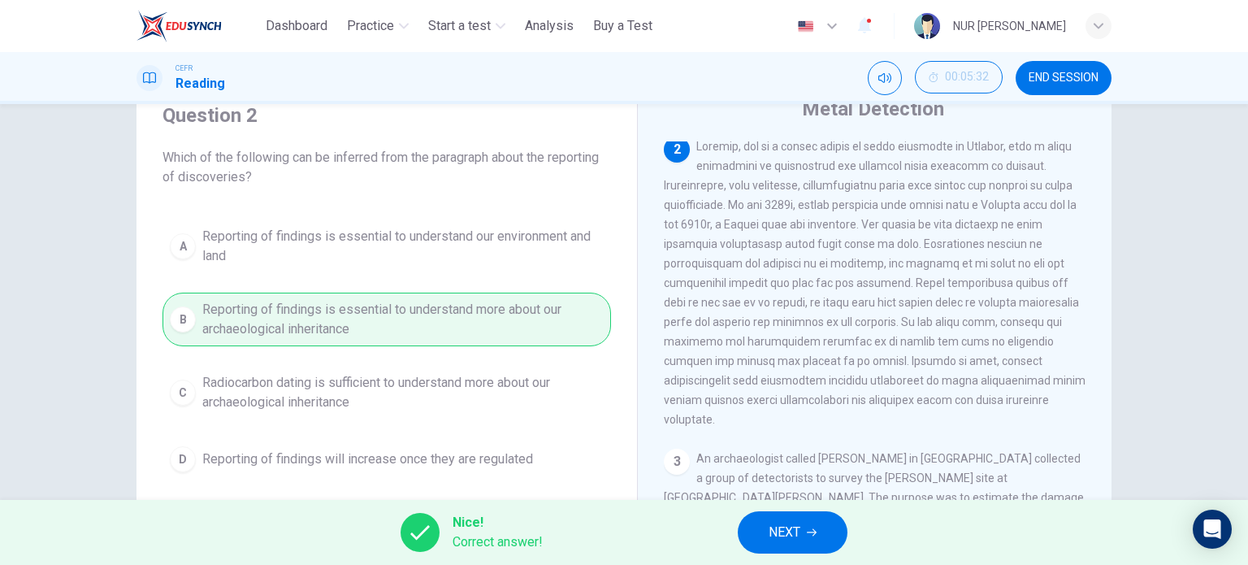
click at [822, 524] on button "NEXT" at bounding box center [793, 532] width 110 height 42
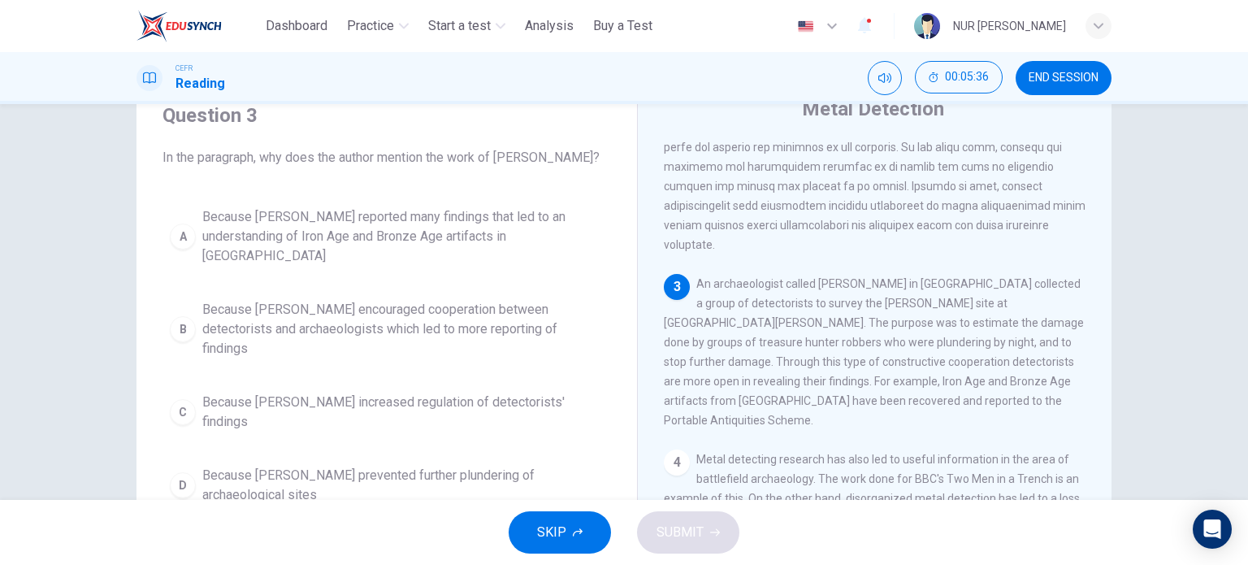
scroll to position [335, 0]
click at [510, 320] on button "B Because Tony Gregory encouraged cooperation between detectorists and archaeol…" at bounding box center [386, 328] width 448 height 73
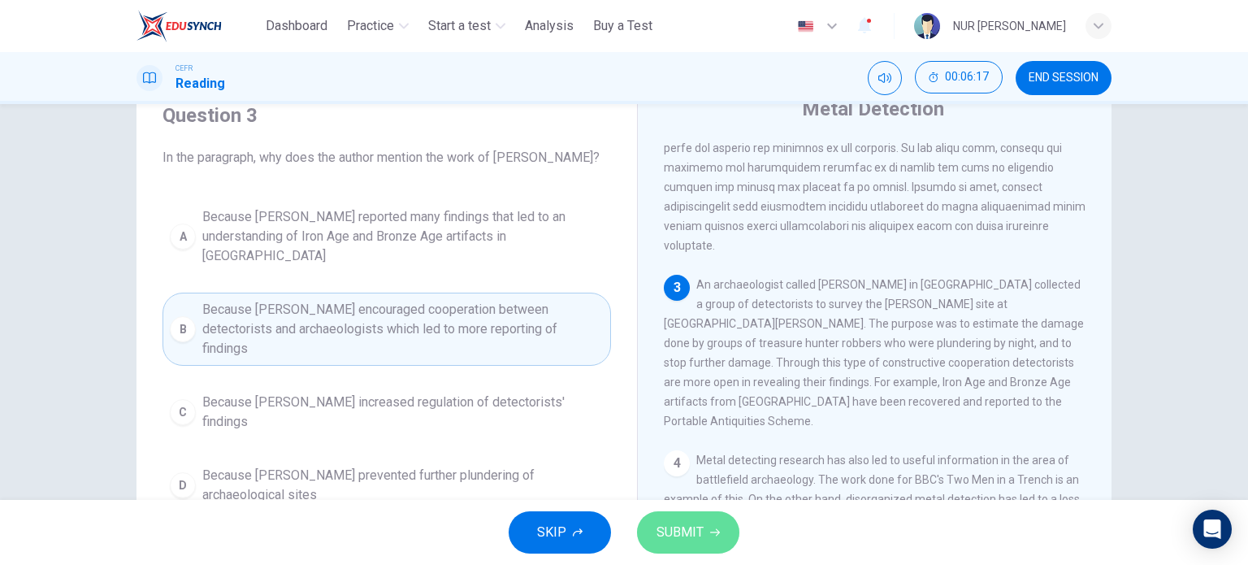
click at [669, 522] on span "SUBMIT" at bounding box center [679, 532] width 47 height 23
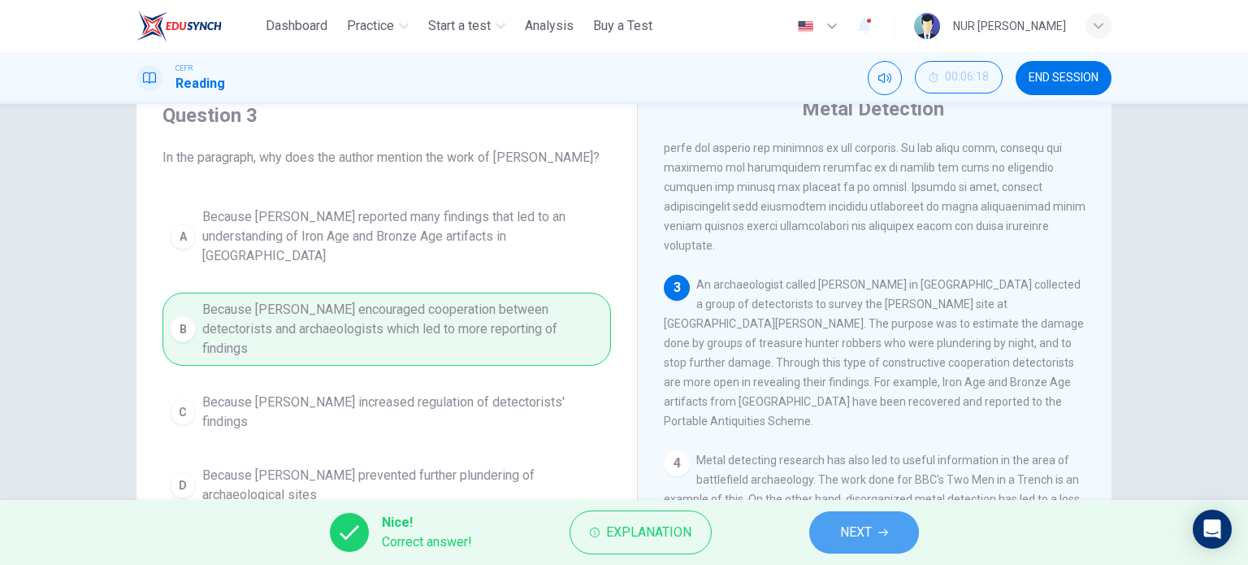
click at [855, 525] on span "NEXT" at bounding box center [856, 532] width 32 height 23
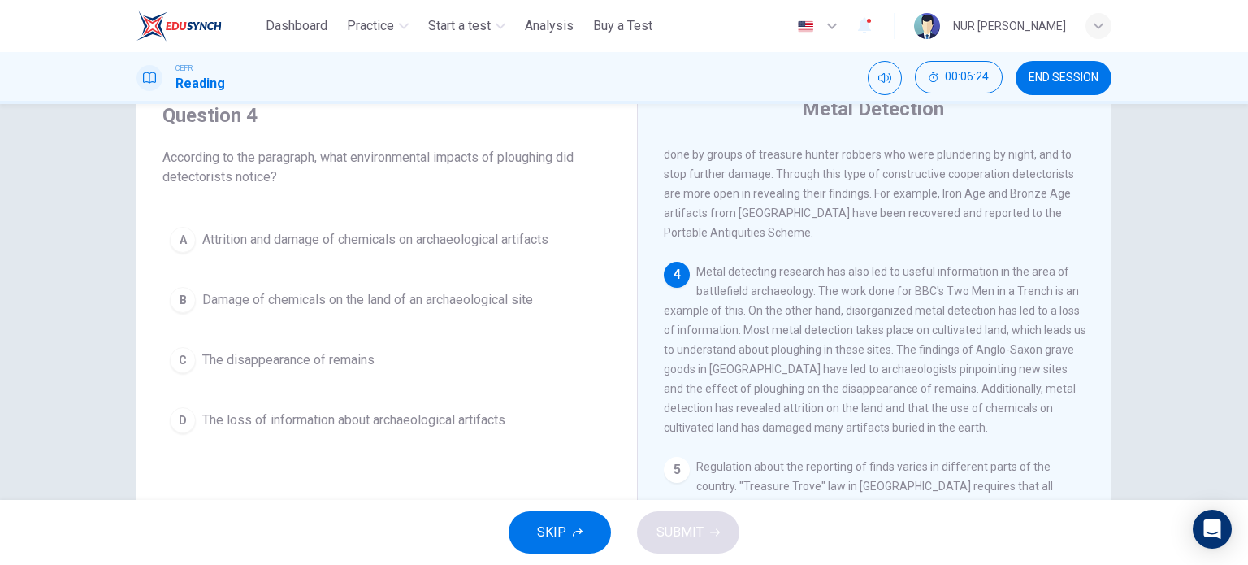
scroll to position [523, 0]
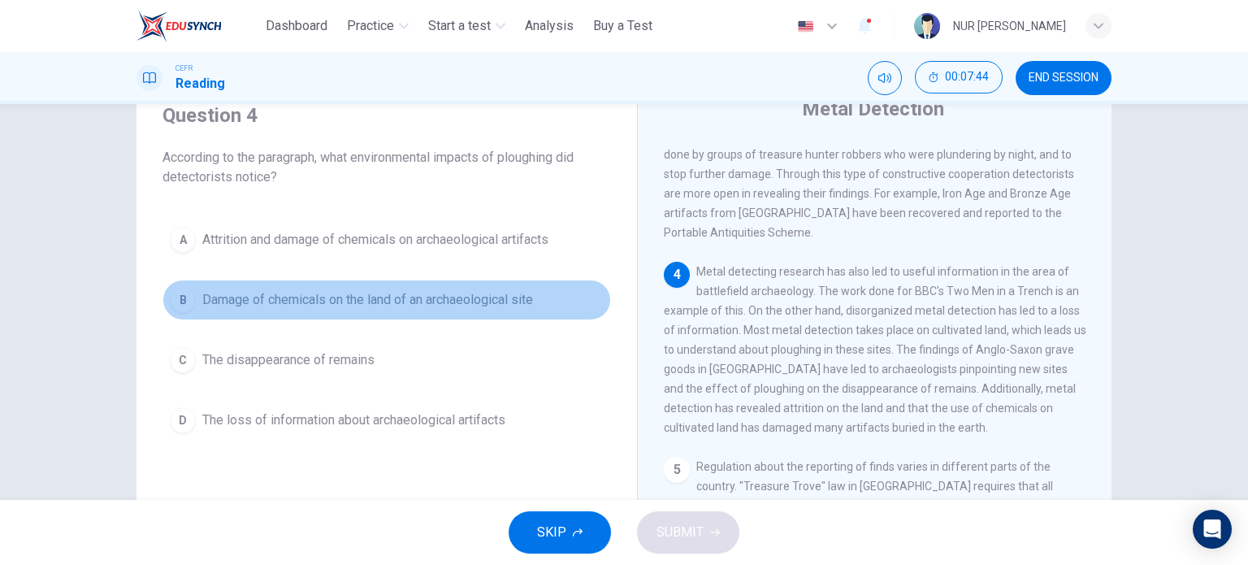
click at [423, 311] on button "B Damage of chemicals on the land of an archaeological site" at bounding box center [386, 299] width 448 height 41
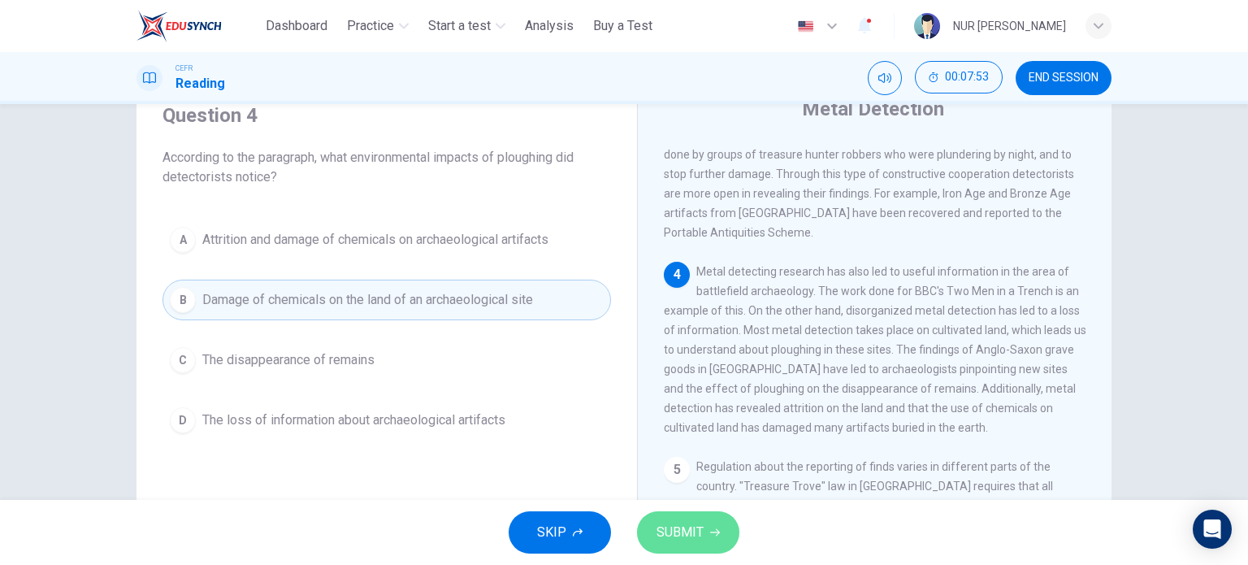
drag, startPoint x: 697, startPoint y: 517, endPoint x: 698, endPoint y: 529, distance: 12.2
click at [698, 529] on button "SUBMIT" at bounding box center [688, 532] width 102 height 42
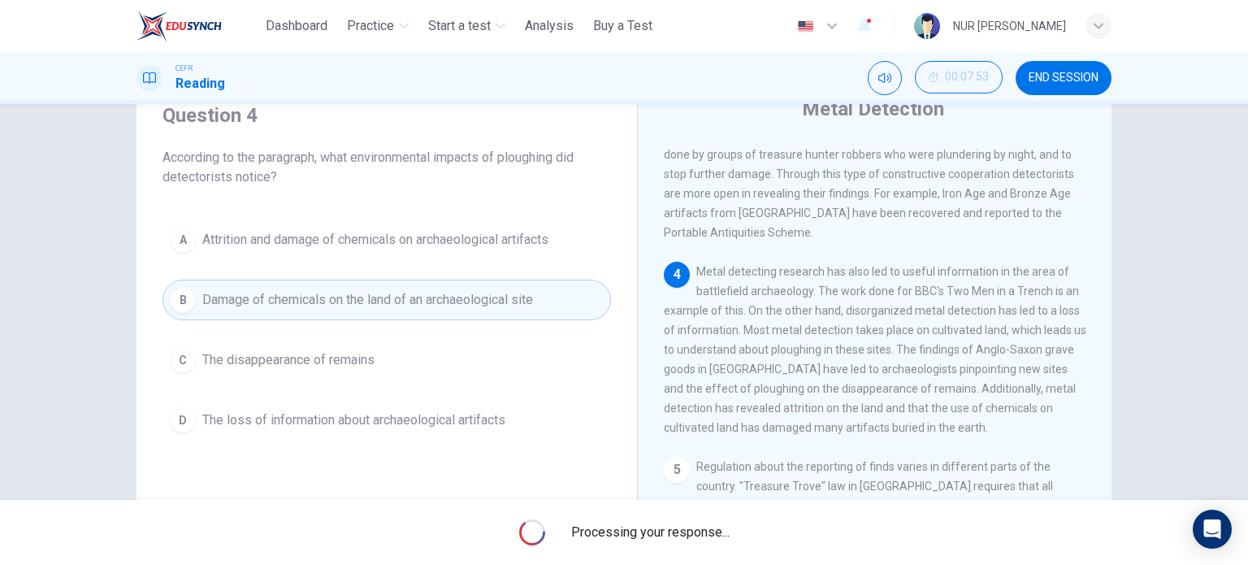
click at [698, 529] on span "Processing your response..." at bounding box center [650, 531] width 158 height 19
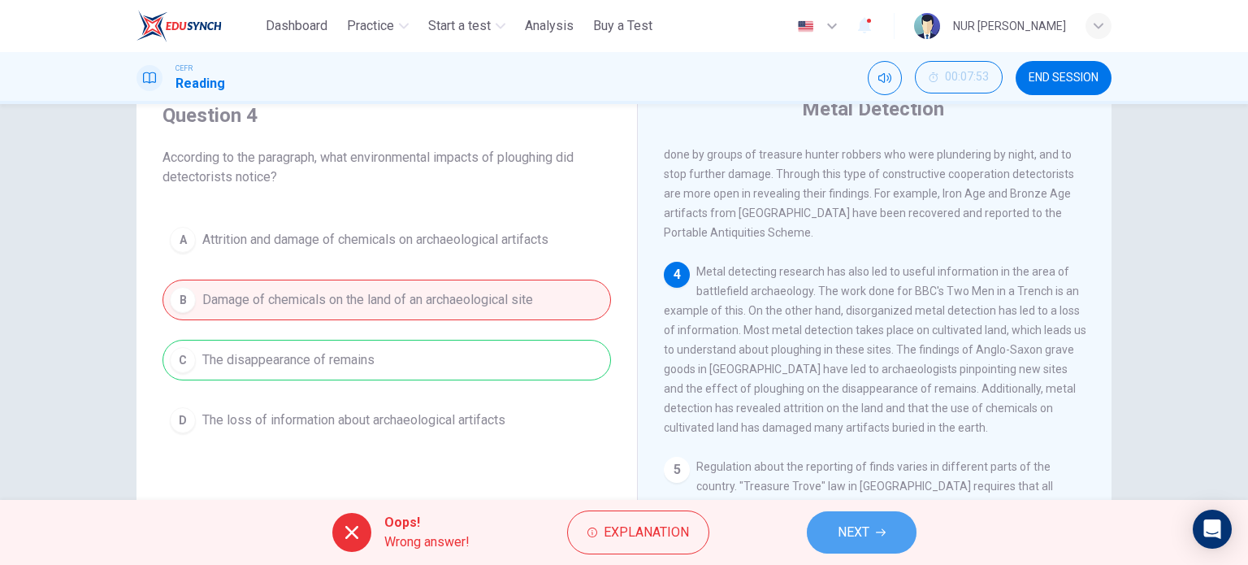
click at [846, 543] on button "NEXT" at bounding box center [862, 532] width 110 height 42
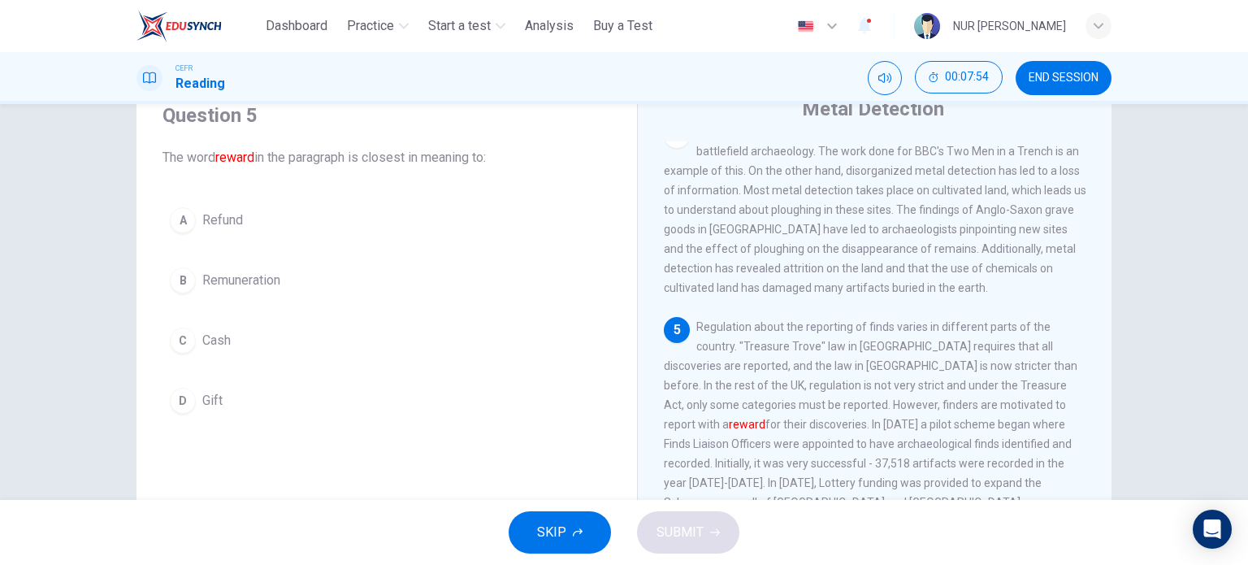
scroll to position [682, 0]
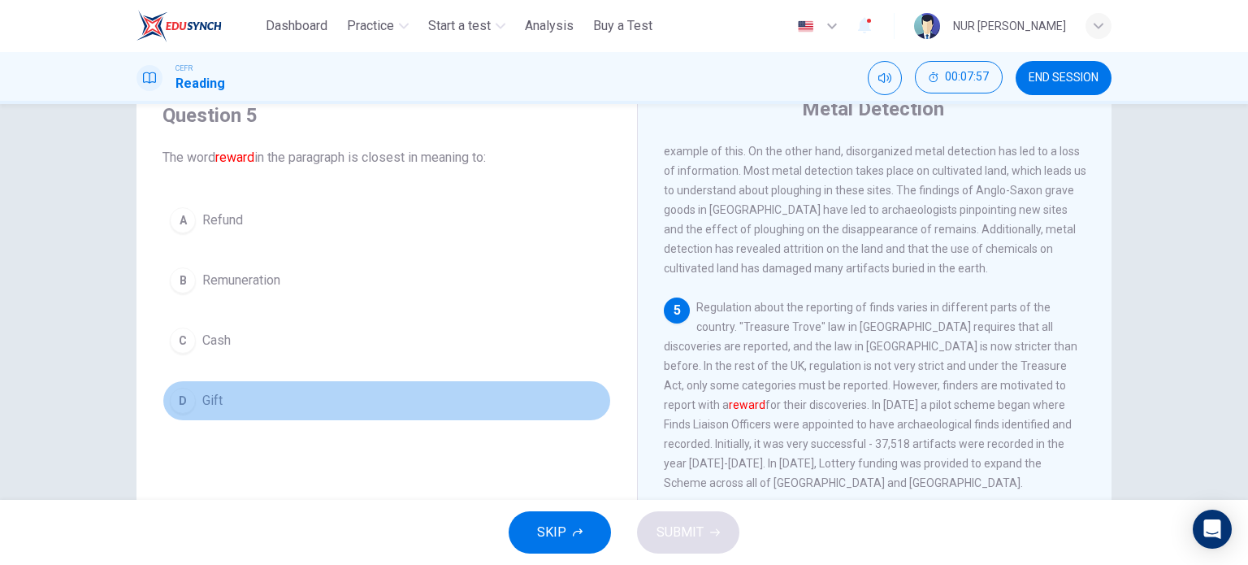
click at [209, 385] on button "D Gift" at bounding box center [386, 400] width 448 height 41
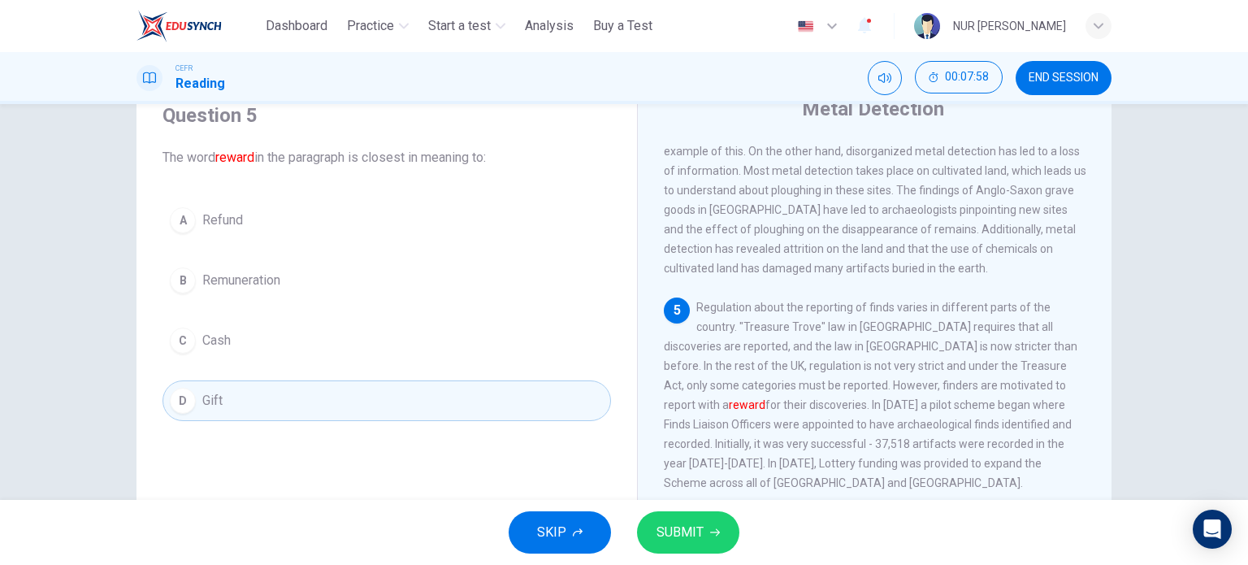
click at [676, 535] on span "SUBMIT" at bounding box center [679, 532] width 47 height 23
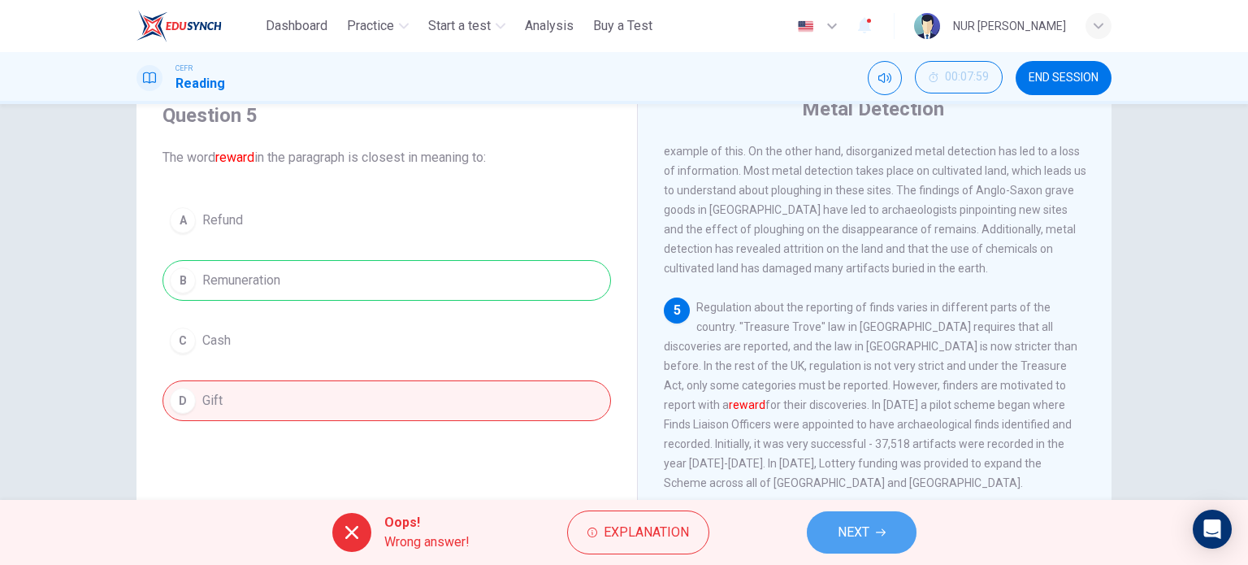
click at [828, 526] on button "NEXT" at bounding box center [862, 532] width 110 height 42
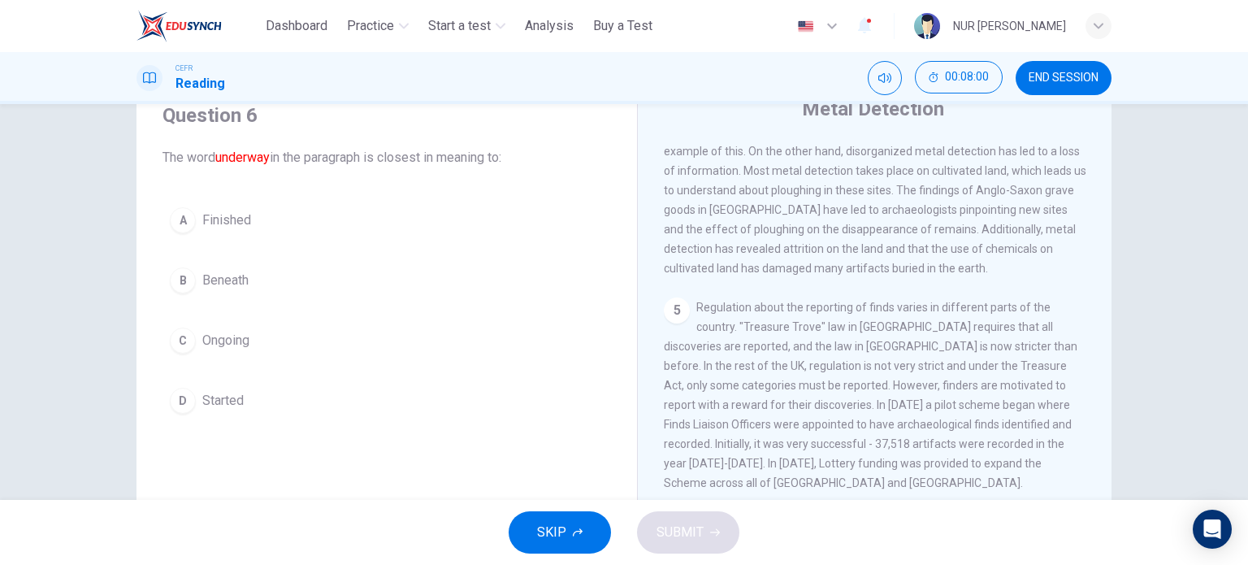
scroll to position [791, 0]
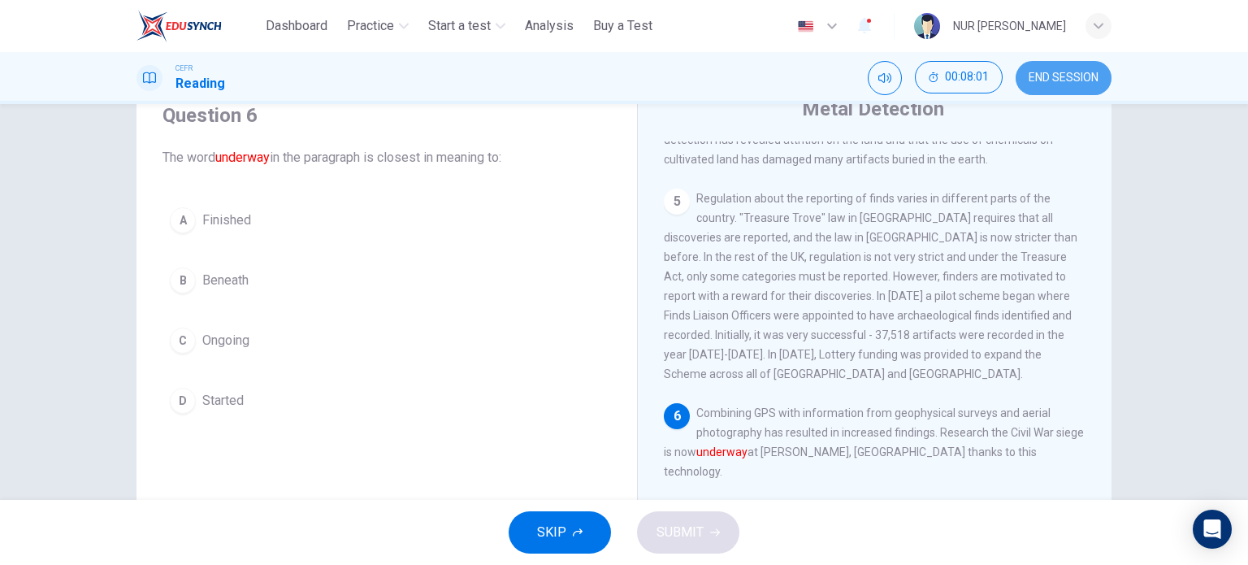
click at [1029, 91] on button "END SESSION" at bounding box center [1063, 78] width 96 height 34
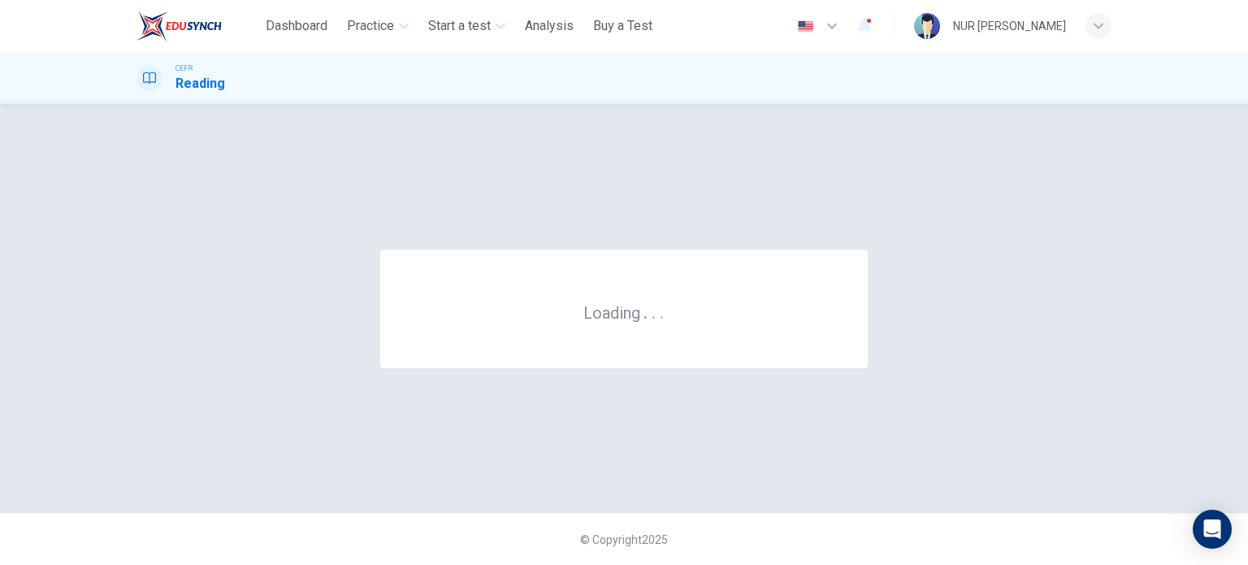
scroll to position [0, 0]
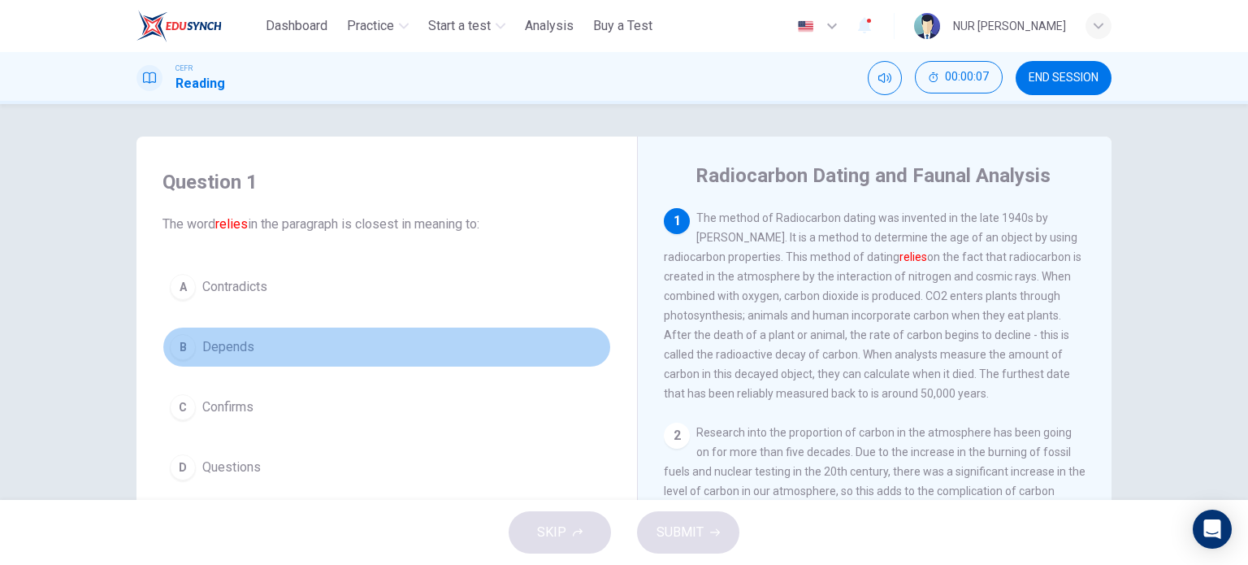
click at [229, 335] on button "B Depends" at bounding box center [386, 347] width 448 height 41
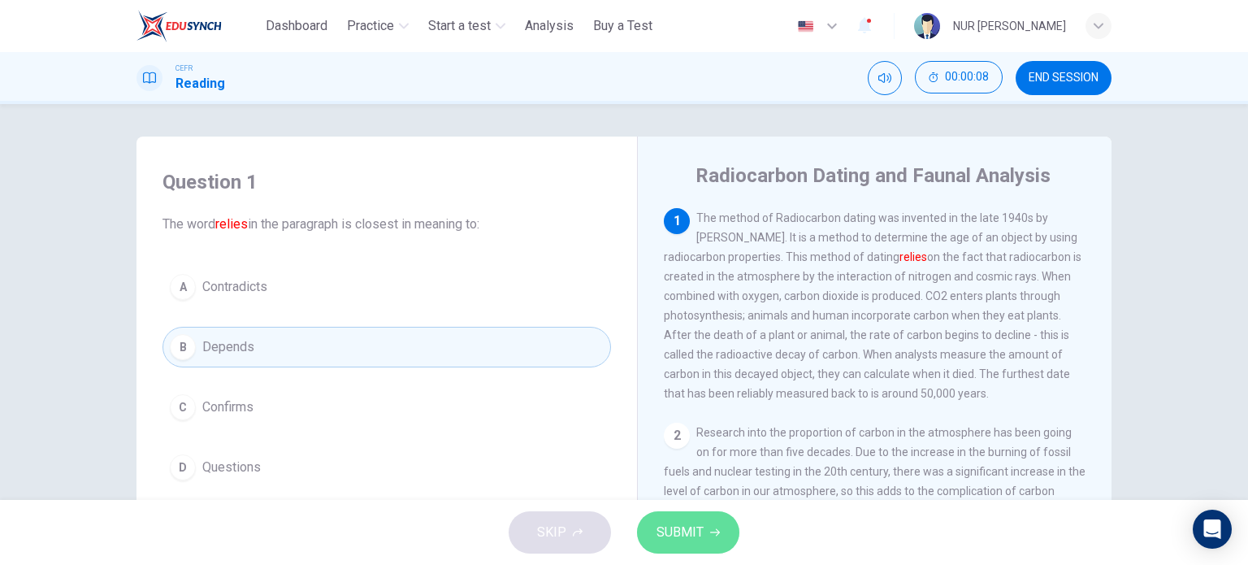
click at [717, 539] on button "SUBMIT" at bounding box center [688, 532] width 102 height 42
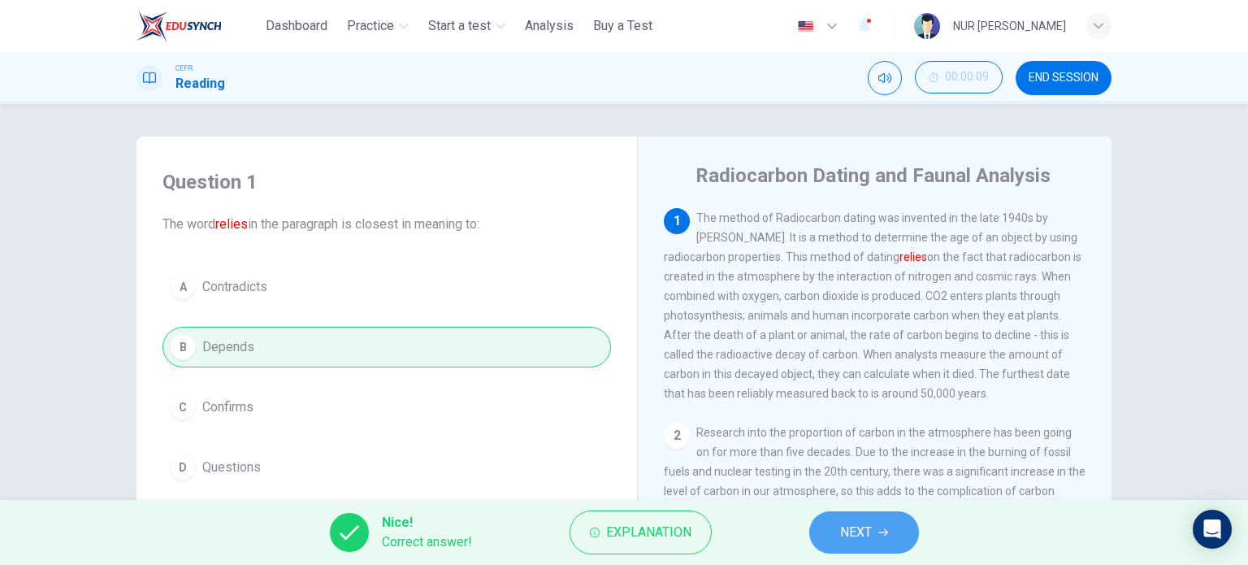
click at [842, 521] on span "NEXT" at bounding box center [856, 532] width 32 height 23
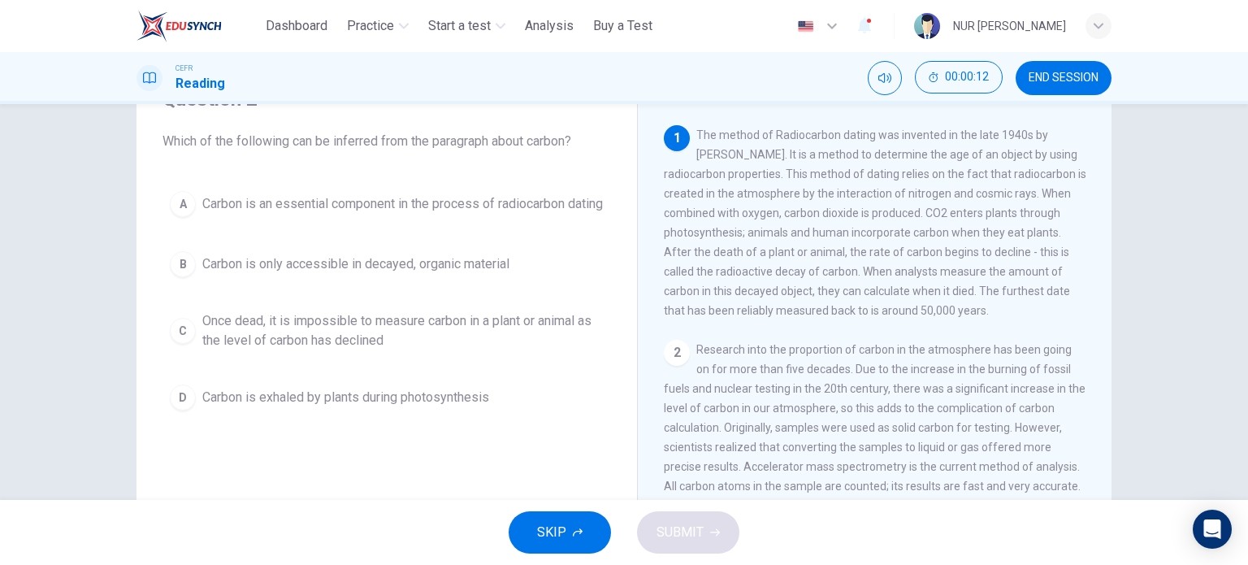
scroll to position [81, 0]
drag, startPoint x: 669, startPoint y: 332, endPoint x: 465, endPoint y: 334, distance: 203.9
click at [465, 334] on div "Question 2 Which of the following can be inferred from the paragraph about carb…" at bounding box center [623, 337] width 975 height 565
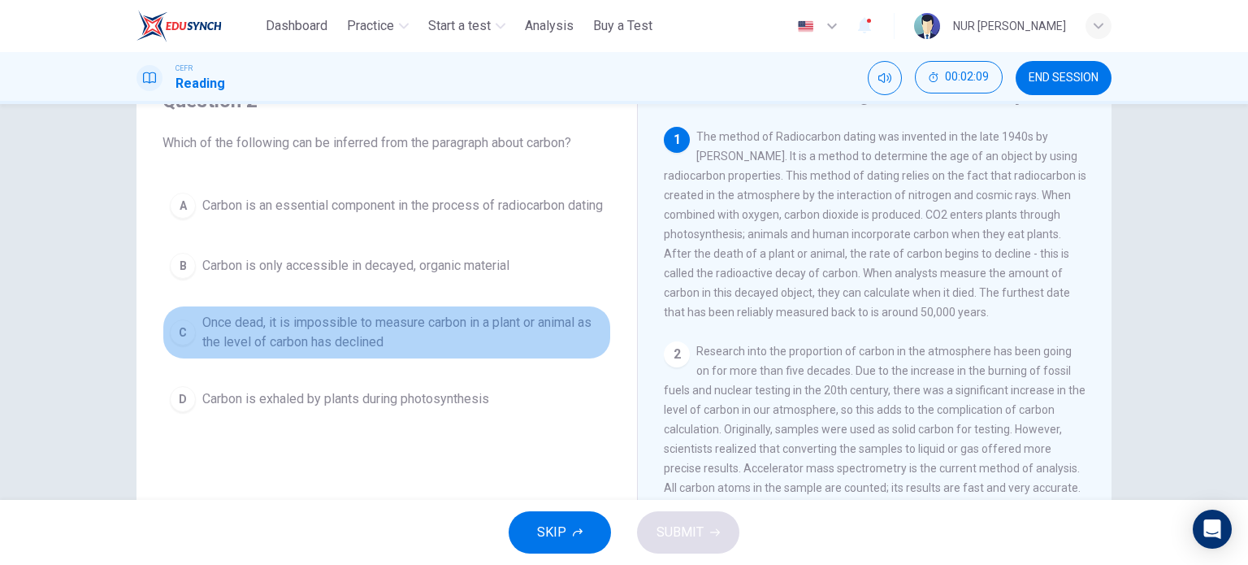
click at [465, 334] on span "Once dead, it is impossible to measure carbon in a plant or animal as the level…" at bounding box center [402, 332] width 401 height 39
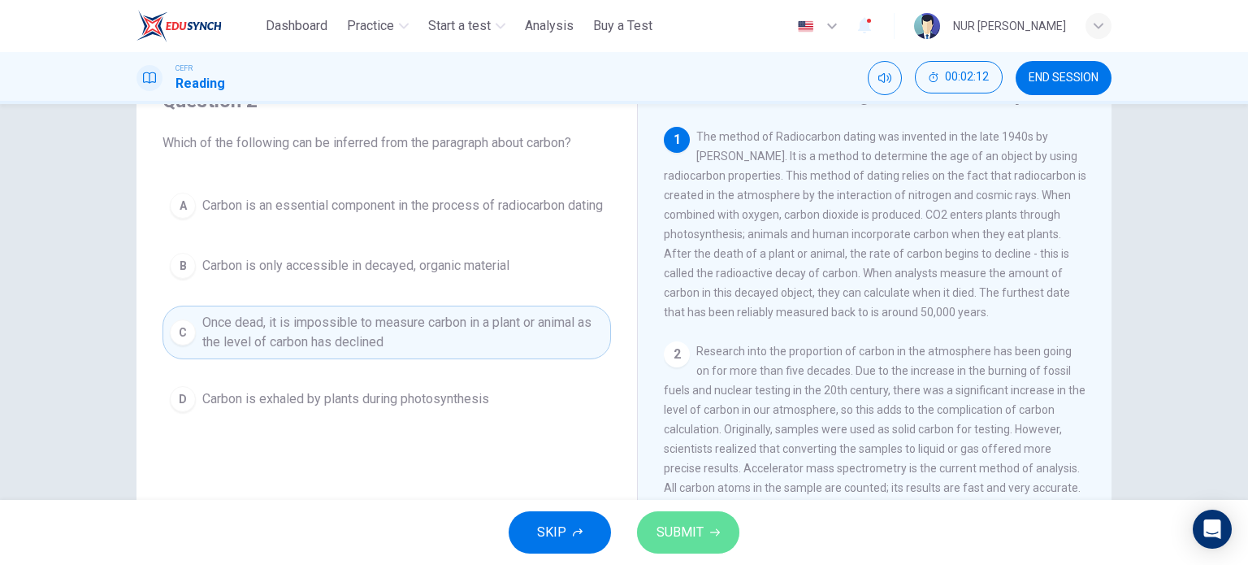
click at [680, 526] on span "SUBMIT" at bounding box center [679, 532] width 47 height 23
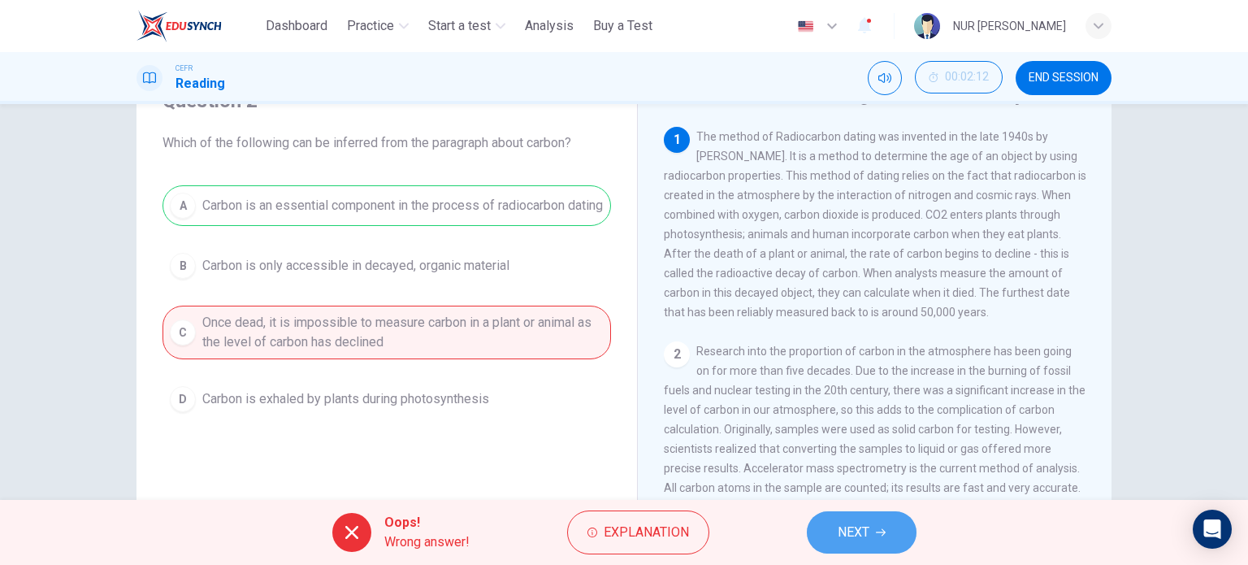
click at [842, 526] on span "NEXT" at bounding box center [853, 532] width 32 height 23
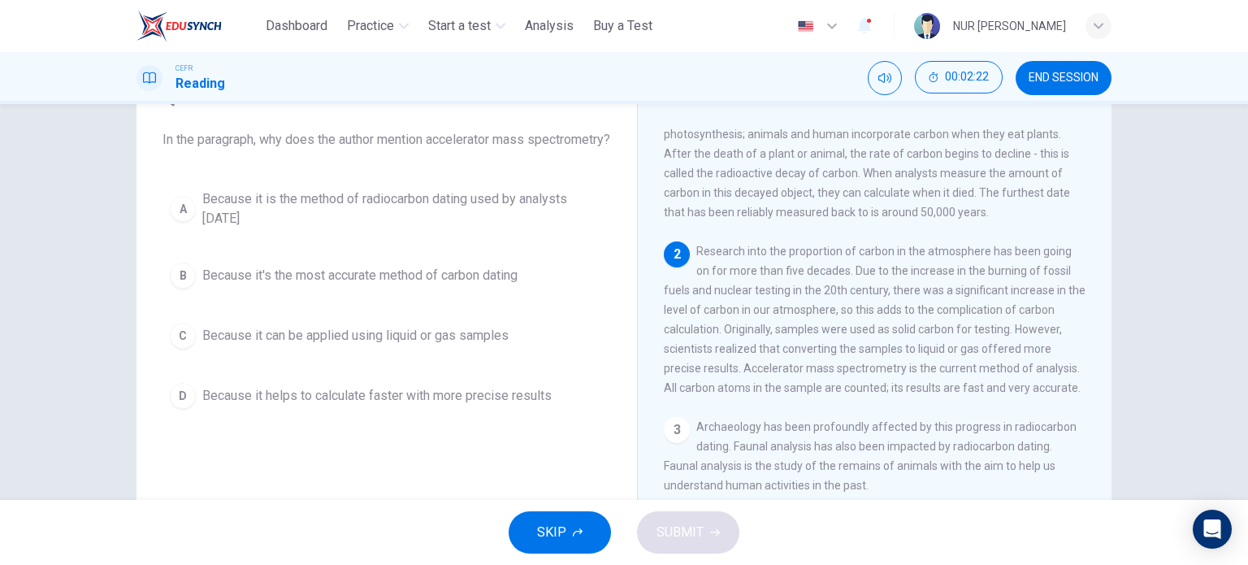
scroll to position [96, 0]
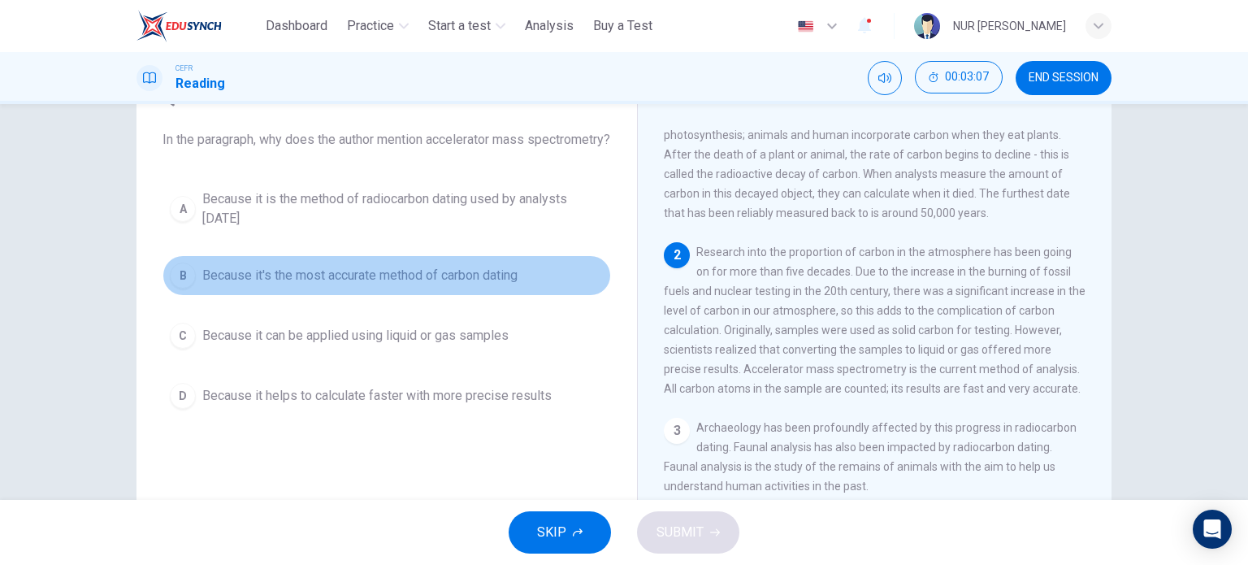
click at [481, 296] on button "B Because it's the most accurate method of carbon dating" at bounding box center [386, 275] width 448 height 41
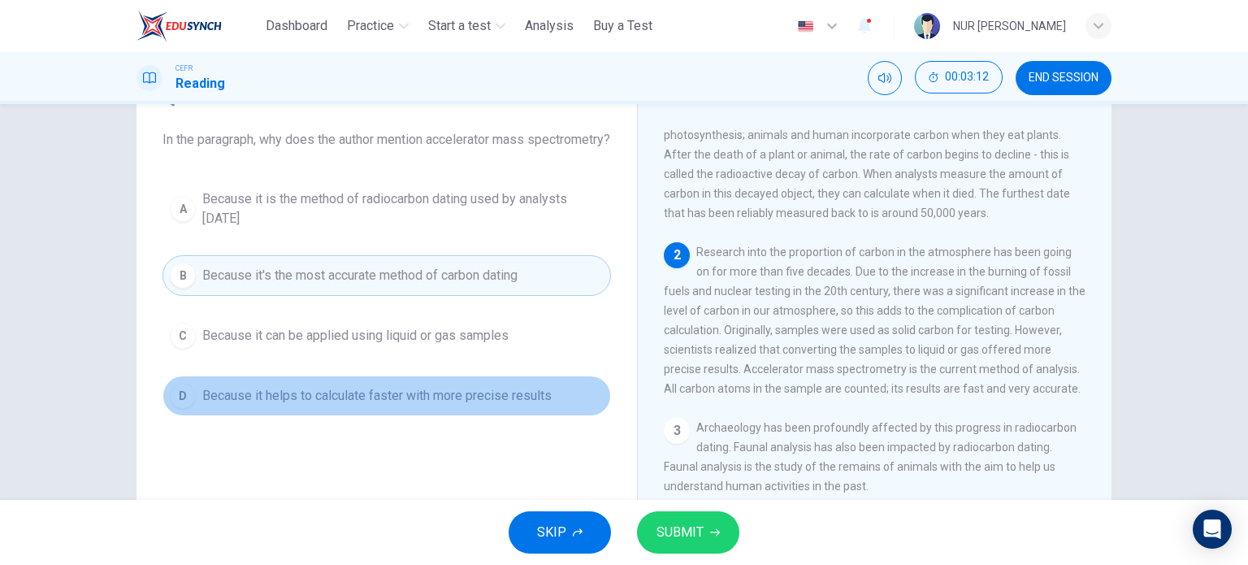
click at [536, 405] on span "Because it helps to calculate faster with more precise results" at bounding box center [376, 395] width 349 height 19
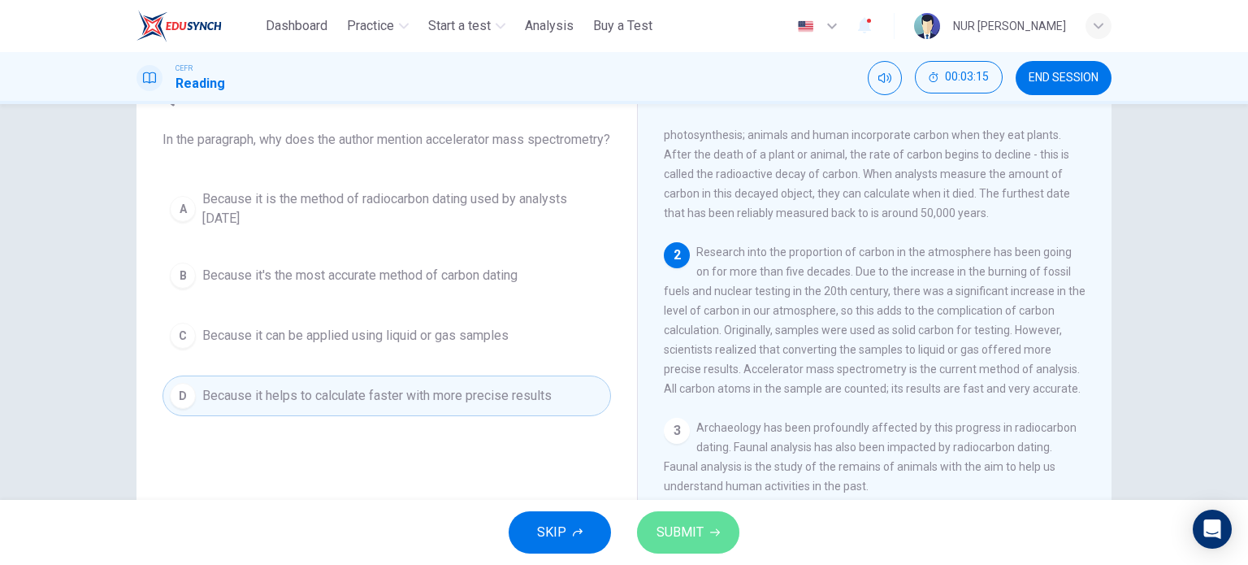
click at [698, 526] on span "SUBMIT" at bounding box center [679, 532] width 47 height 23
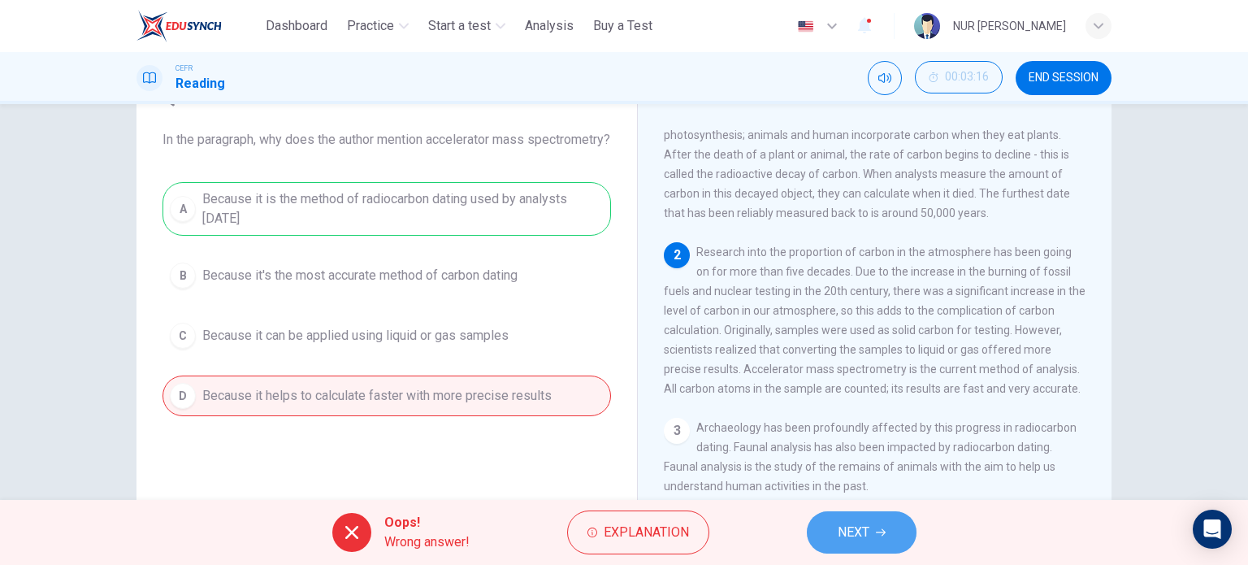
click at [844, 513] on button "NEXT" at bounding box center [862, 532] width 110 height 42
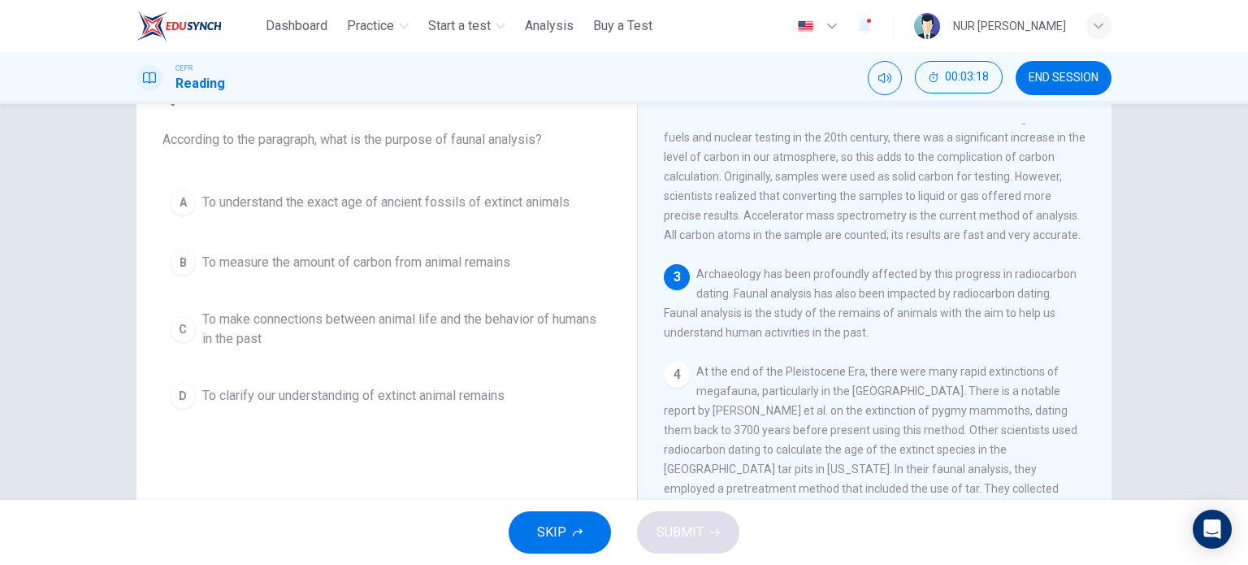
scroll to position [252, 0]
click at [1056, 77] on span "END SESSION" at bounding box center [1063, 77] width 70 height 13
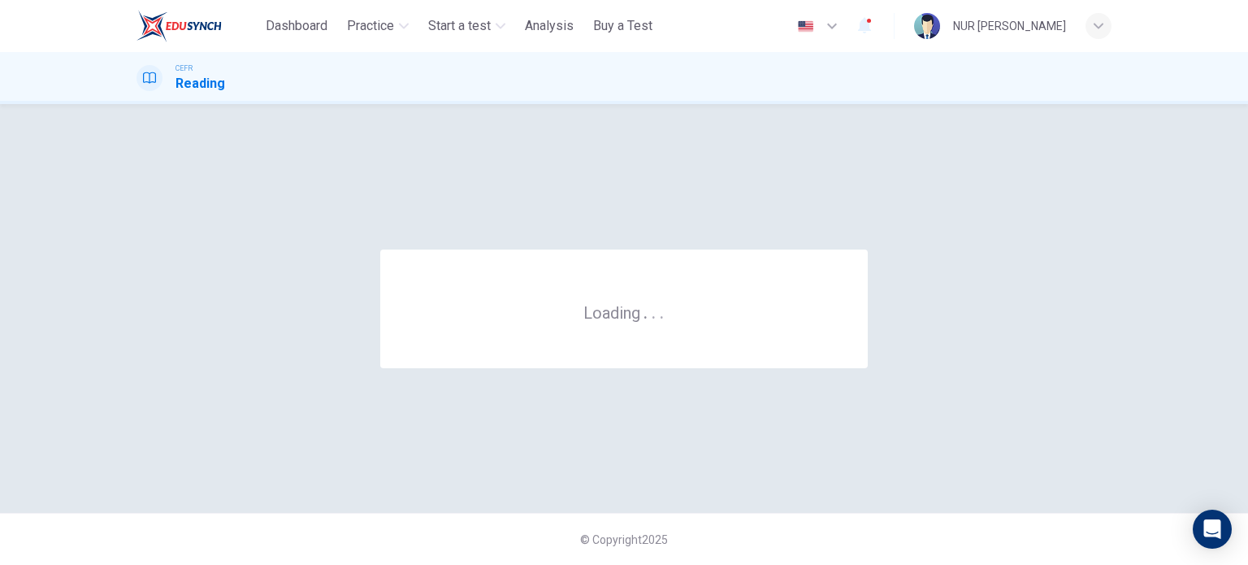
scroll to position [0, 0]
